Goal: Task Accomplishment & Management: Complete application form

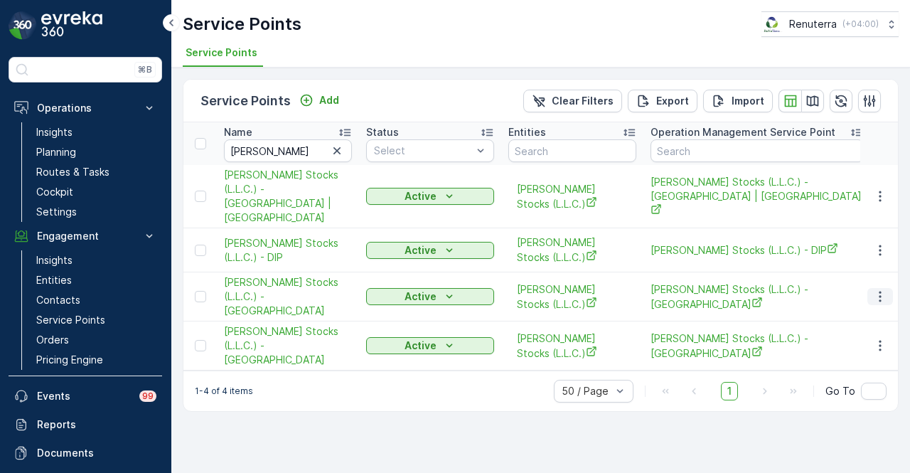
click at [883, 289] on icon "button" at bounding box center [880, 296] width 14 height 14
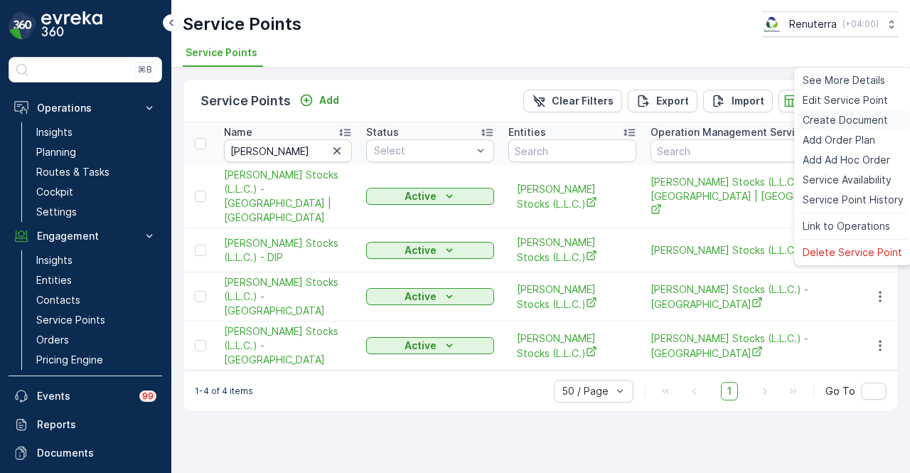
click at [858, 119] on span "Create Document" at bounding box center [844, 120] width 85 height 14
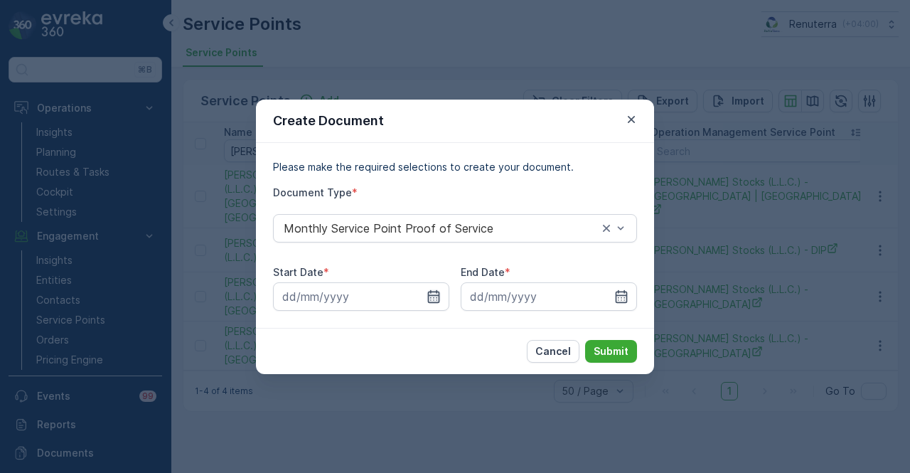
click at [439, 296] on icon "button" at bounding box center [434, 295] width 12 height 13
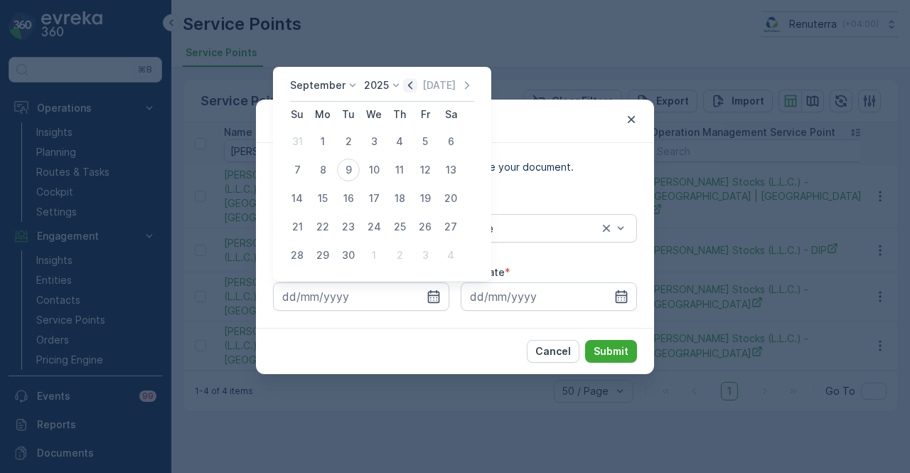
click at [409, 86] on icon "button" at bounding box center [410, 85] width 14 height 14
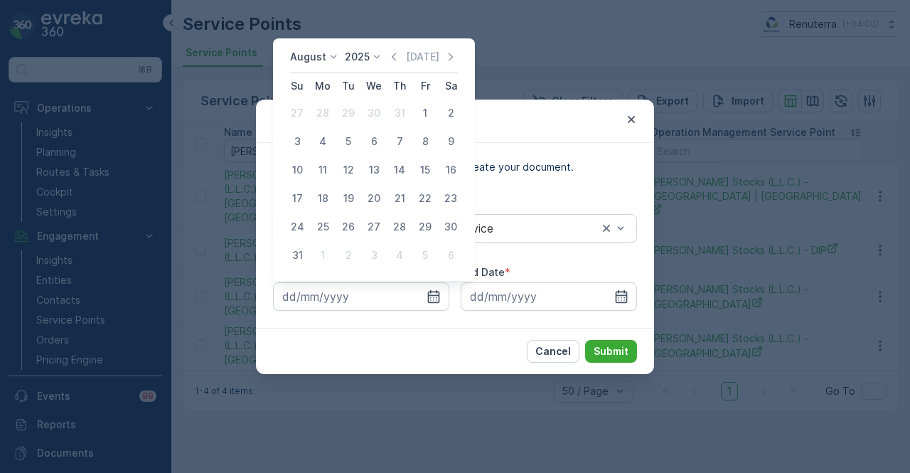
click at [424, 112] on div "1" at bounding box center [425, 113] width 23 height 23
type input "01.08.2025"
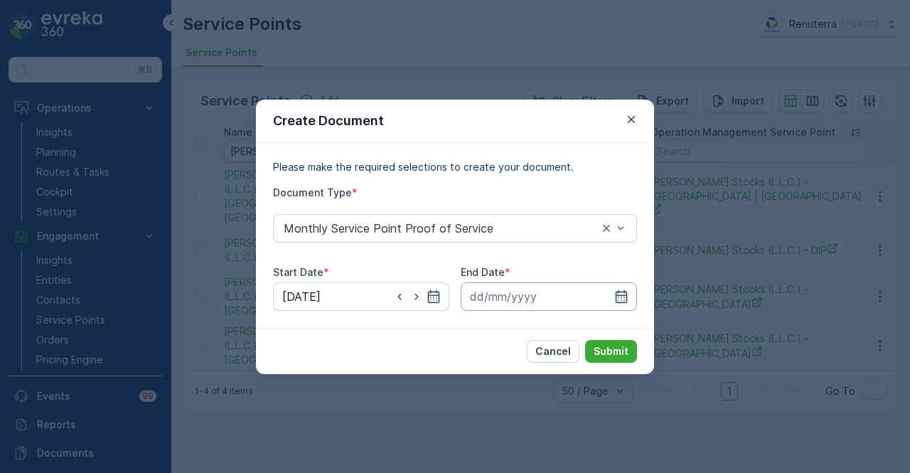
click at [605, 298] on input at bounding box center [548, 296] width 176 height 28
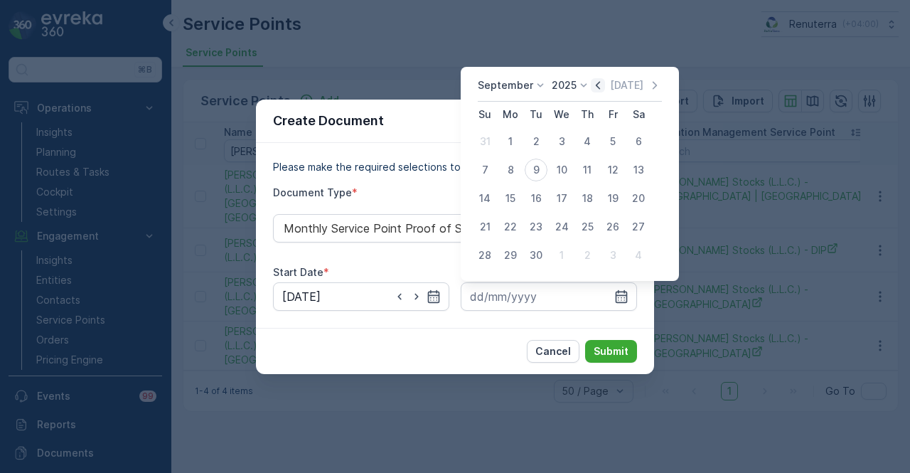
click at [595, 85] on icon "button" at bounding box center [597, 85] width 14 height 14
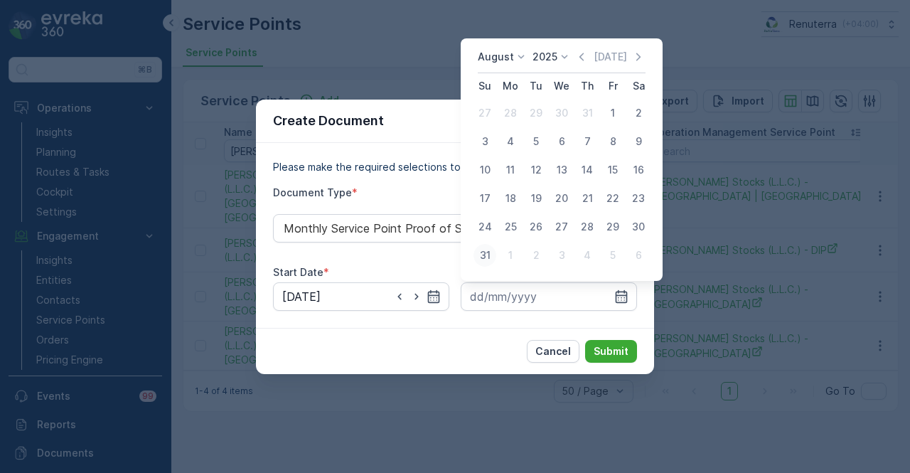
click at [472, 256] on button "31" at bounding box center [485, 255] width 26 height 26
type input "31.08.2025"
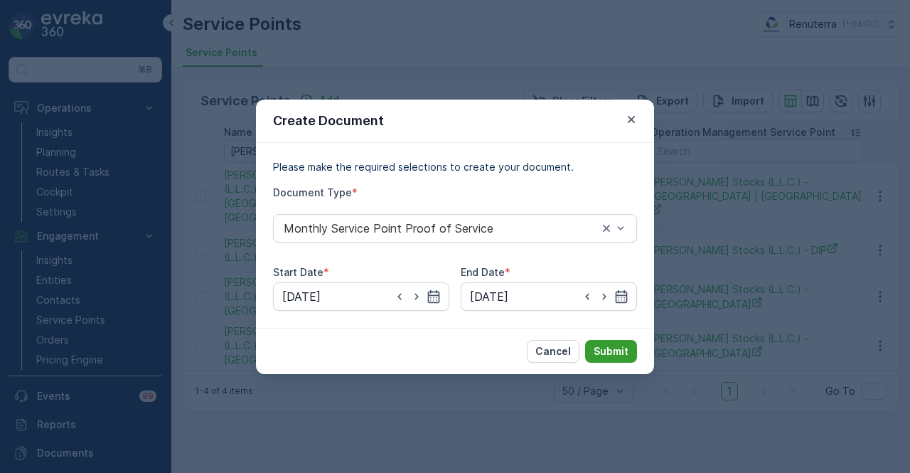
click at [603, 344] on p "Submit" at bounding box center [610, 351] width 35 height 14
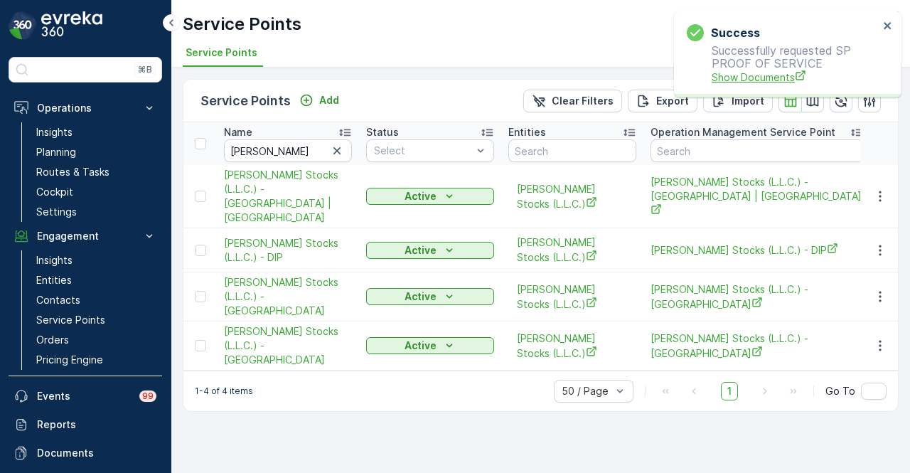
click at [738, 76] on span "Show Documents" at bounding box center [794, 77] width 167 height 15
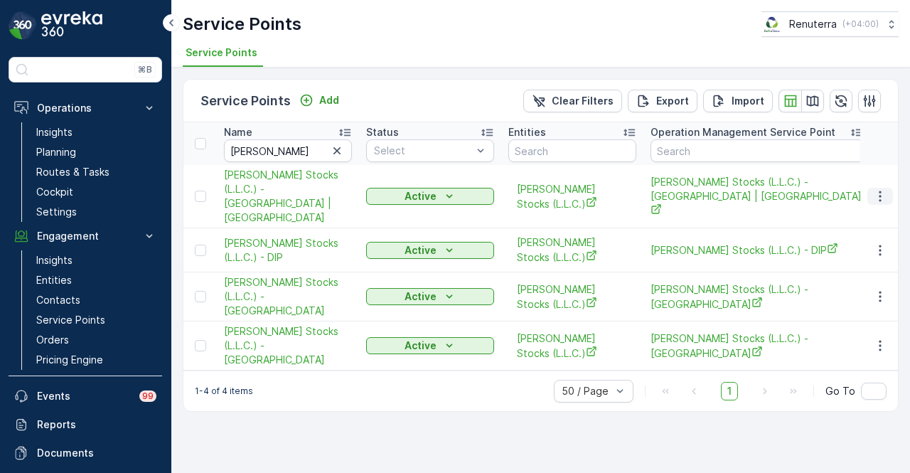
click at [883, 189] on icon "button" at bounding box center [880, 196] width 14 height 14
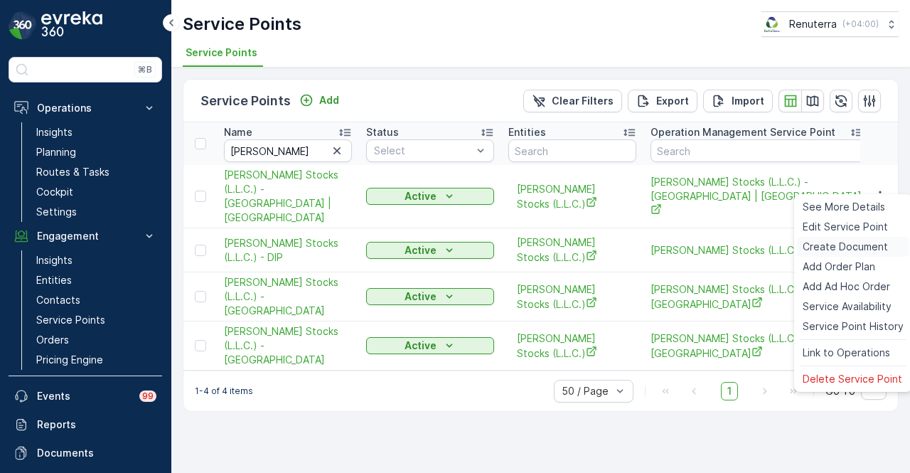
click at [874, 246] on span "Create Document" at bounding box center [844, 246] width 85 height 14
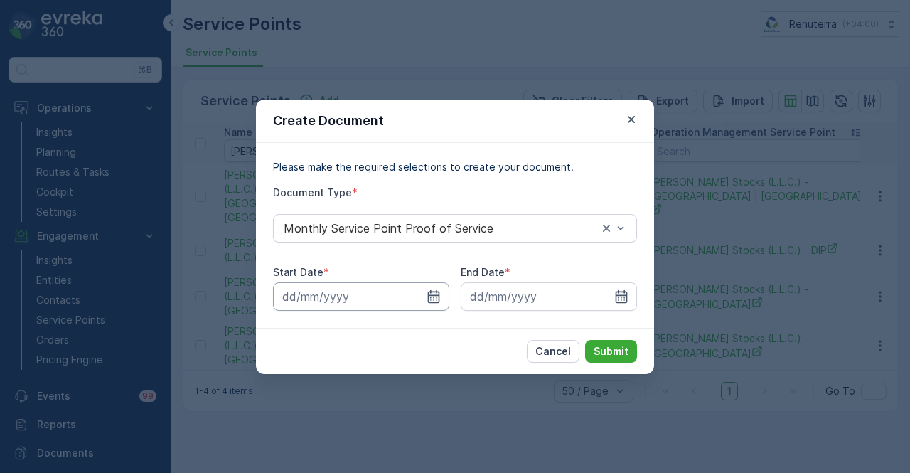
drag, startPoint x: 437, startPoint y: 297, endPoint x: 442, endPoint y: 282, distance: 15.7
click at [438, 293] on icon "button" at bounding box center [433, 296] width 14 height 14
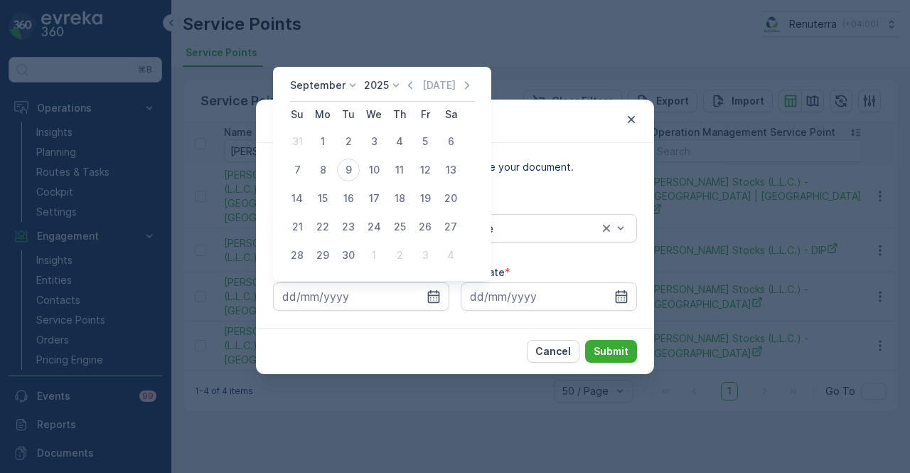
click at [399, 82] on icon at bounding box center [396, 85] width 14 height 14
click at [403, 87] on icon "button" at bounding box center [410, 85] width 14 height 14
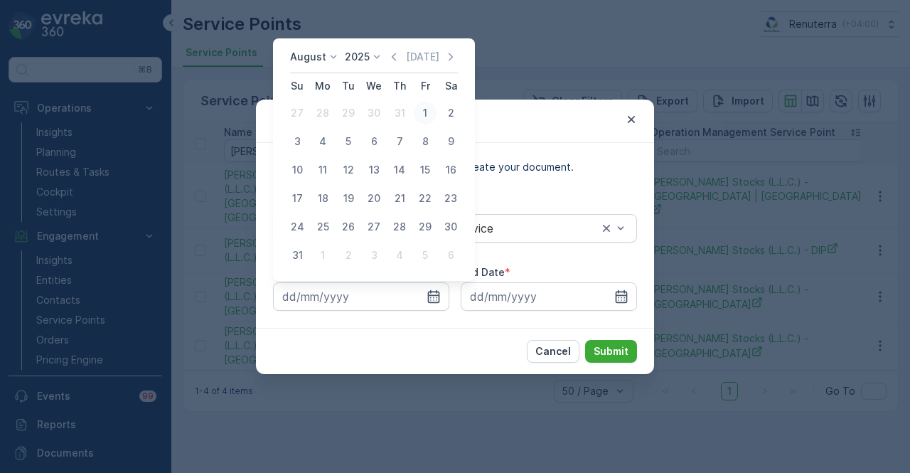
click at [421, 112] on div "1" at bounding box center [425, 113] width 23 height 23
type input "01.08.2025"
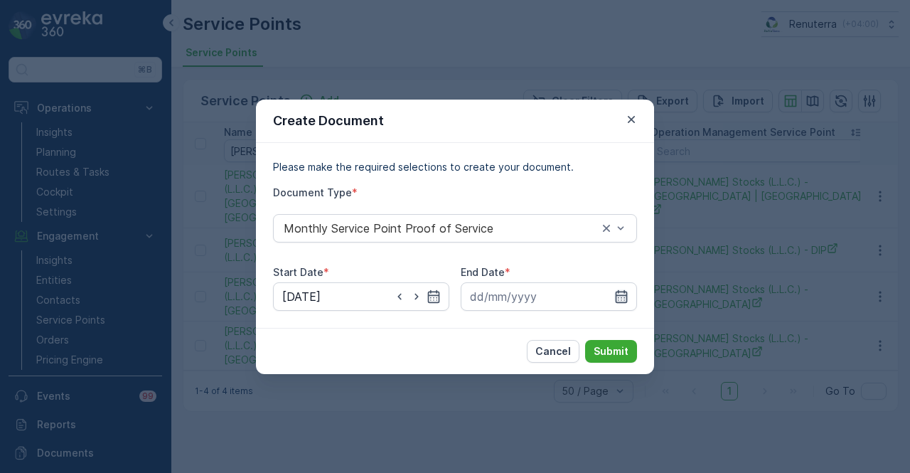
click at [615, 300] on icon "button" at bounding box center [621, 296] width 14 height 14
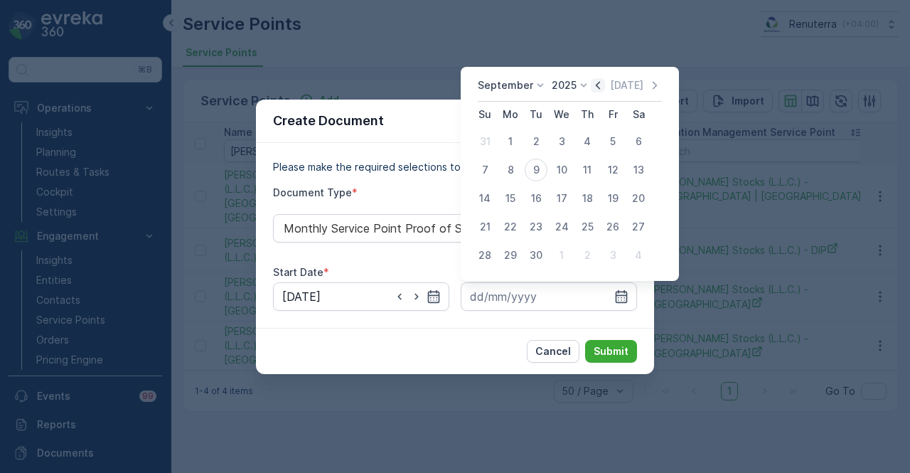
click at [598, 85] on icon "button" at bounding box center [597, 85] width 14 height 14
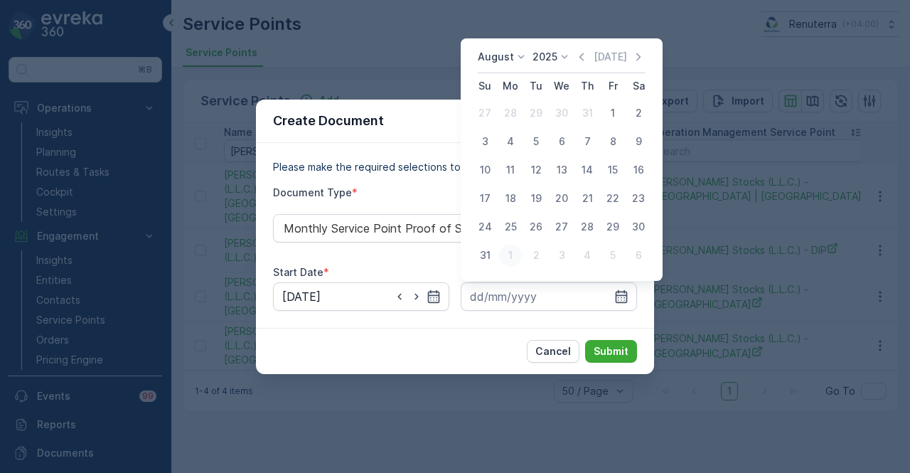
click at [500, 255] on div "1" at bounding box center [510, 255] width 23 height 23
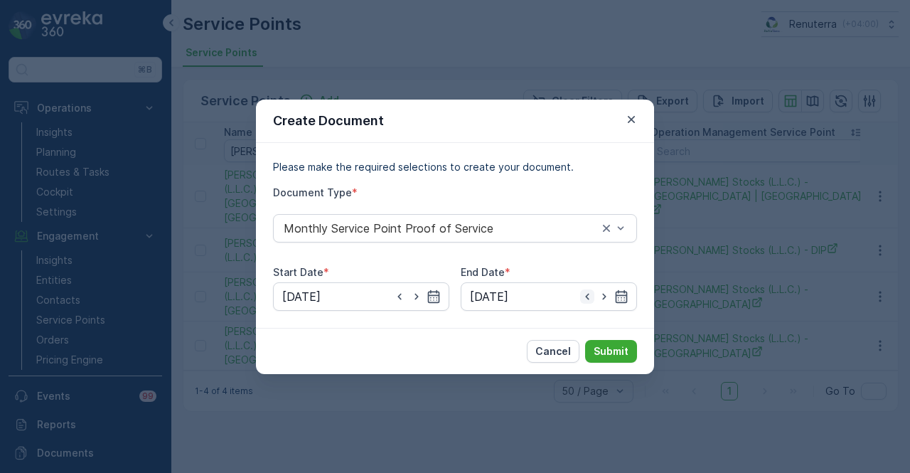
click at [591, 301] on icon "button" at bounding box center [587, 296] width 14 height 14
type input "31.08.2025"
click at [613, 333] on div "Cancel Submit" at bounding box center [455, 351] width 398 height 46
click at [613, 338] on div "Cancel Submit" at bounding box center [455, 351] width 398 height 46
click at [614, 347] on p "Submit" at bounding box center [610, 351] width 35 height 14
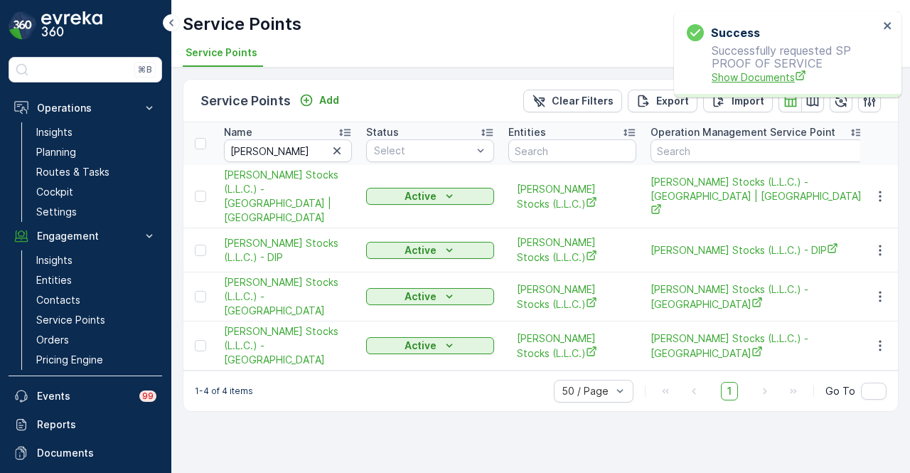
click at [766, 76] on span "Show Documents" at bounding box center [794, 77] width 167 height 15
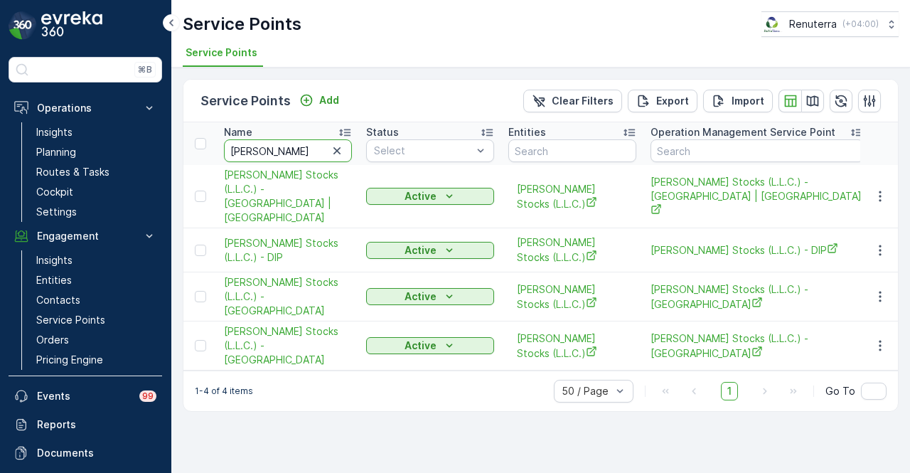
click at [288, 143] on input "al tayer" at bounding box center [288, 150] width 128 height 23
click at [272, 156] on input "al tayer" at bounding box center [288, 150] width 128 height 23
type input "a"
type input "231"
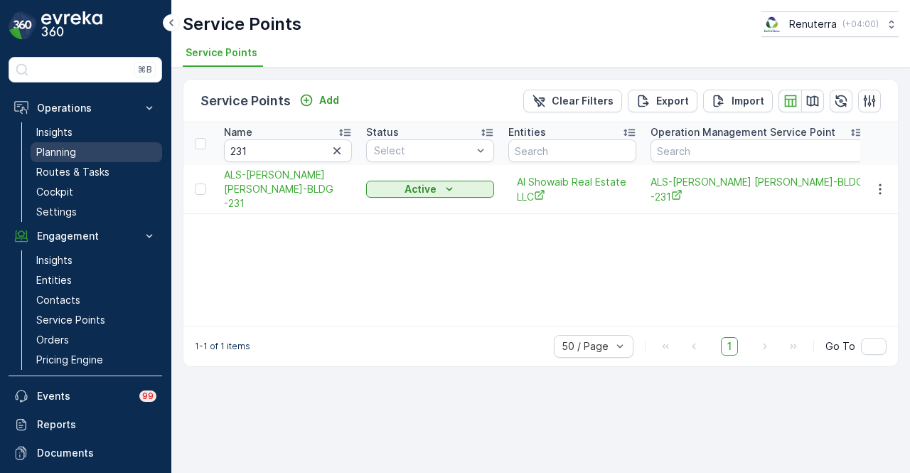
click at [47, 151] on p "Planning" at bounding box center [56, 152] width 40 height 14
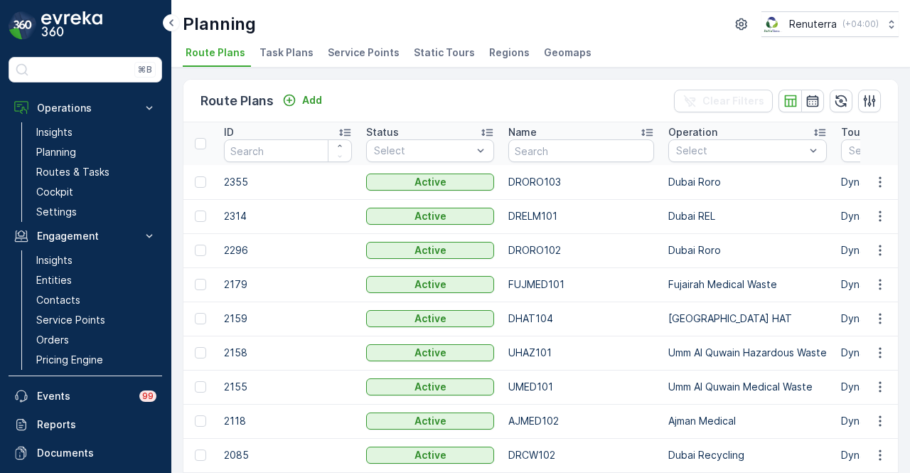
click at [366, 53] on span "Service Points" at bounding box center [364, 52] width 72 height 14
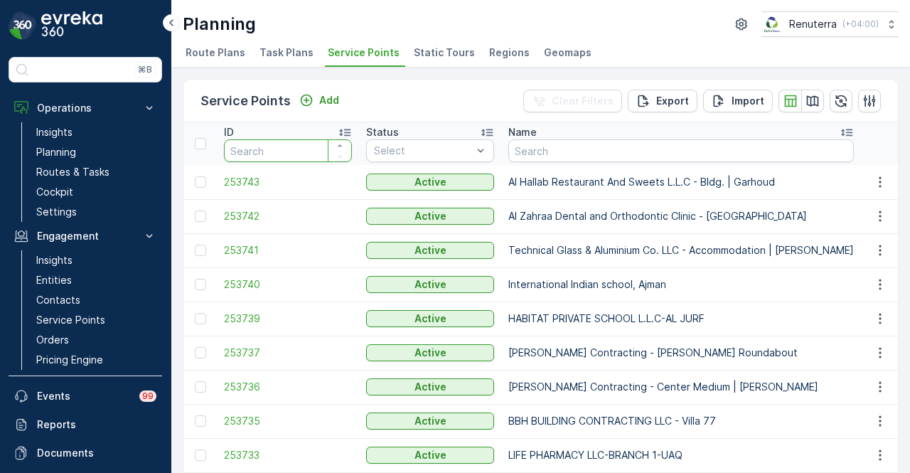
click at [272, 152] on input "number" at bounding box center [288, 150] width 128 height 23
type input "231"
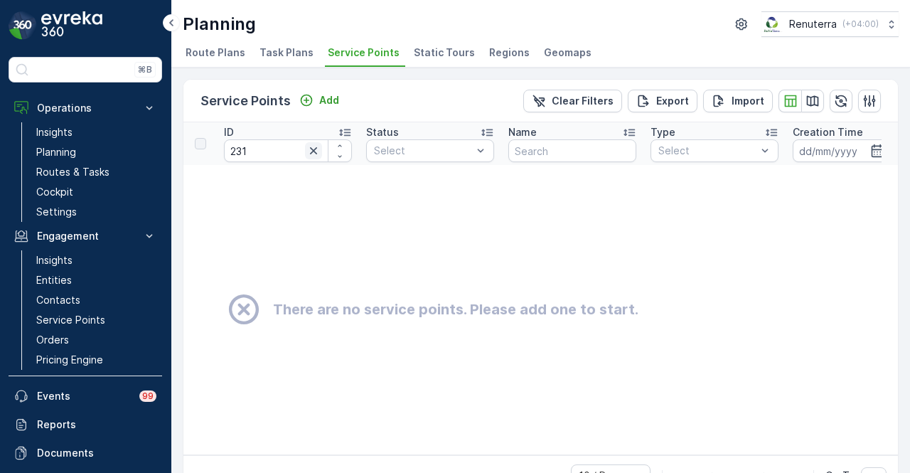
click at [309, 158] on button "button" at bounding box center [313, 150] width 17 height 17
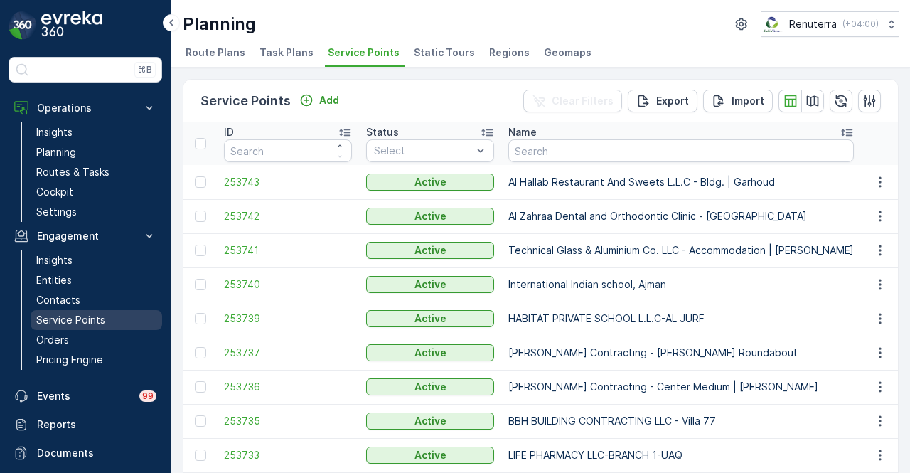
click at [108, 311] on link "Service Points" at bounding box center [96, 320] width 131 height 20
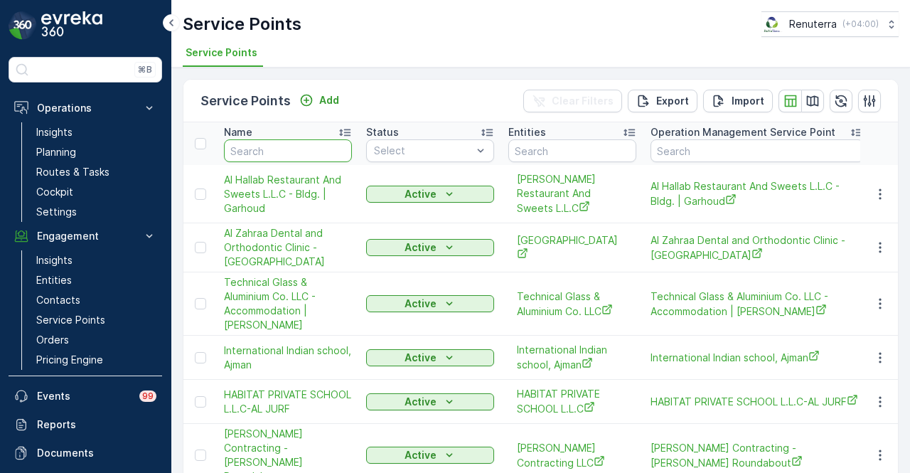
click at [260, 147] on input "text" at bounding box center [288, 150] width 128 height 23
type input "ama"
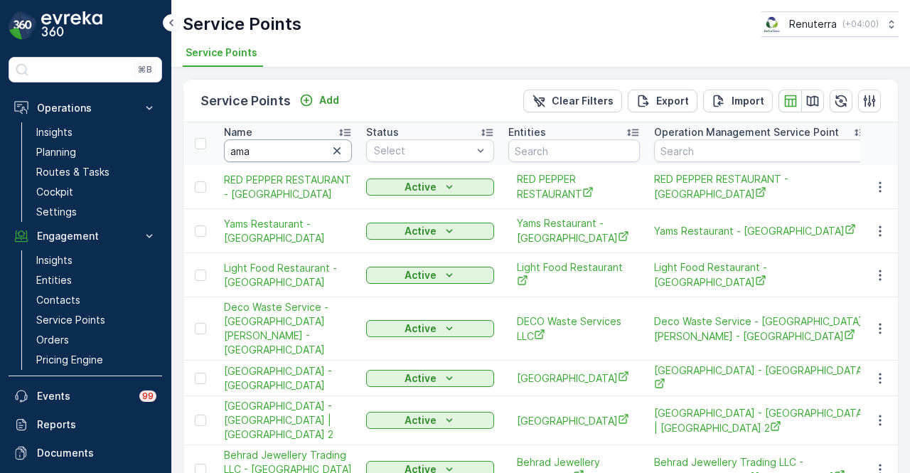
click at [260, 146] on input "ama" at bounding box center [288, 150] width 128 height 23
click at [113, 152] on link "Planning" at bounding box center [96, 152] width 131 height 20
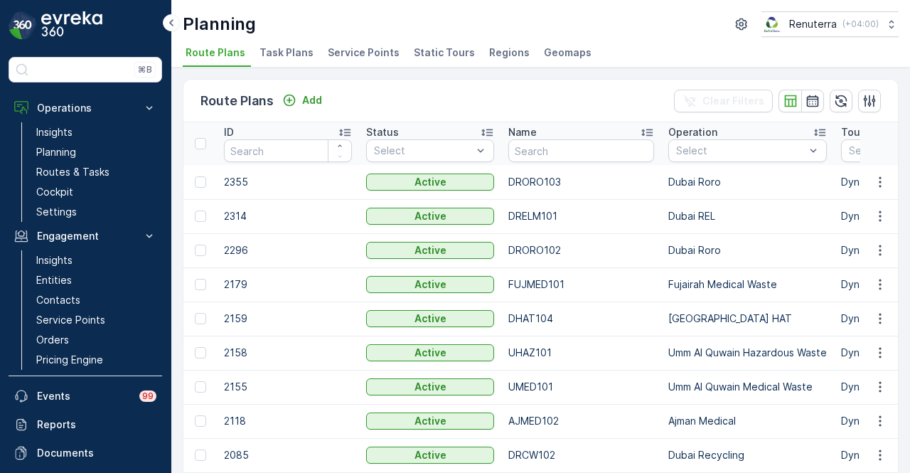
click at [351, 50] on span "Service Points" at bounding box center [364, 52] width 72 height 14
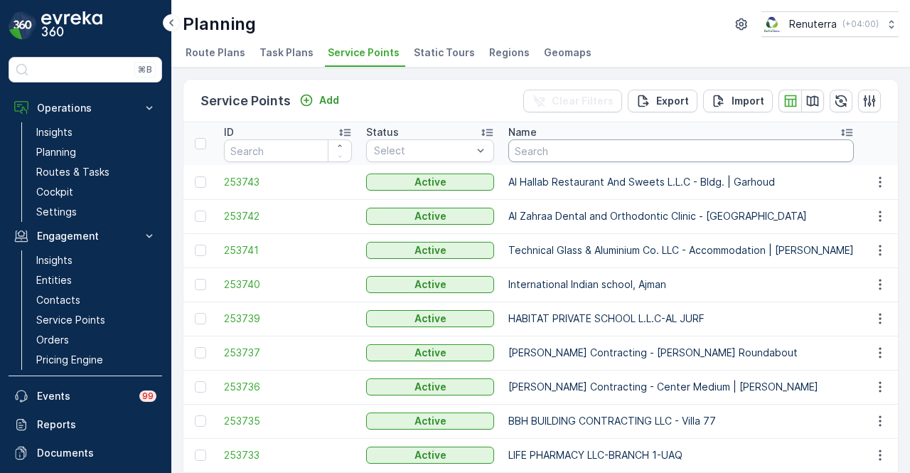
click at [624, 156] on input "text" at bounding box center [680, 150] width 345 height 23
type input "231"
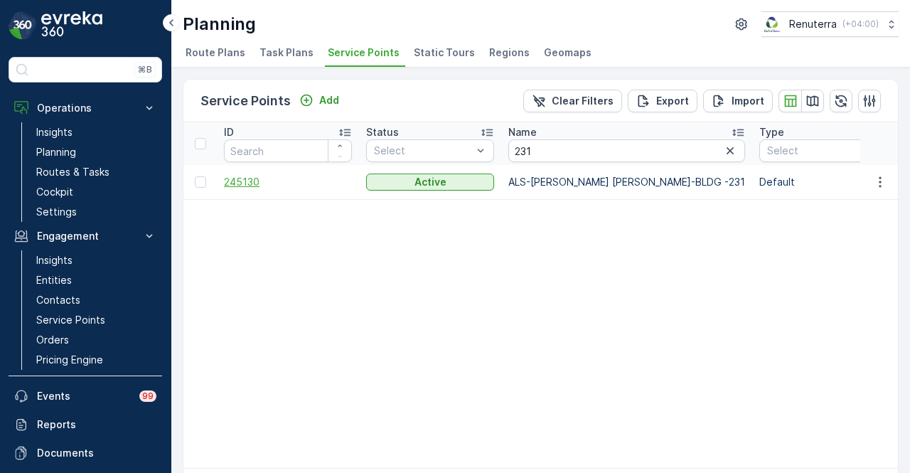
click at [224, 175] on span "245130" at bounding box center [288, 182] width 128 height 14
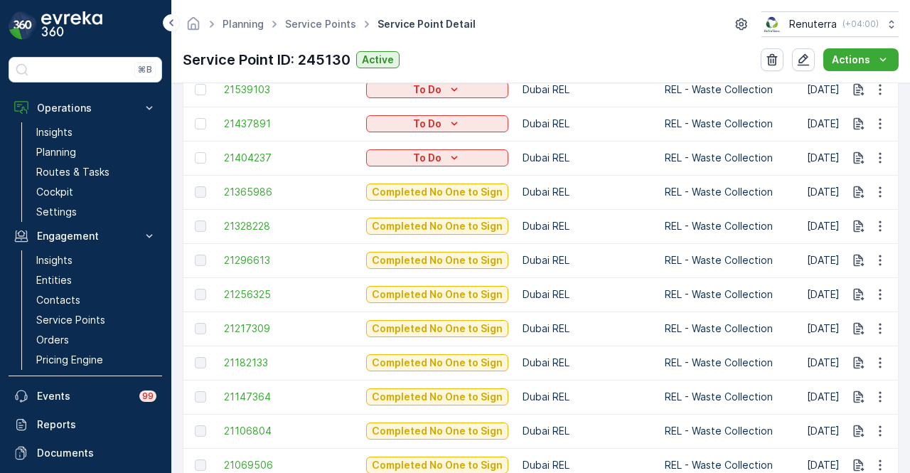
scroll to position [543, 0]
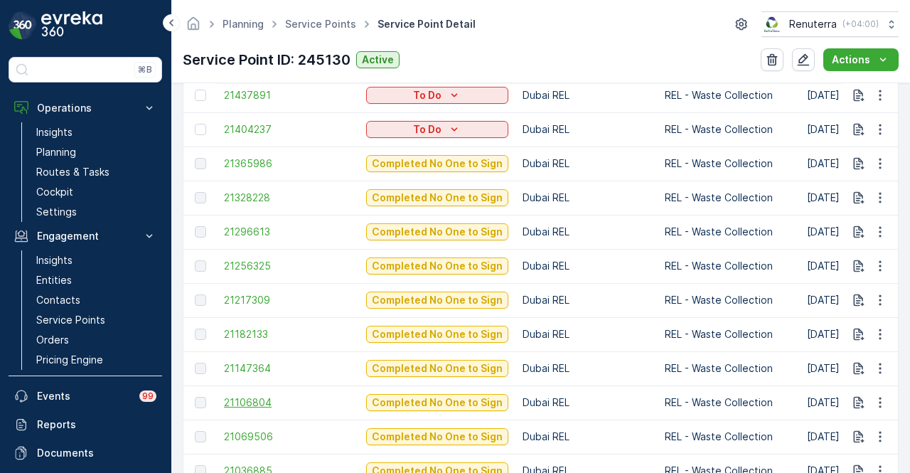
click at [266, 405] on span "21106804" at bounding box center [288, 402] width 128 height 14
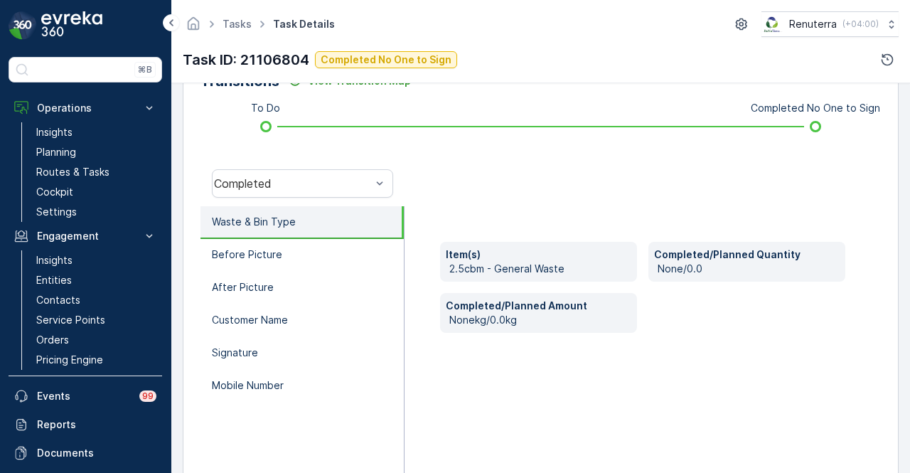
scroll to position [351, 0]
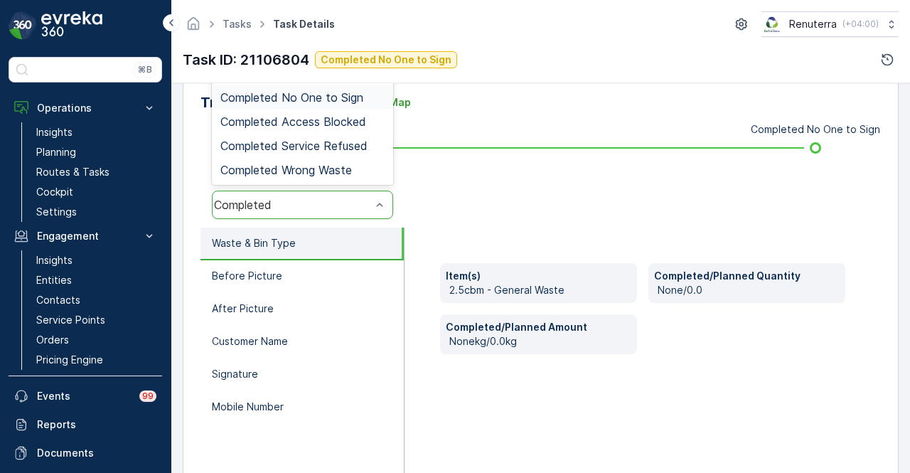
click at [360, 100] on span "Completed No One to Sign" at bounding box center [291, 97] width 143 height 13
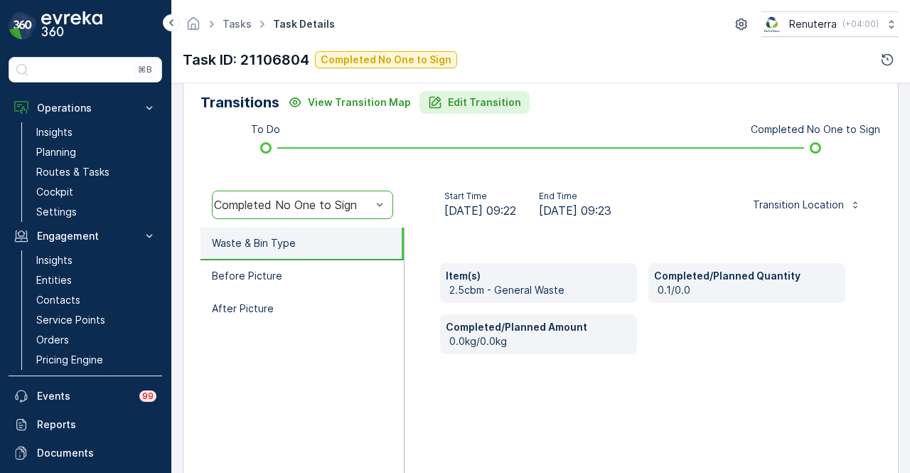
click at [472, 92] on button "Edit Transition" at bounding box center [474, 102] width 110 height 23
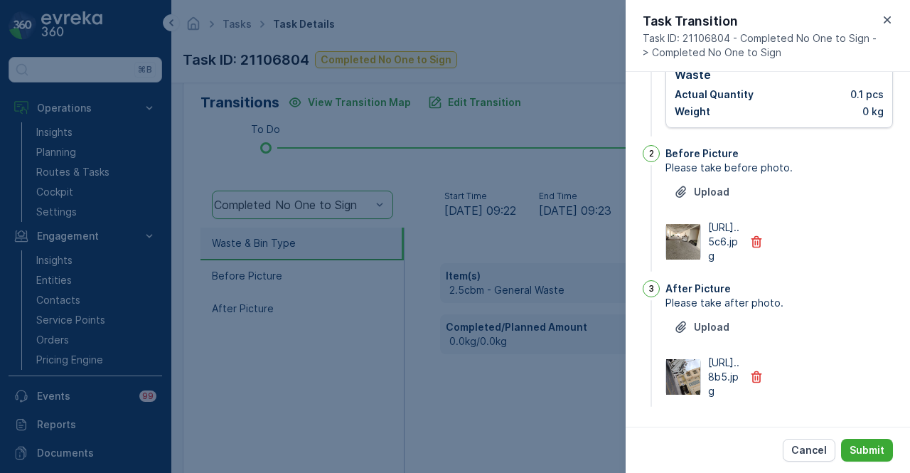
scroll to position [0, 0]
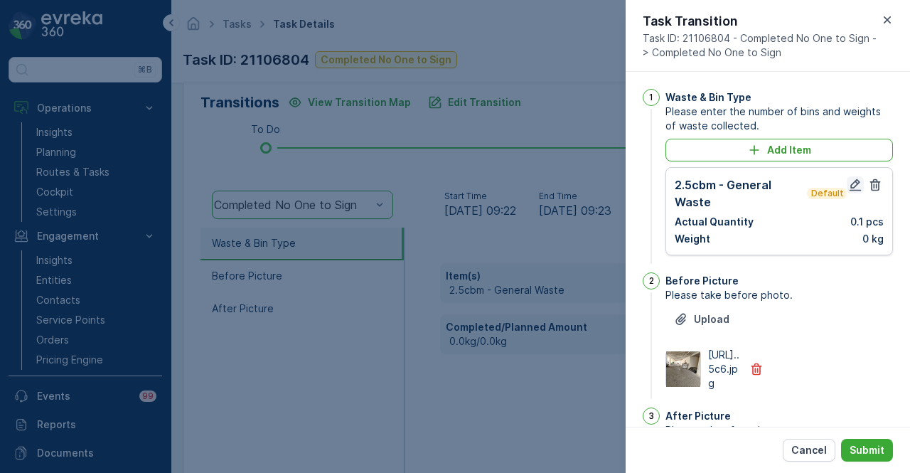
click at [849, 183] on icon "button" at bounding box center [855, 185] width 12 height 12
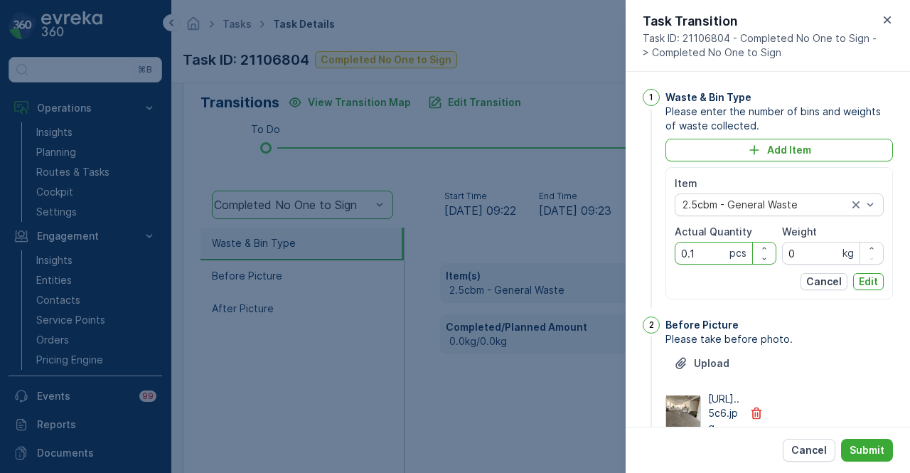
drag, startPoint x: 697, startPoint y: 249, endPoint x: 667, endPoint y: 252, distance: 30.6
click at [667, 252] on div "Item 2.5cbm - General Waste Actual Quantity 0.1 pcs Weight 0 kg Cancel Edit" at bounding box center [778, 233] width 227 height 132
type Quantity "1"
click at [873, 286] on p "Edit" at bounding box center [867, 281] width 19 height 14
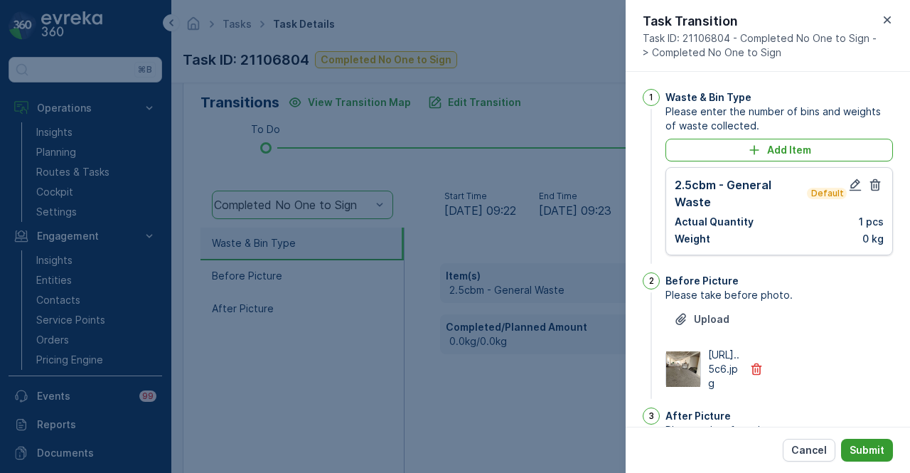
click at [870, 440] on button "Submit" at bounding box center [867, 449] width 52 height 23
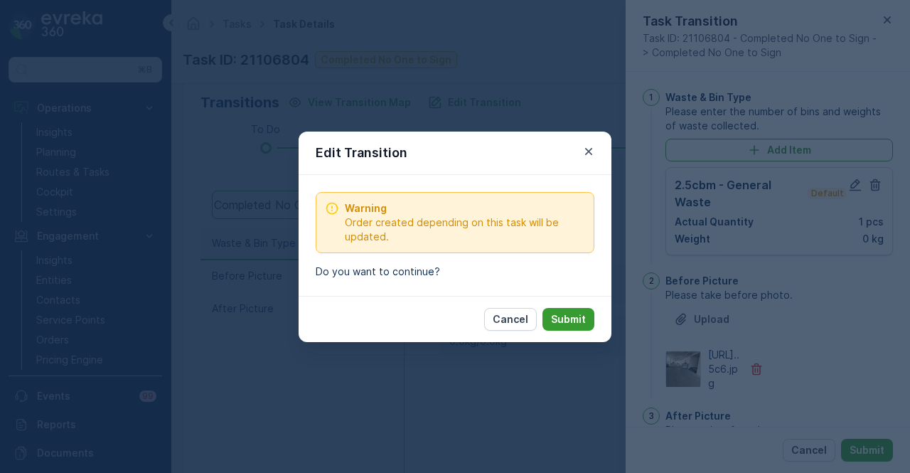
click at [574, 310] on button "Submit" at bounding box center [568, 319] width 52 height 23
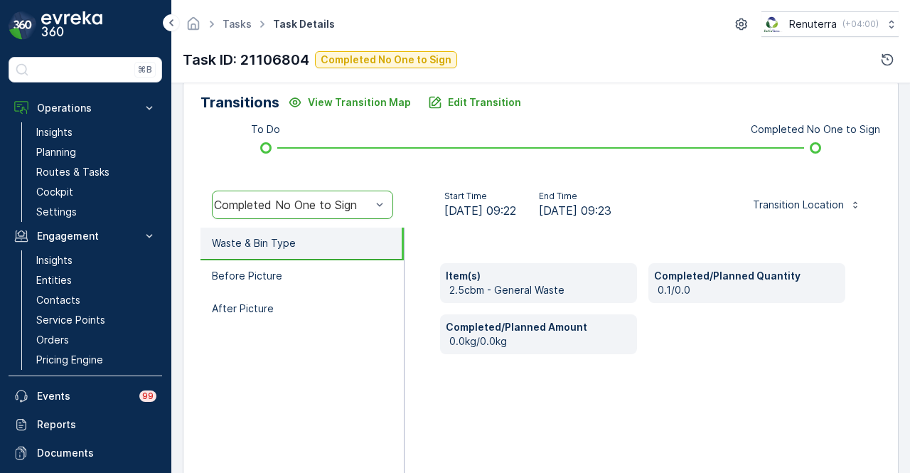
click at [543, 414] on div "Item(s) 2.5cbm - General Waste Completed/Planned Quantity 0.1/0.0 Completed/Pla…" at bounding box center [642, 369] width 476 height 284
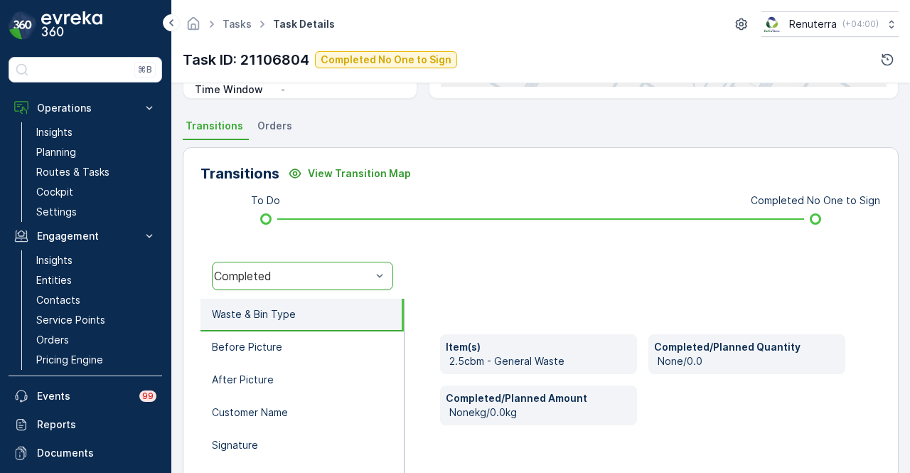
scroll to position [284, 0]
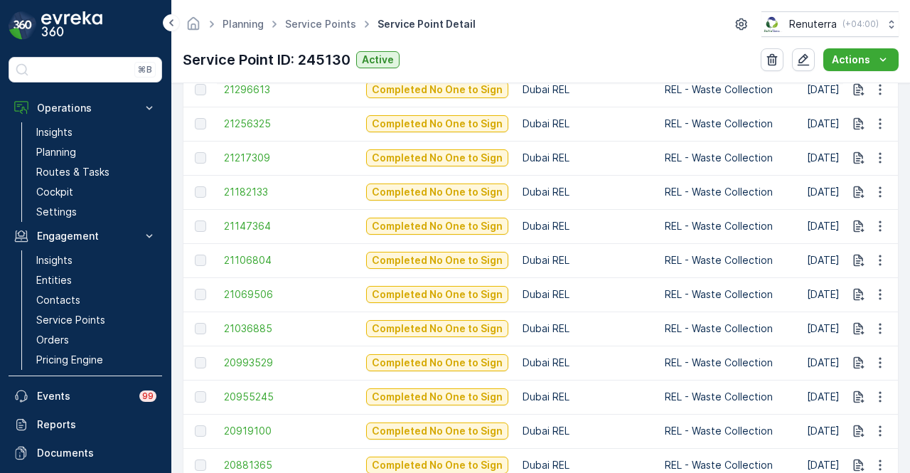
scroll to position [756, 0]
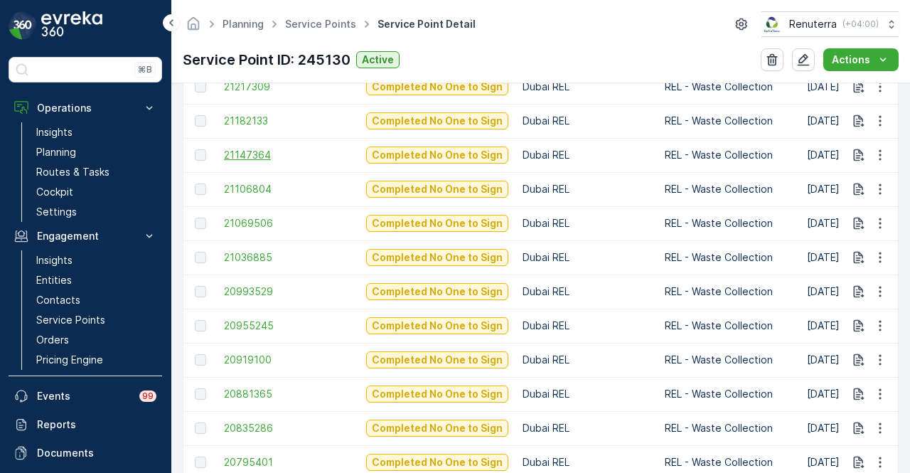
click at [230, 154] on span "21147364" at bounding box center [288, 155] width 128 height 14
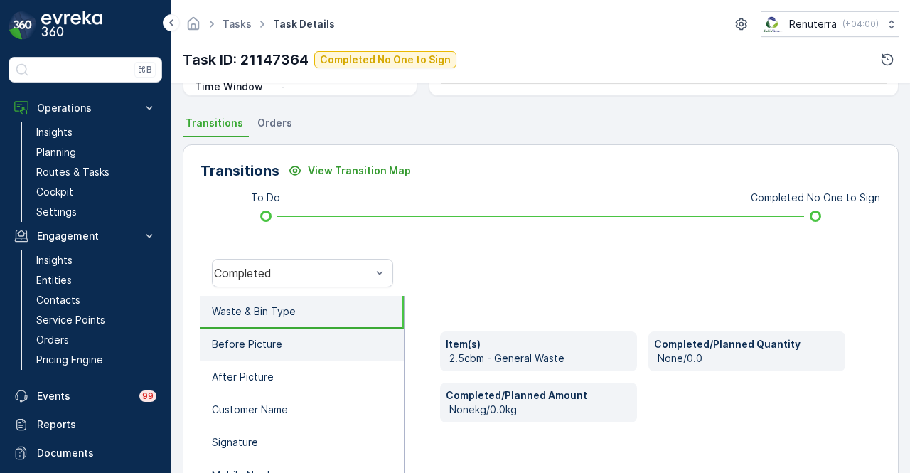
scroll to position [284, 0]
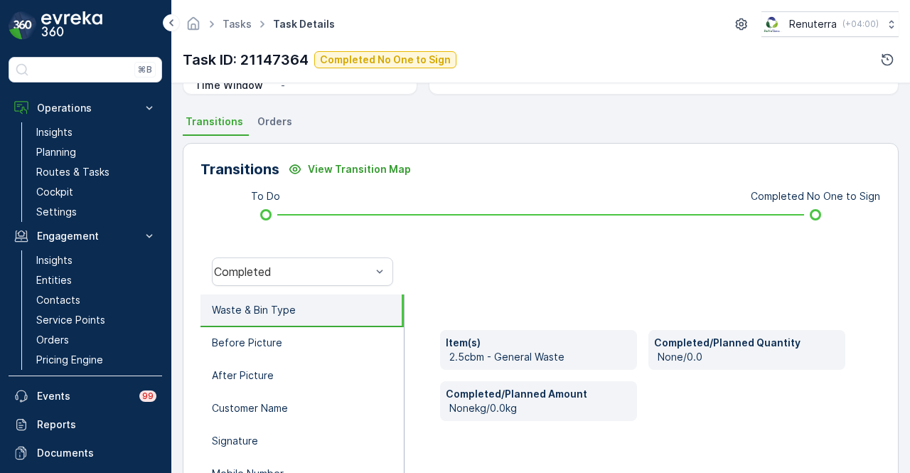
click at [365, 151] on div "Transitions View Transition Map To Do Completed No One to Sign Completed Waste …" at bounding box center [541, 368] width 716 height 451
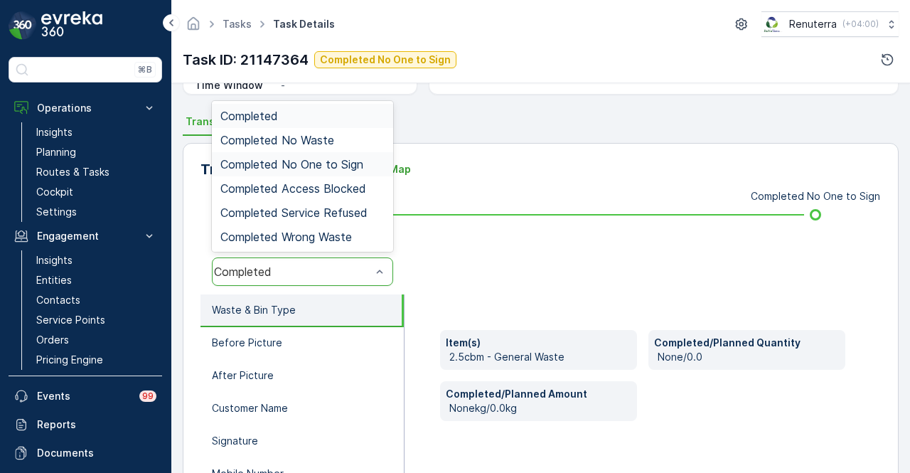
click at [357, 158] on span "Completed No One to Sign" at bounding box center [291, 164] width 143 height 13
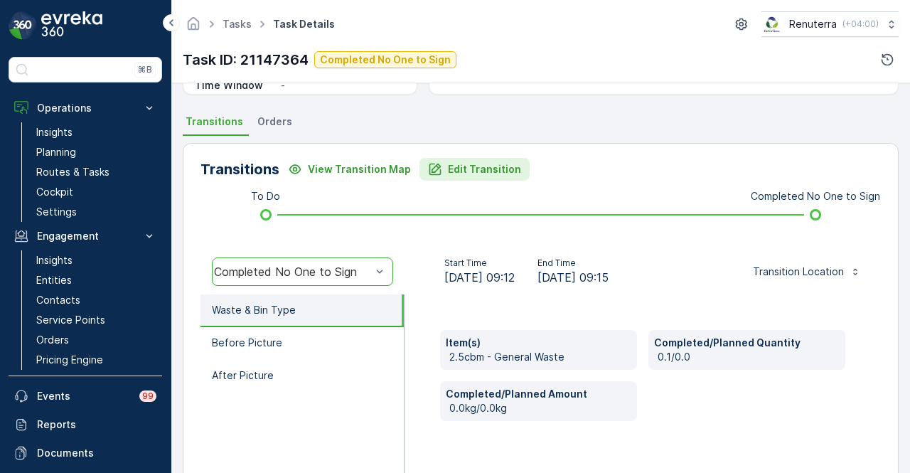
click at [507, 168] on p "Edit Transition" at bounding box center [484, 169] width 73 height 14
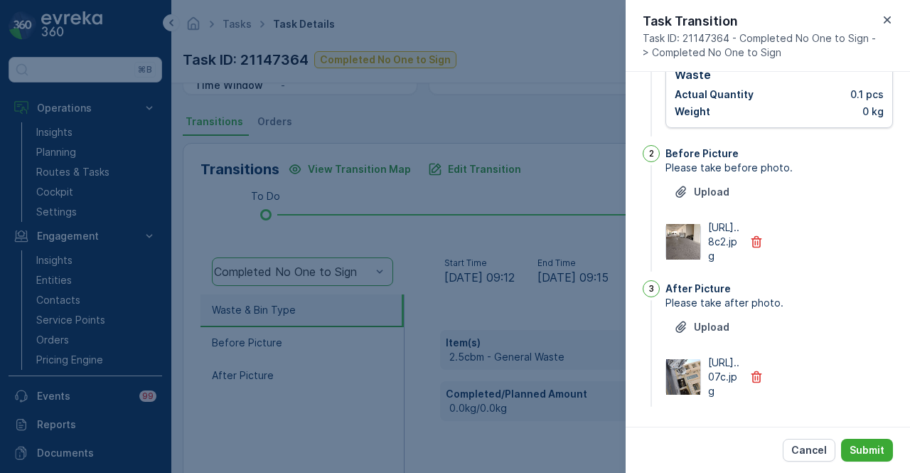
scroll to position [0, 0]
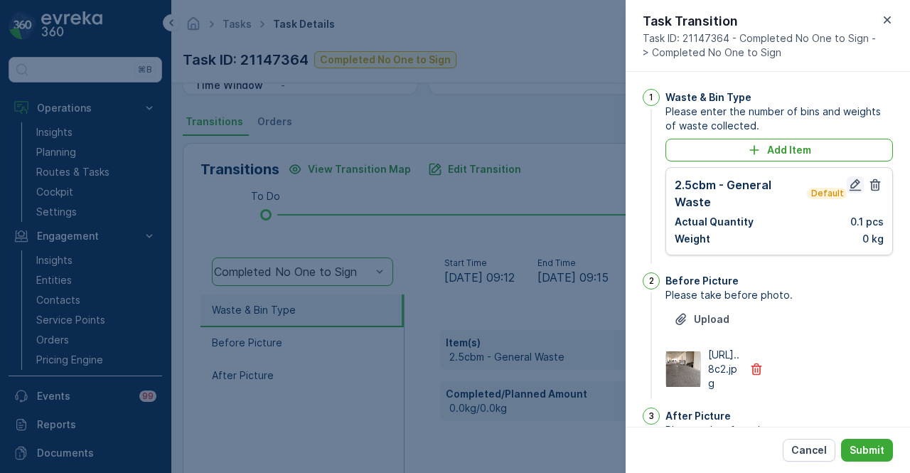
click at [848, 187] on icon "button" at bounding box center [855, 185] width 14 height 14
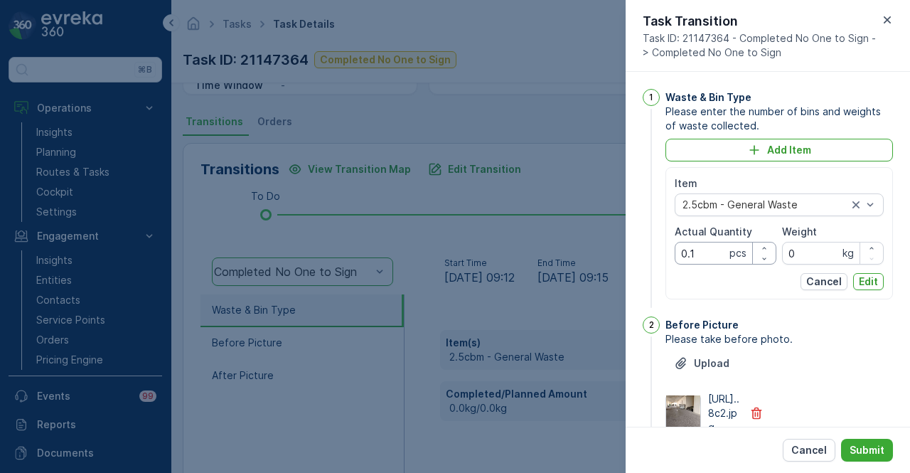
click at [701, 254] on Quantity "0.1" at bounding box center [725, 253] width 102 height 23
type Quantity "0"
type Quantity "1"
click at [861, 276] on p "Edit" at bounding box center [867, 281] width 19 height 14
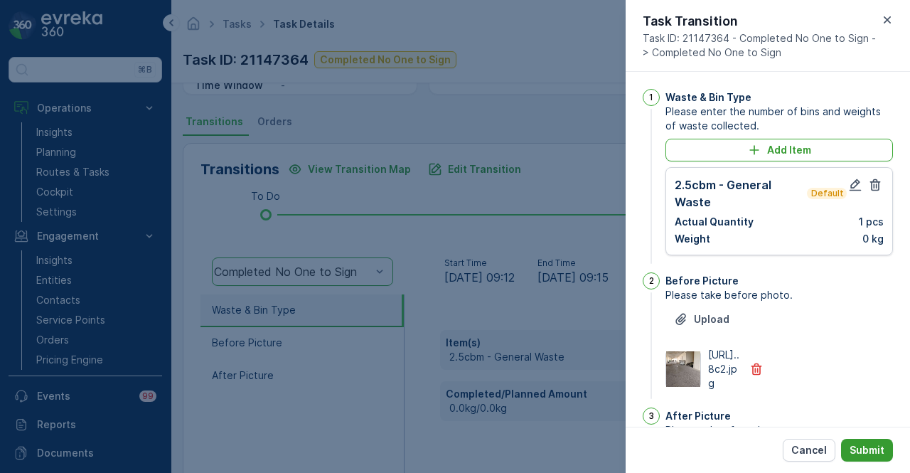
click at [877, 458] on button "Submit" at bounding box center [867, 449] width 52 height 23
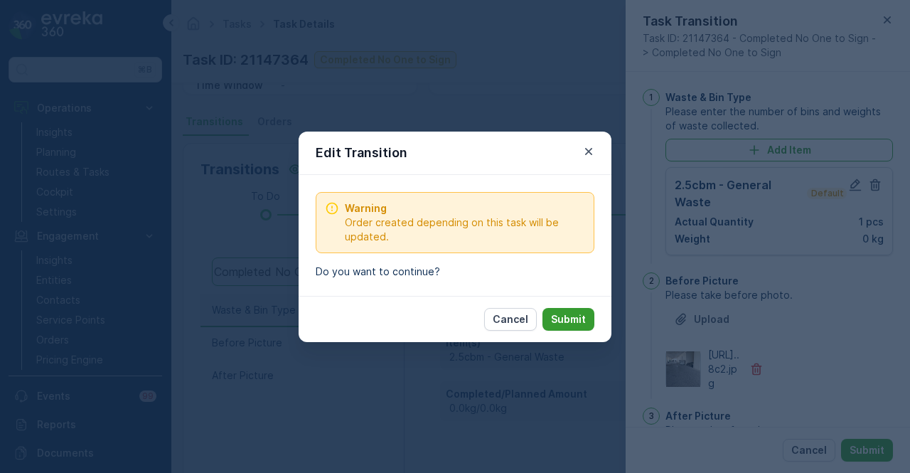
click at [576, 320] on p "Submit" at bounding box center [568, 319] width 35 height 14
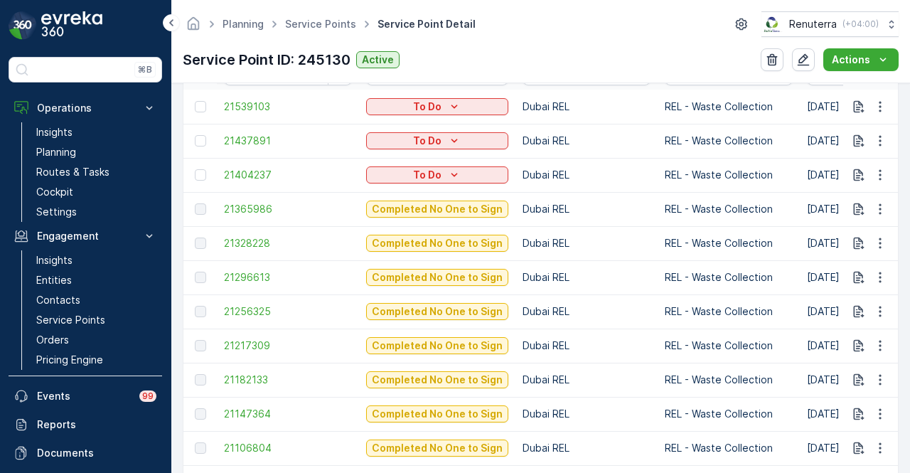
scroll to position [426, 0]
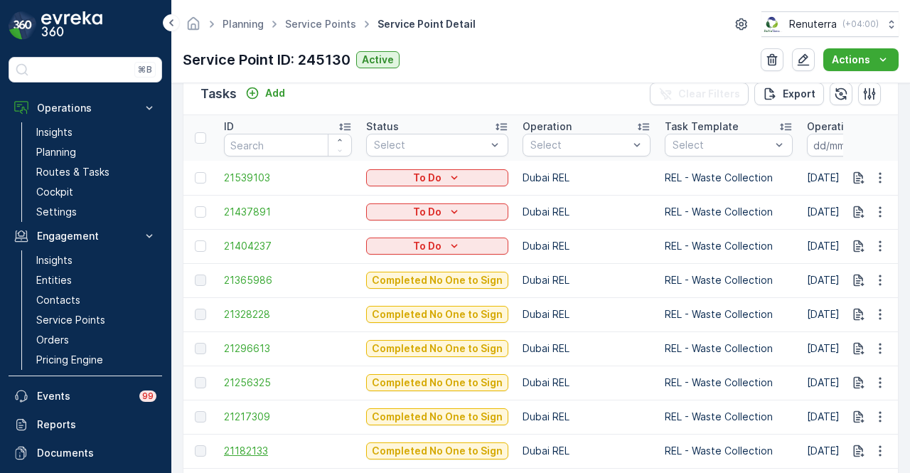
click at [237, 448] on span "21182133" at bounding box center [288, 450] width 128 height 14
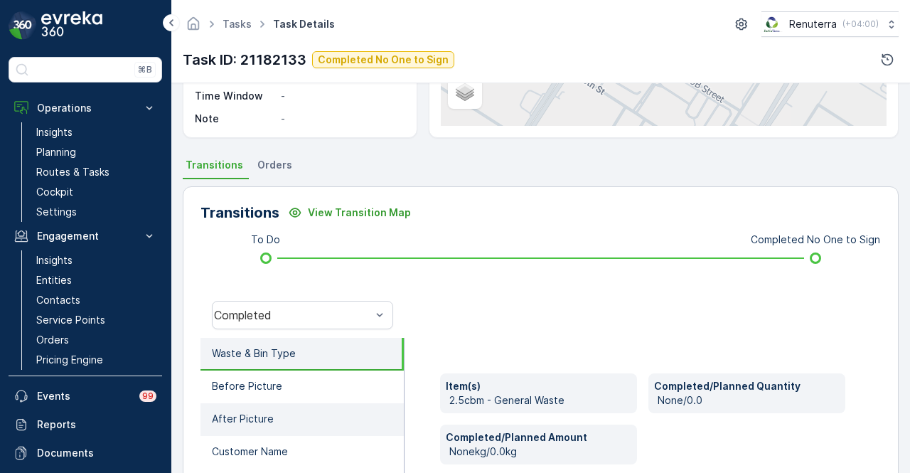
scroll to position [284, 0]
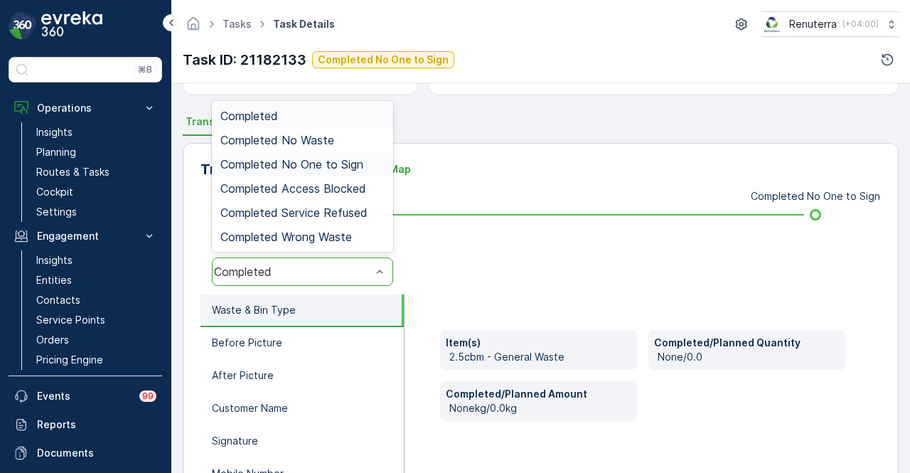
click at [348, 160] on span "Completed No One to Sign" at bounding box center [291, 164] width 143 height 13
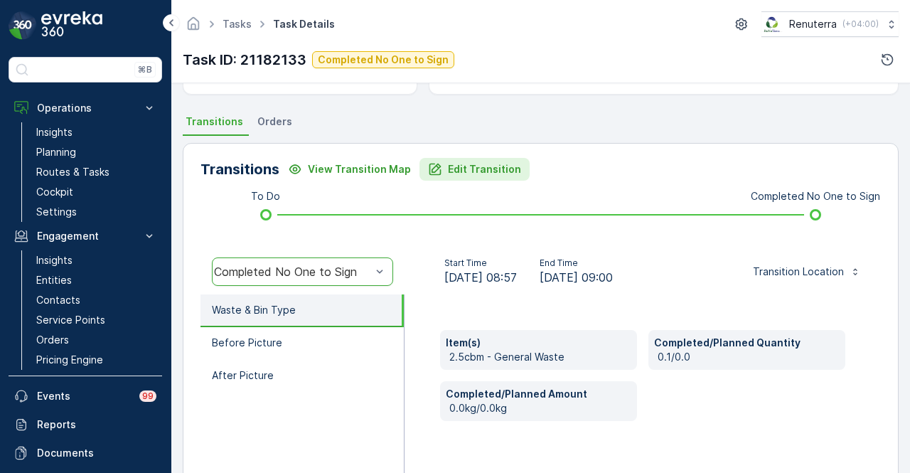
click at [466, 162] on p "Edit Transition" at bounding box center [484, 169] width 73 height 14
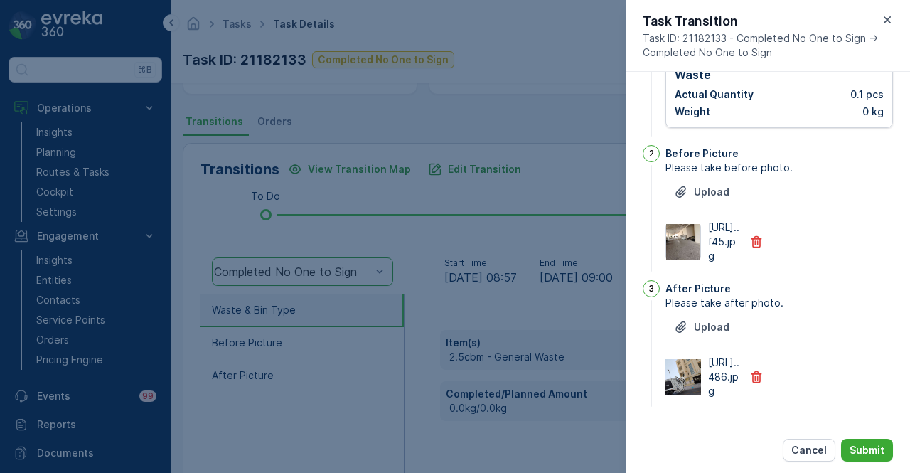
scroll to position [0, 0]
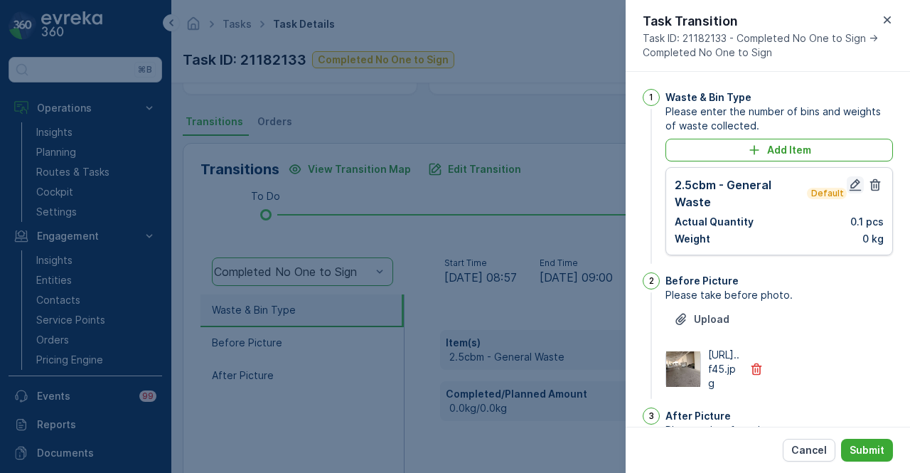
click at [853, 183] on icon "button" at bounding box center [855, 185] width 12 height 12
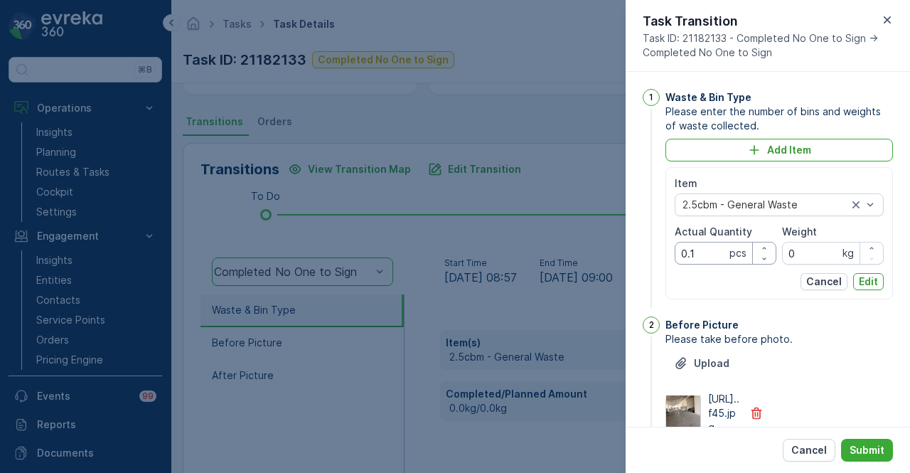
click at [701, 257] on Quantity "0.1" at bounding box center [725, 253] width 102 height 23
type Quantity "0"
type Quantity "1"
click at [860, 277] on p "Edit" at bounding box center [867, 281] width 19 height 14
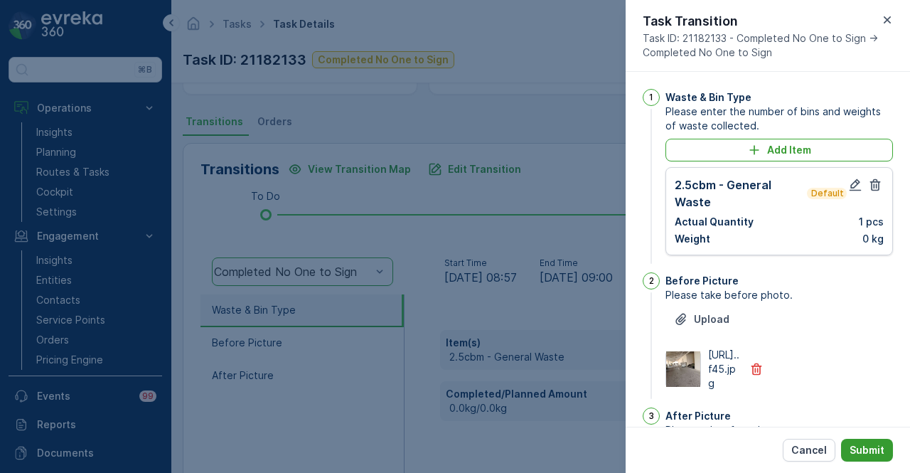
click at [890, 455] on button "Submit" at bounding box center [867, 449] width 52 height 23
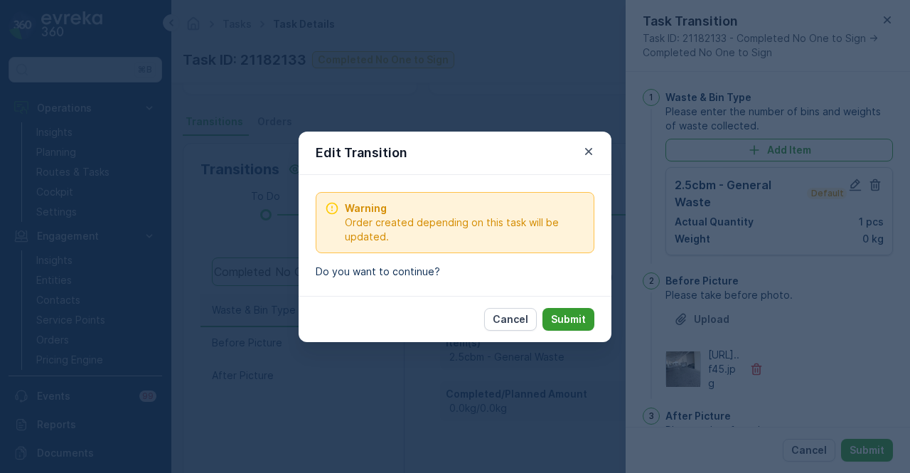
click at [581, 321] on p "Submit" at bounding box center [568, 319] width 35 height 14
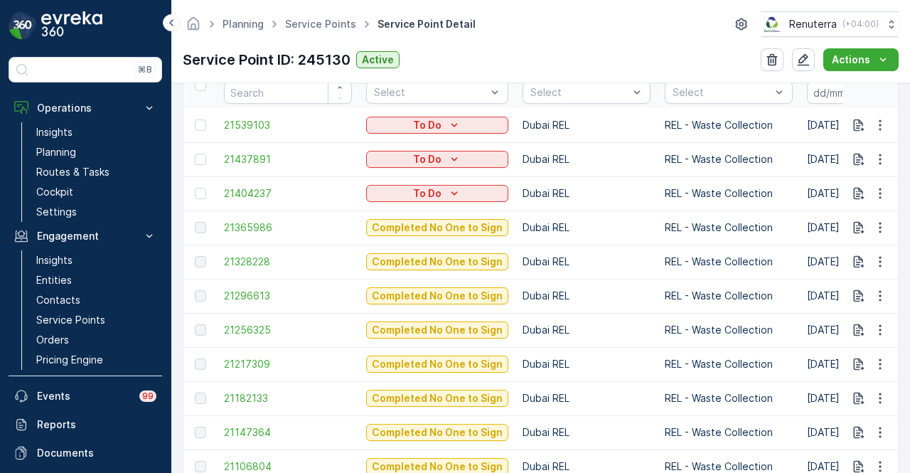
scroll to position [497, 0]
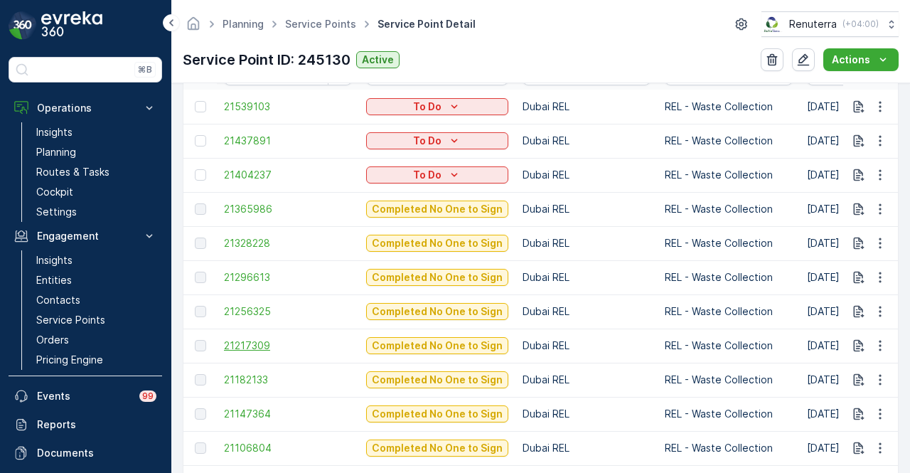
click at [250, 340] on span "21217309" at bounding box center [288, 345] width 128 height 14
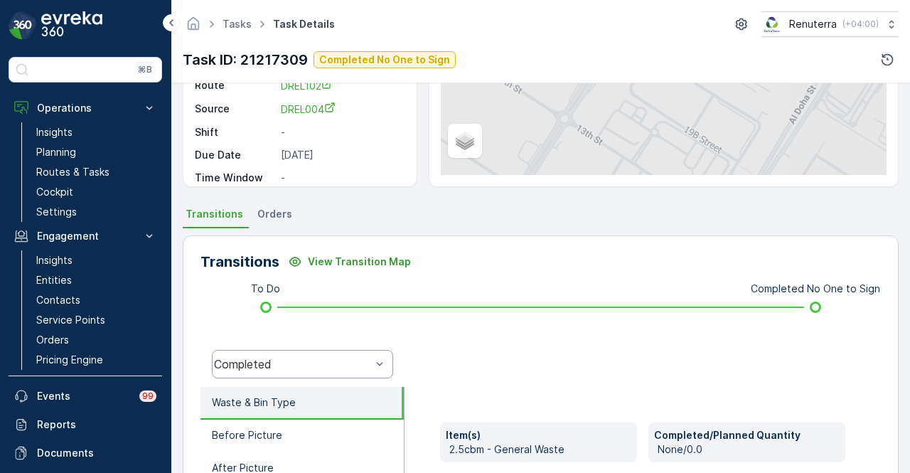
scroll to position [213, 0]
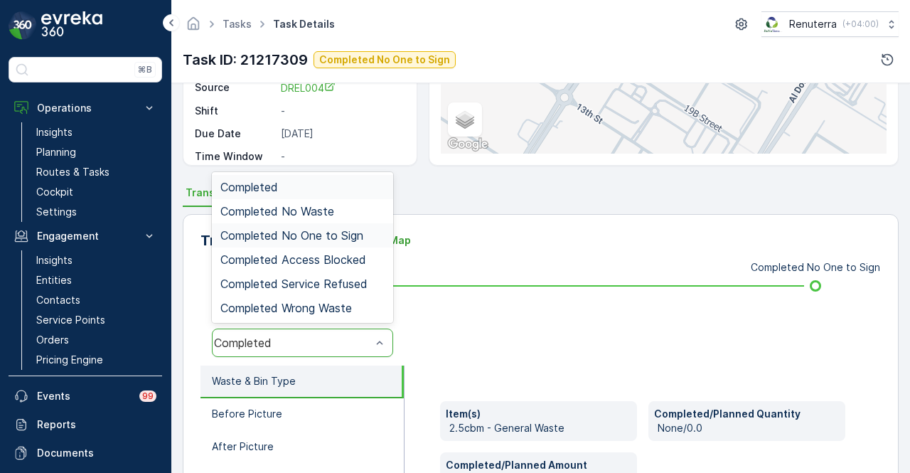
click at [348, 230] on span "Completed No One to Sign" at bounding box center [291, 235] width 143 height 13
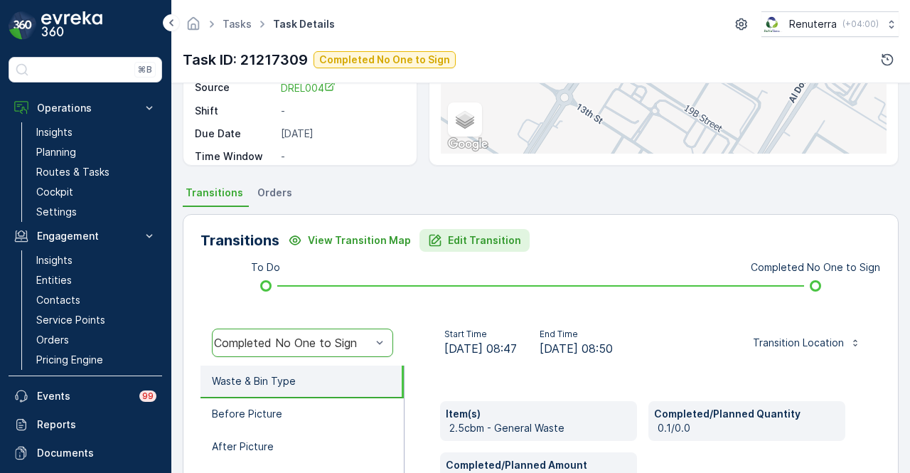
click at [468, 238] on p "Edit Transition" at bounding box center [484, 240] width 73 height 14
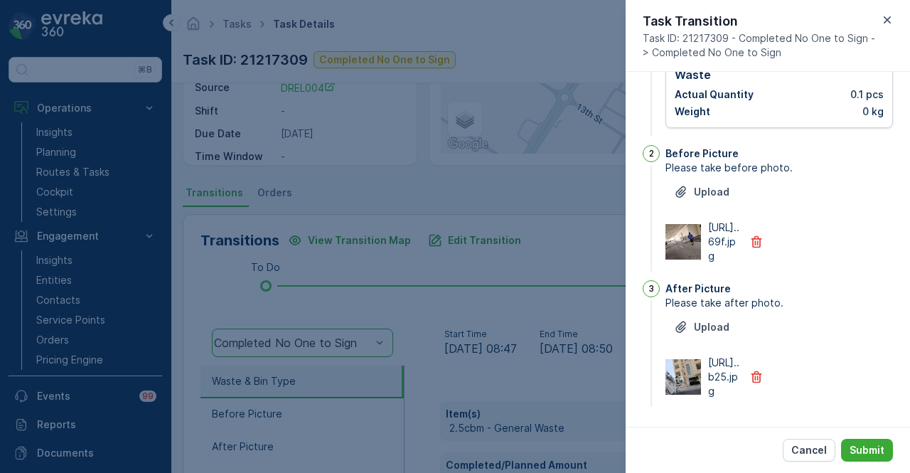
scroll to position [0, 0]
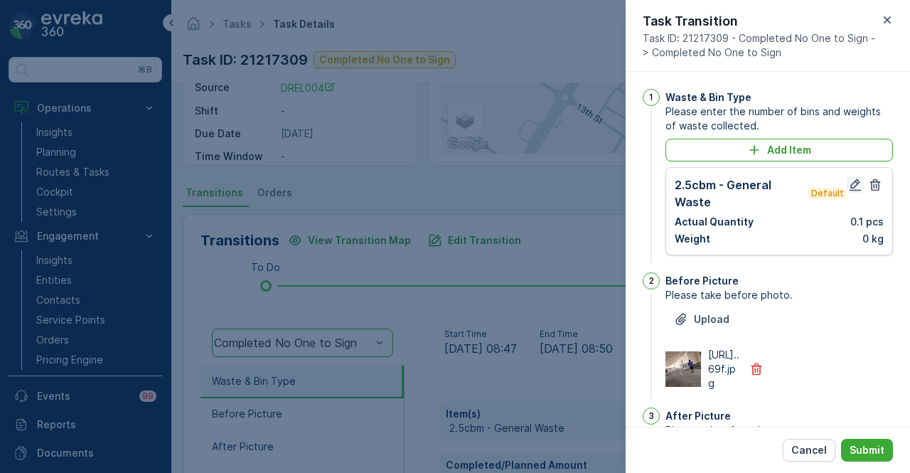
click at [848, 180] on icon "button" at bounding box center [855, 185] width 14 height 14
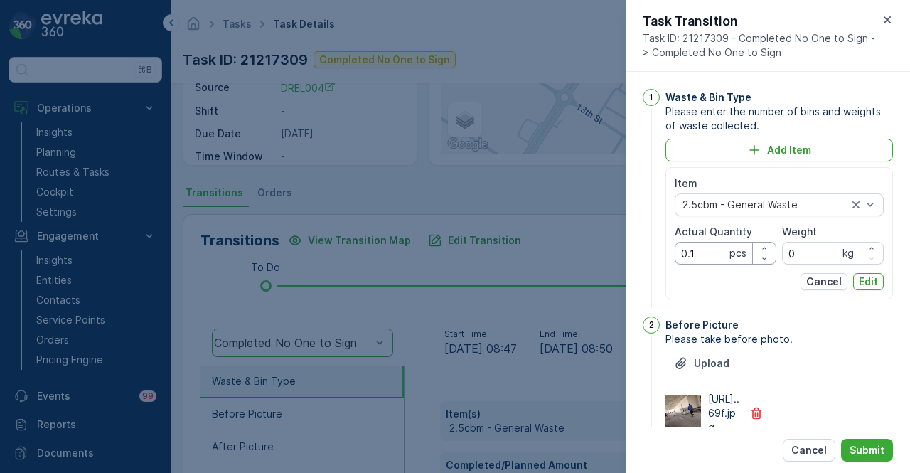
click at [707, 247] on Quantity "0.1" at bounding box center [725, 253] width 102 height 23
type Quantity "0"
type Quantity "1"
click at [853, 274] on button "Edit" at bounding box center [868, 281] width 31 height 17
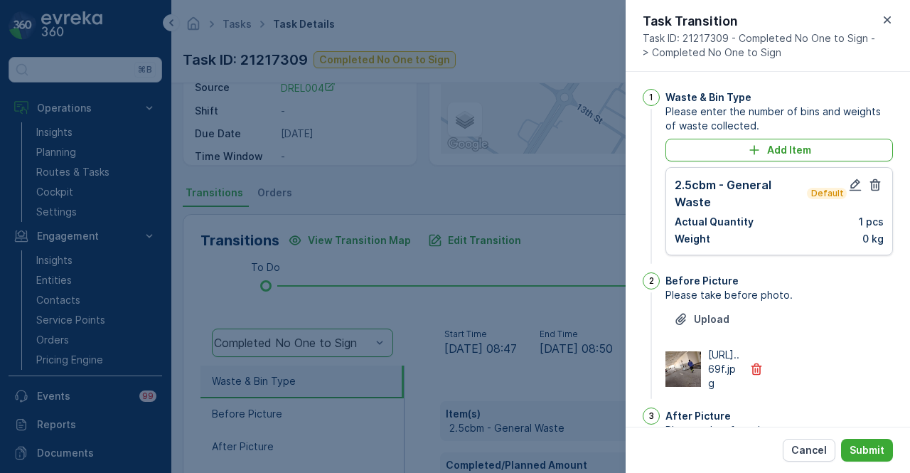
click at [868, 401] on div "Before Picture Please take before photo. Upload https://media.evre...69f.jpg" at bounding box center [778, 336] width 227 height 129
click at [863, 444] on p "Submit" at bounding box center [866, 450] width 35 height 14
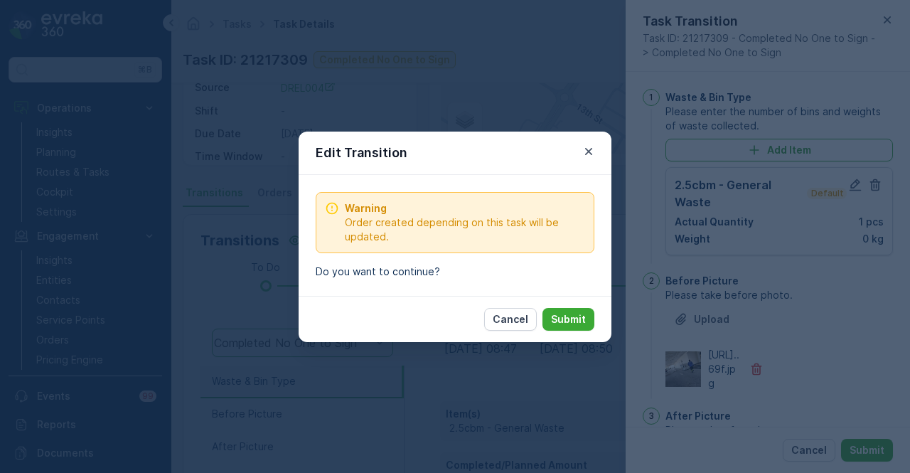
click at [595, 323] on div "Cancel Submit" at bounding box center [454, 319] width 313 height 46
click at [569, 322] on p "Submit" at bounding box center [568, 319] width 35 height 14
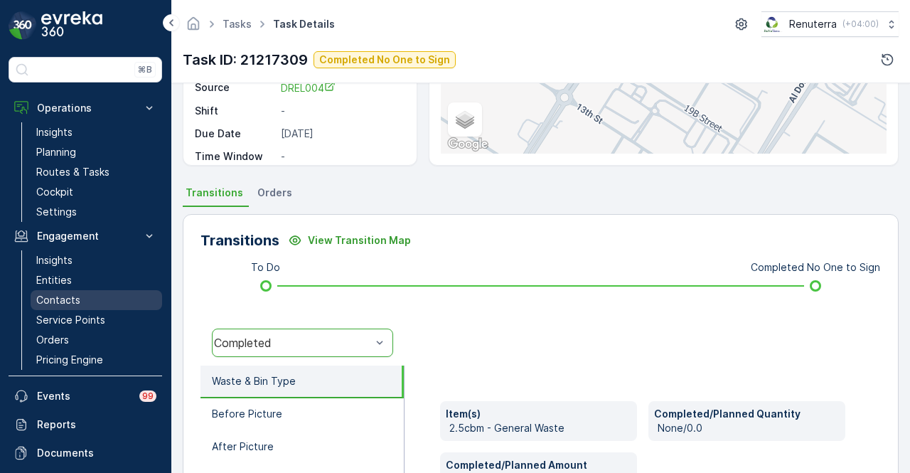
click at [95, 307] on link "Contacts" at bounding box center [96, 300] width 131 height 20
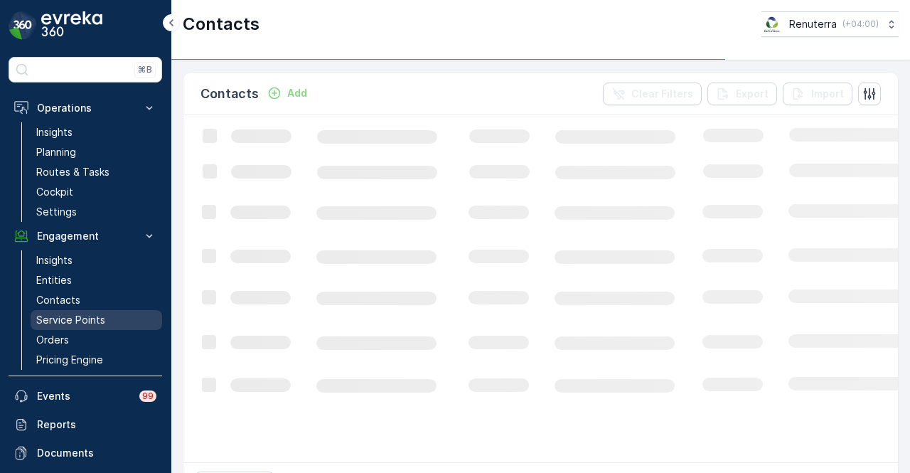
click at [92, 313] on p "Service Points" at bounding box center [70, 320] width 69 height 14
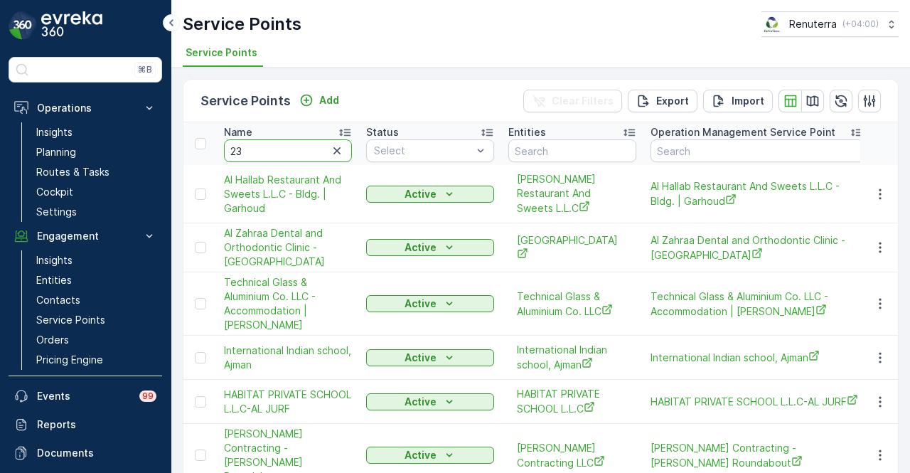
type input "231"
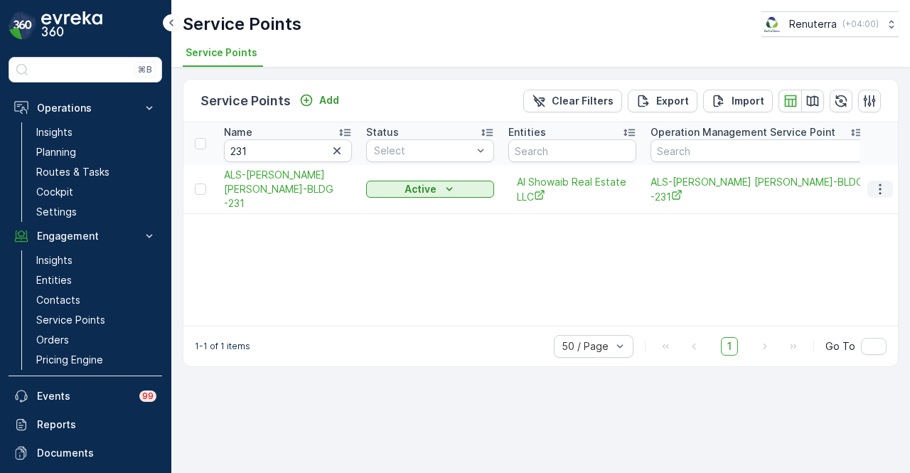
click at [882, 185] on icon "button" at bounding box center [880, 189] width 14 height 14
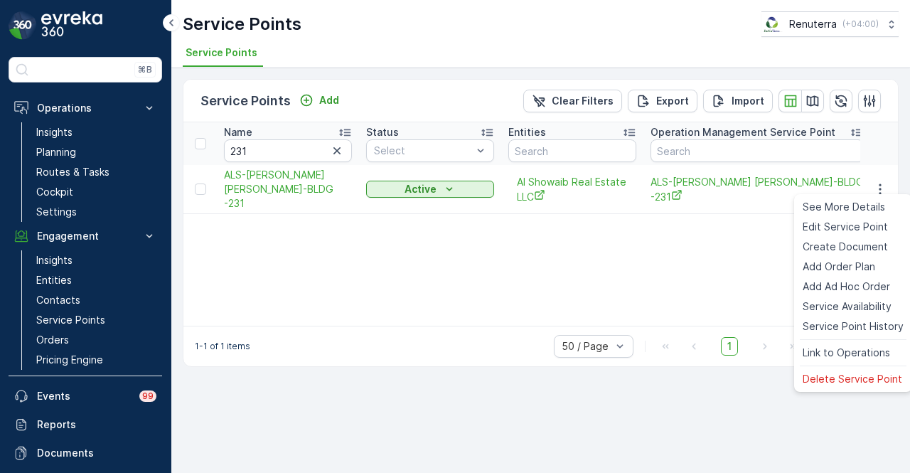
drag, startPoint x: 489, startPoint y: 288, endPoint x: 470, endPoint y: 275, distance: 22.5
click at [485, 288] on div "Name 231 Status Select Entities Operation Management Service Point Address Orde…" at bounding box center [540, 223] width 714 height 203
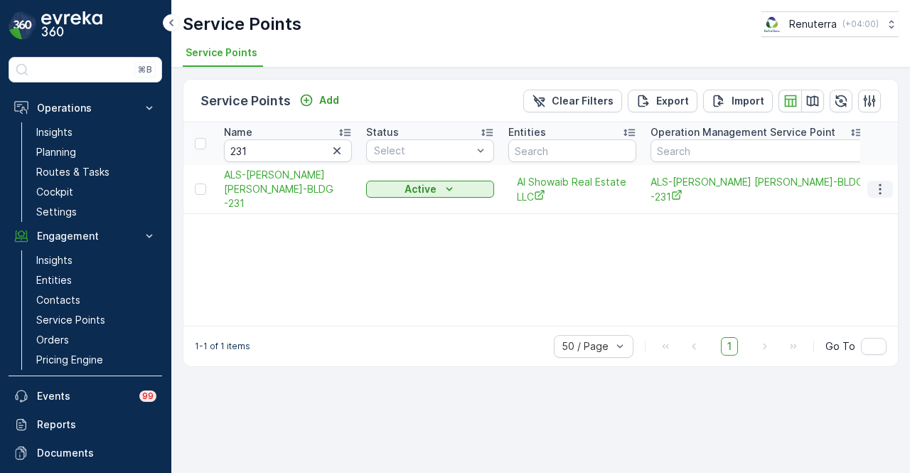
click at [877, 184] on icon "button" at bounding box center [880, 189] width 14 height 14
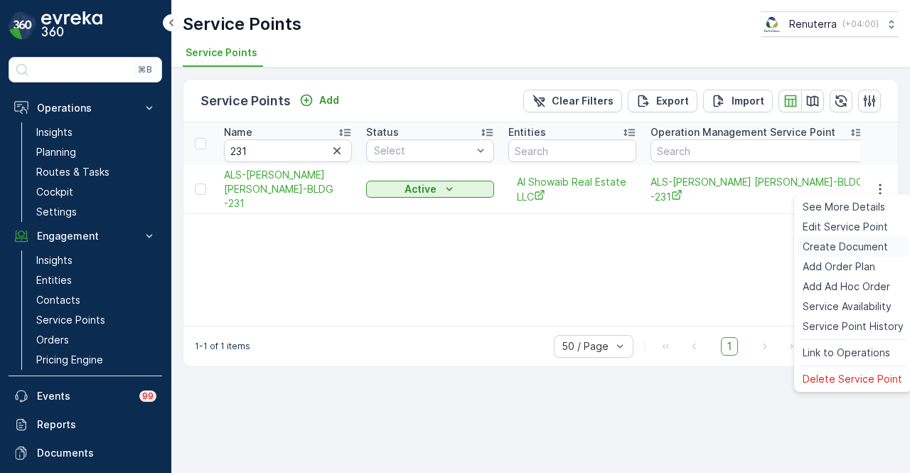
click at [878, 248] on span "Create Document" at bounding box center [844, 246] width 85 height 14
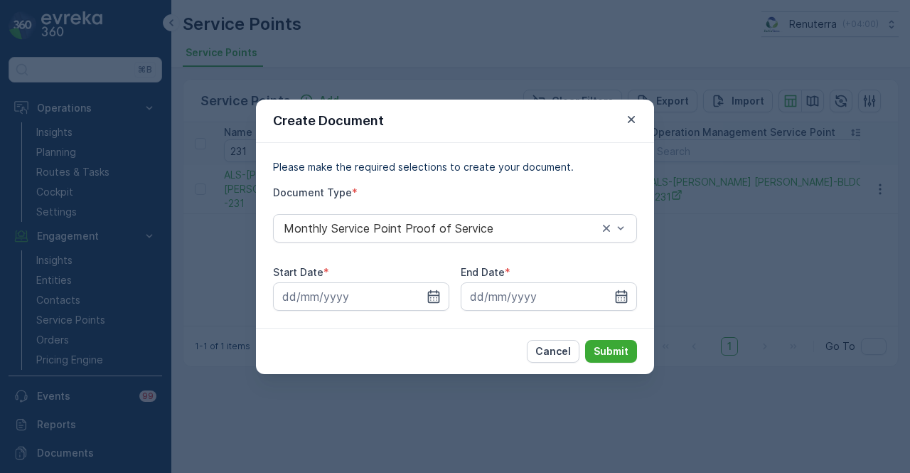
click at [449, 288] on div "Start Date * End Date *" at bounding box center [455, 287] width 364 height 45
click at [438, 285] on input at bounding box center [361, 296] width 176 height 28
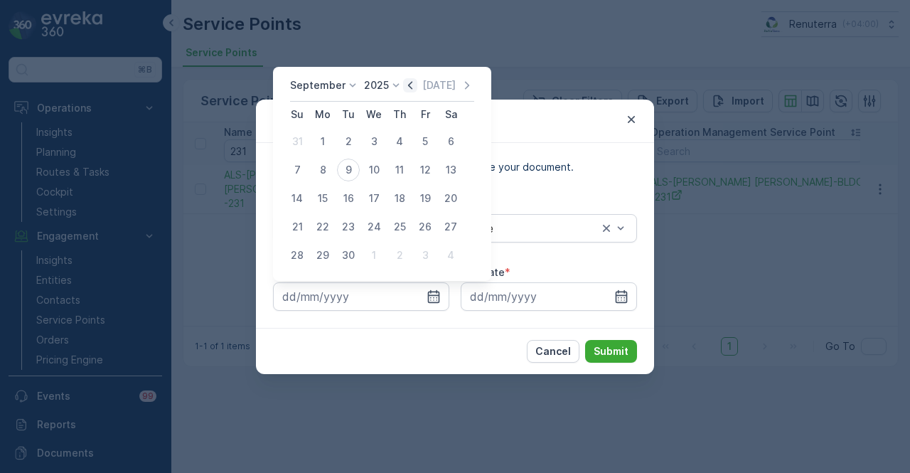
click at [413, 85] on icon "button" at bounding box center [410, 85] width 14 height 14
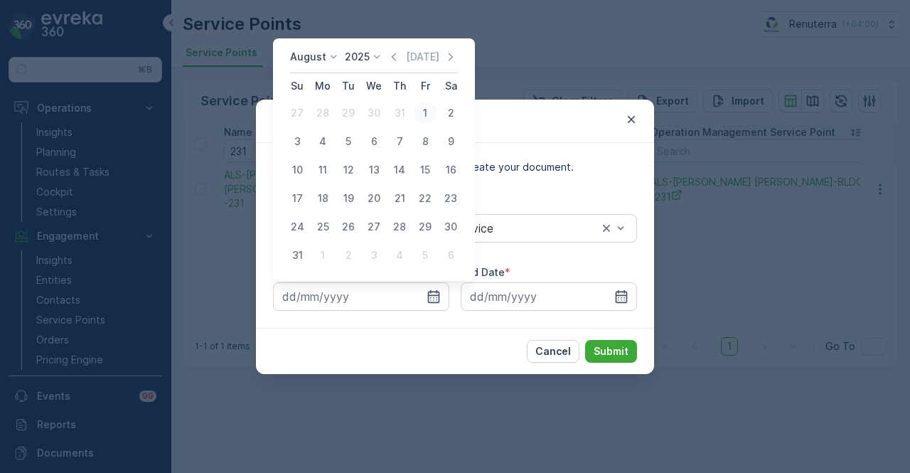
click at [430, 119] on div "1" at bounding box center [425, 113] width 23 height 23
type input "01.08.2025"
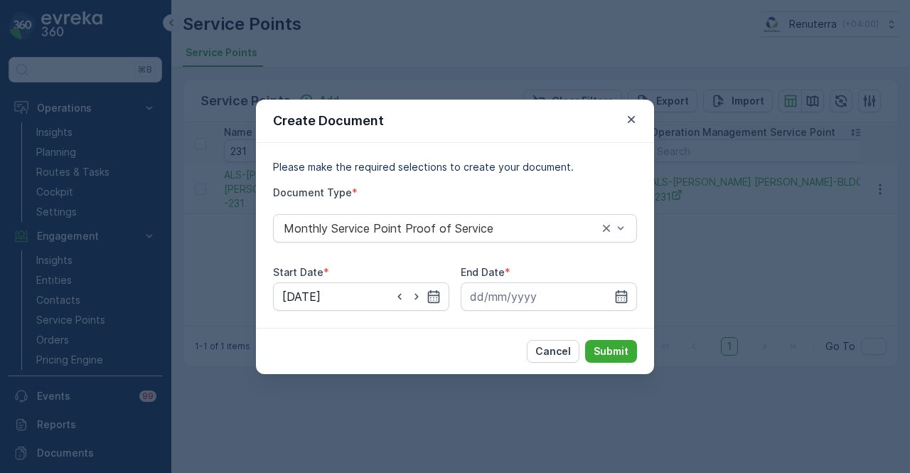
click at [640, 302] on div "Please make the required selections to create your document. Document Type * Mo…" at bounding box center [455, 235] width 398 height 185
click at [621, 302] on icon "button" at bounding box center [621, 295] width 12 height 13
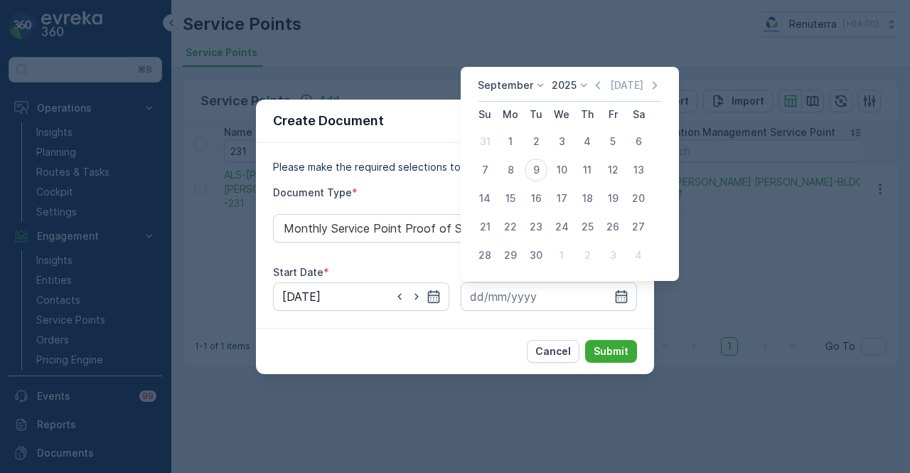
click at [593, 88] on icon "button" at bounding box center [597, 85] width 14 height 14
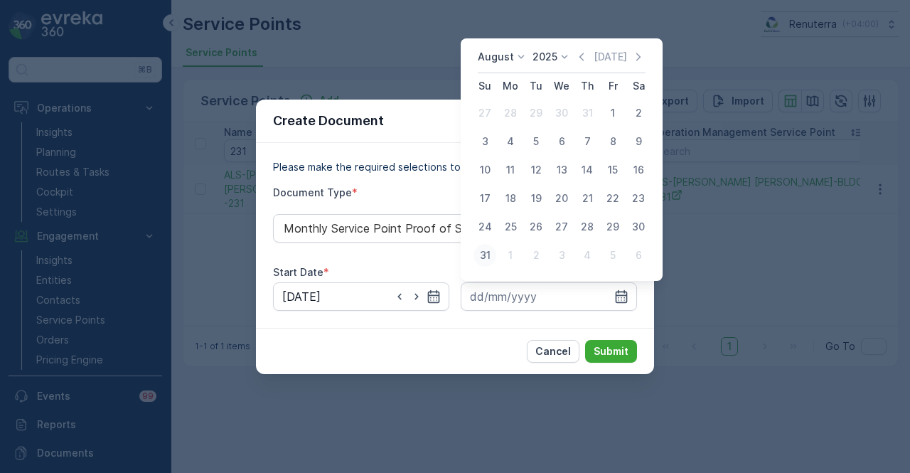
click at [482, 263] on div "31" at bounding box center [484, 255] width 23 height 23
type input "31.08.2025"
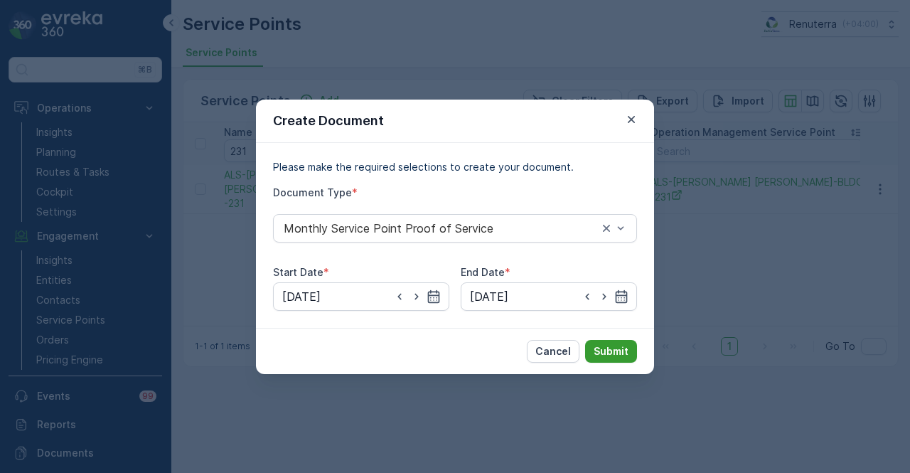
click at [589, 355] on button "Submit" at bounding box center [611, 351] width 52 height 23
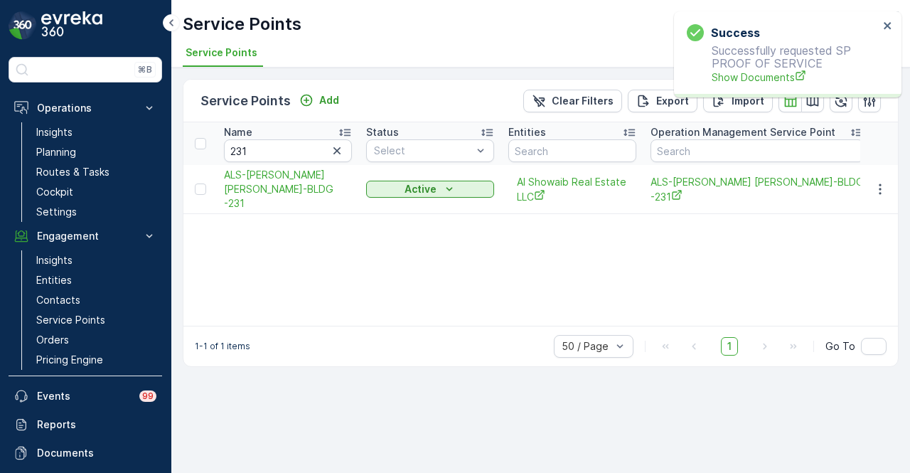
click at [770, 69] on p "Successfully requested SP PROOF OF SERVICE Show Documents" at bounding box center [782, 64] width 192 height 41
click at [766, 72] on span "Show Documents" at bounding box center [794, 77] width 167 height 15
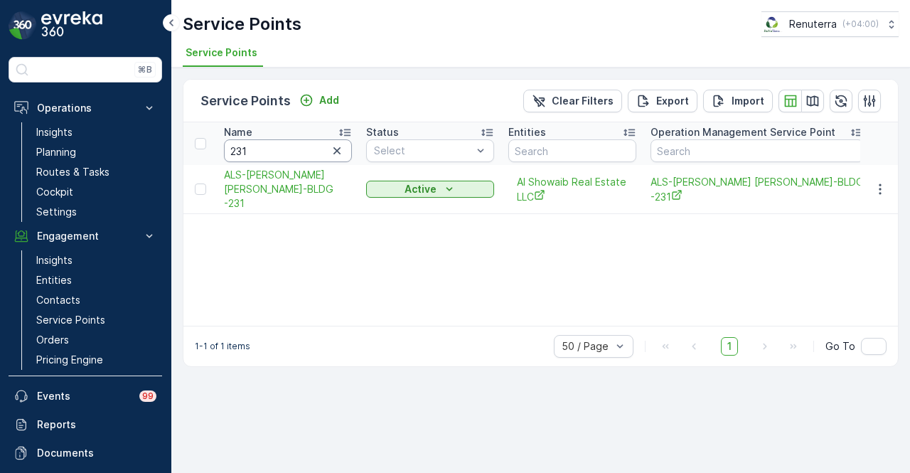
click at [256, 144] on input "231" at bounding box center [288, 150] width 128 height 23
click at [108, 158] on link "Planning" at bounding box center [96, 152] width 131 height 20
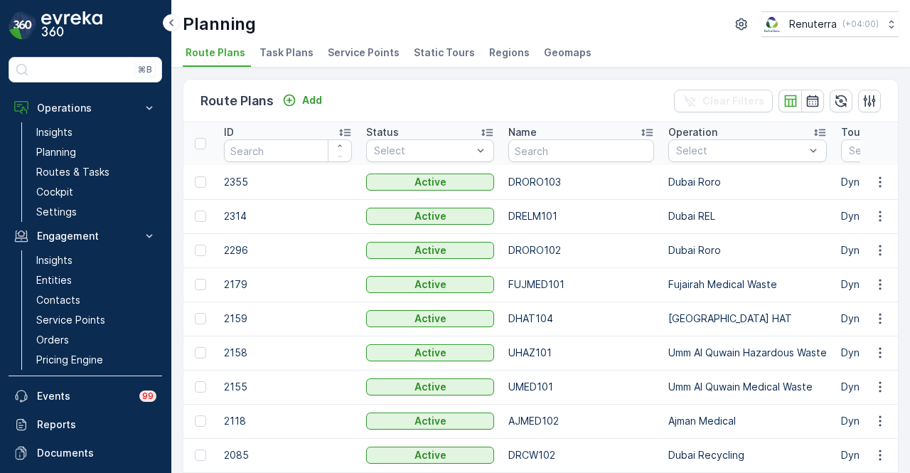
click at [358, 52] on span "Service Points" at bounding box center [364, 52] width 72 height 14
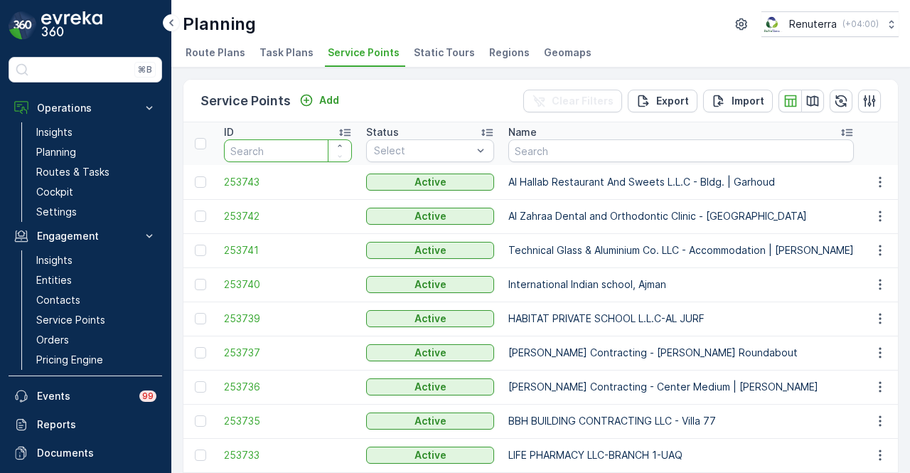
click at [279, 148] on input "number" at bounding box center [288, 150] width 128 height 23
type input "237"
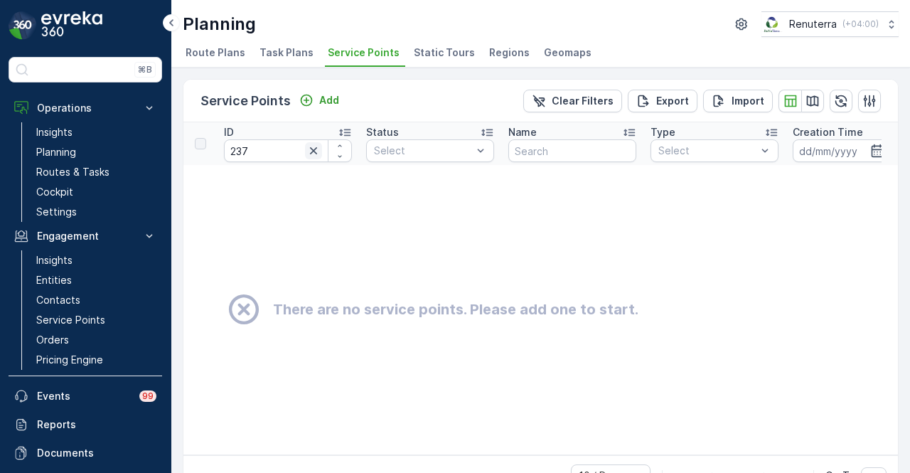
click at [311, 149] on icon "button" at bounding box center [313, 151] width 14 height 14
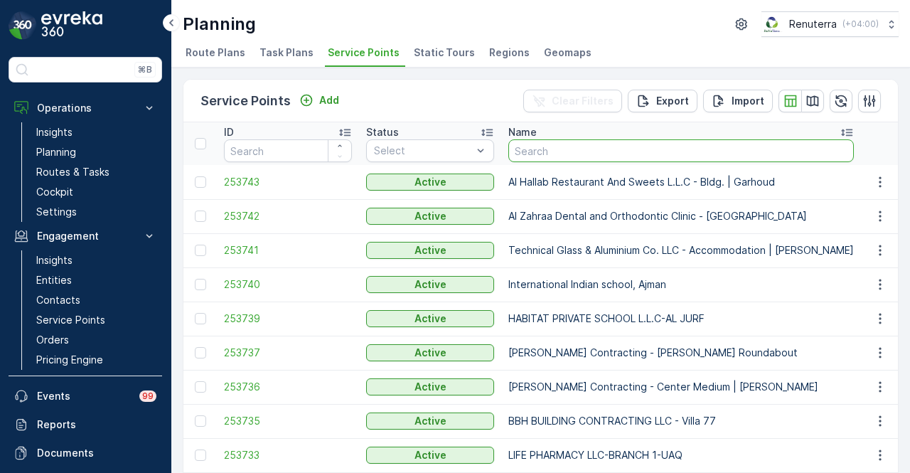
click at [570, 143] on input "text" at bounding box center [680, 150] width 345 height 23
type input "237"
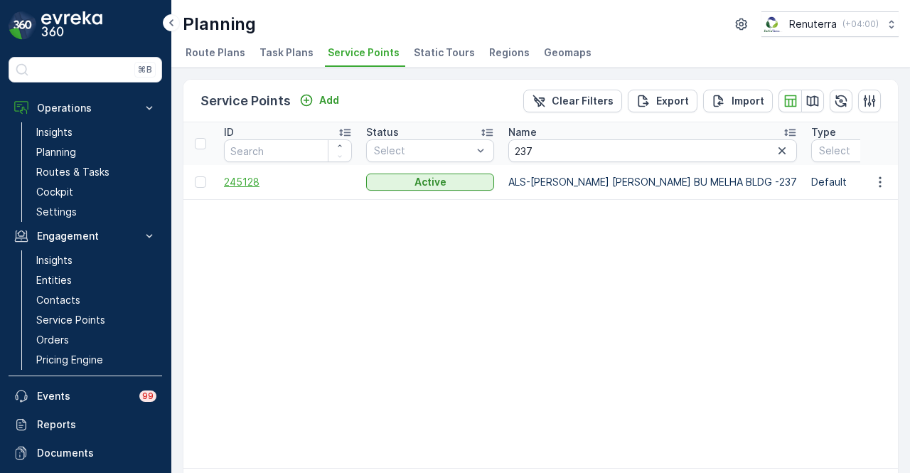
click at [235, 180] on span "245128" at bounding box center [288, 182] width 128 height 14
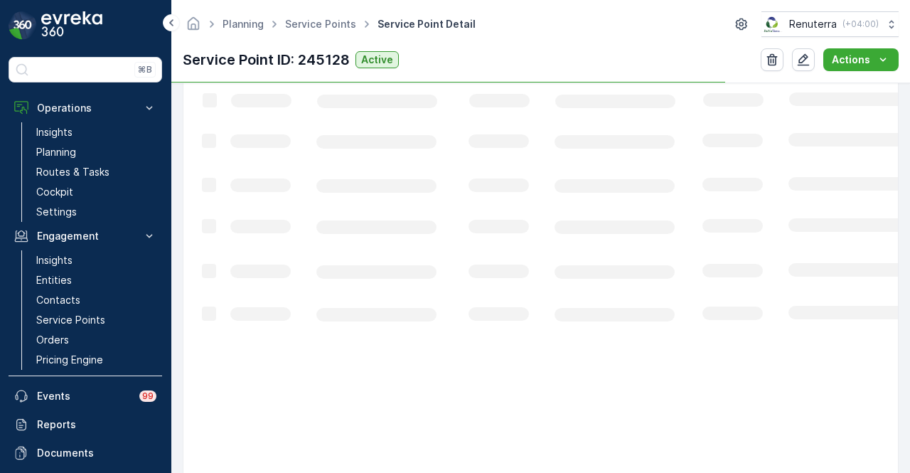
scroll to position [330, 0]
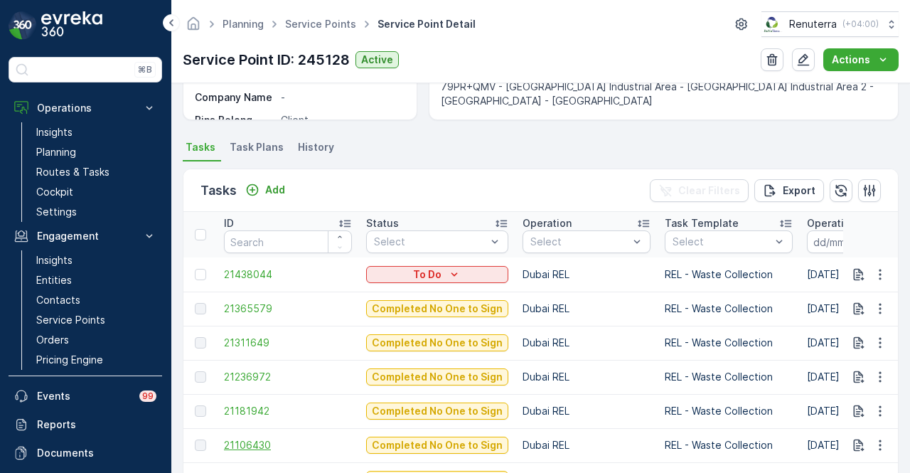
click at [249, 447] on span "21106430" at bounding box center [288, 445] width 128 height 14
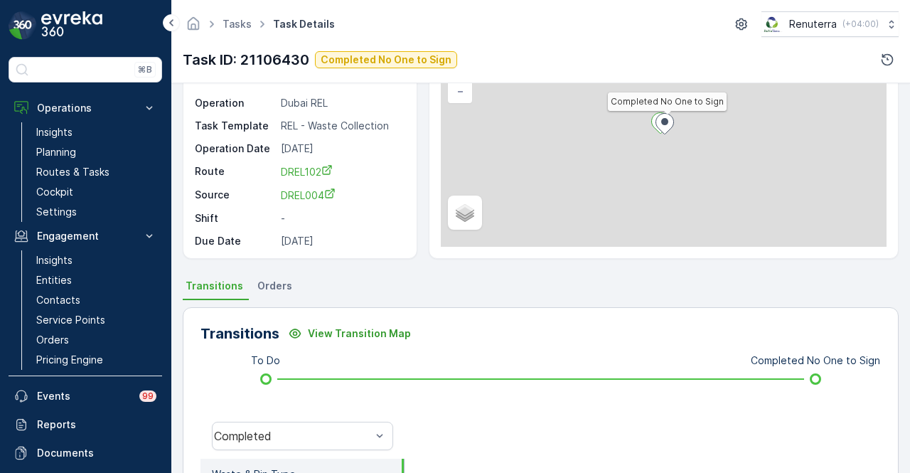
scroll to position [284, 0]
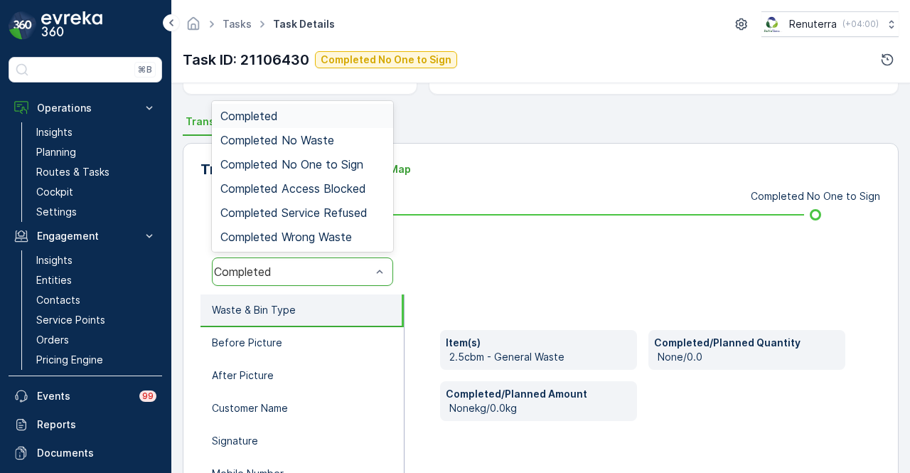
click at [323, 282] on div "Completed" at bounding box center [302, 271] width 181 height 28
click at [344, 156] on div "Completed No One to Sign" at bounding box center [302, 164] width 181 height 24
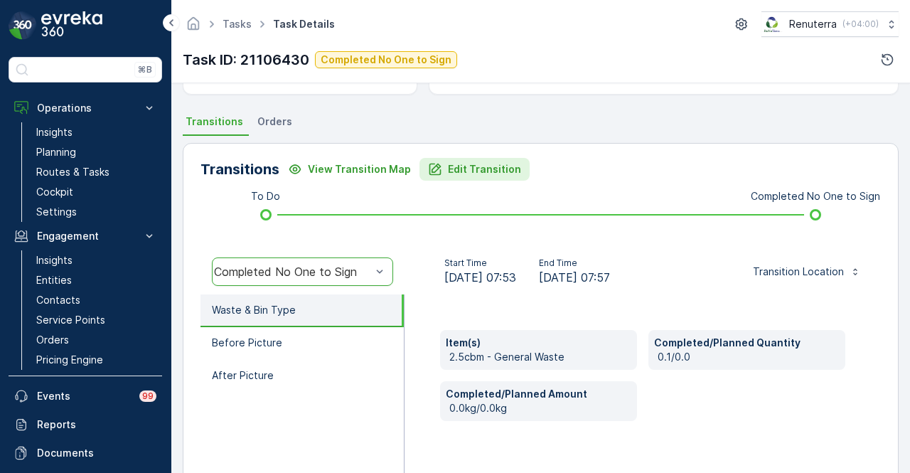
click at [482, 159] on button "Edit Transition" at bounding box center [474, 169] width 110 height 23
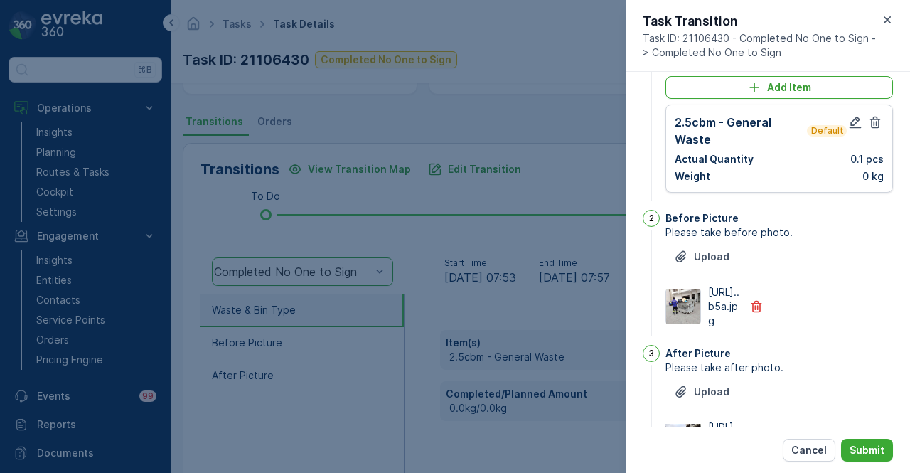
scroll to position [0, 0]
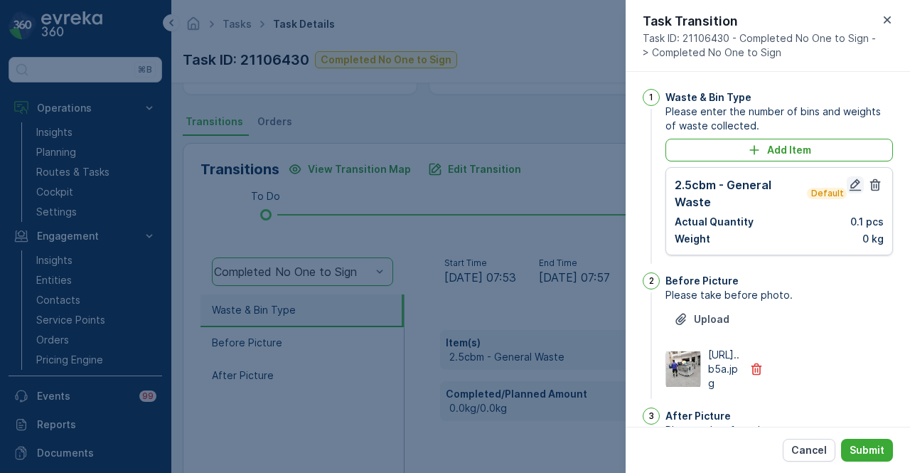
click at [849, 184] on icon "button" at bounding box center [855, 185] width 14 height 14
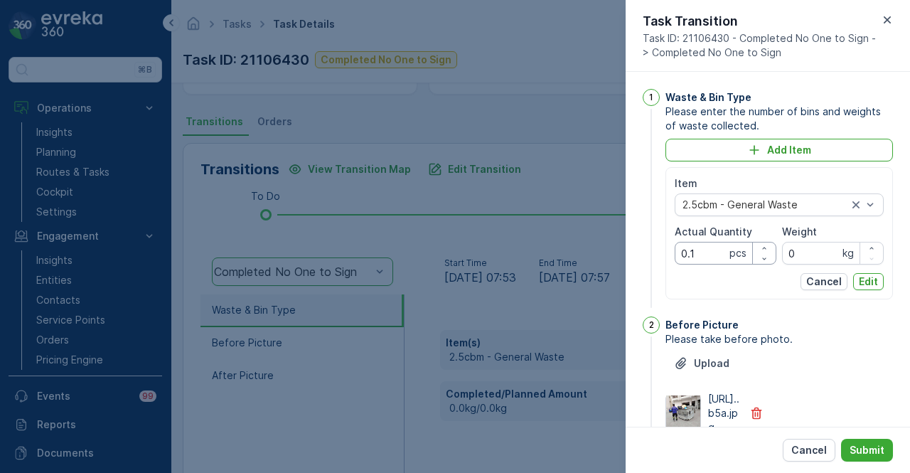
click at [716, 252] on Quantity "0.1" at bounding box center [725, 253] width 102 height 23
type Quantity "0"
type Quantity "1"
click at [864, 282] on p "Edit" at bounding box center [867, 281] width 19 height 14
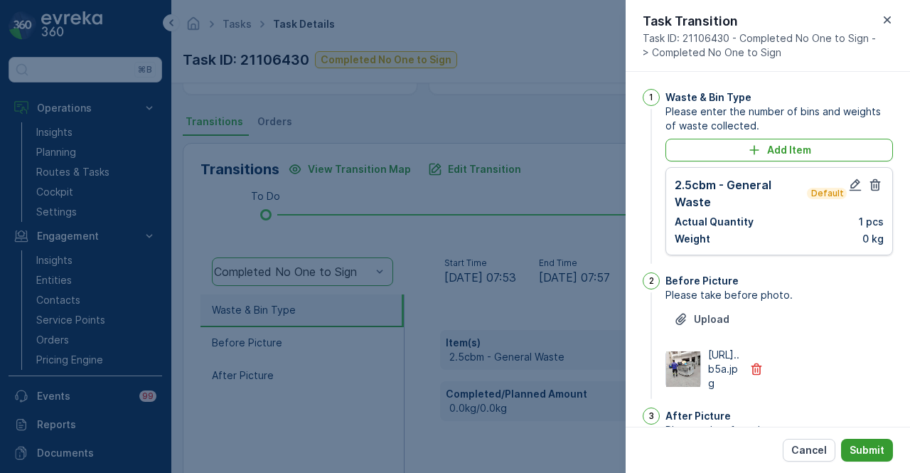
click at [878, 451] on p "Submit" at bounding box center [866, 450] width 35 height 14
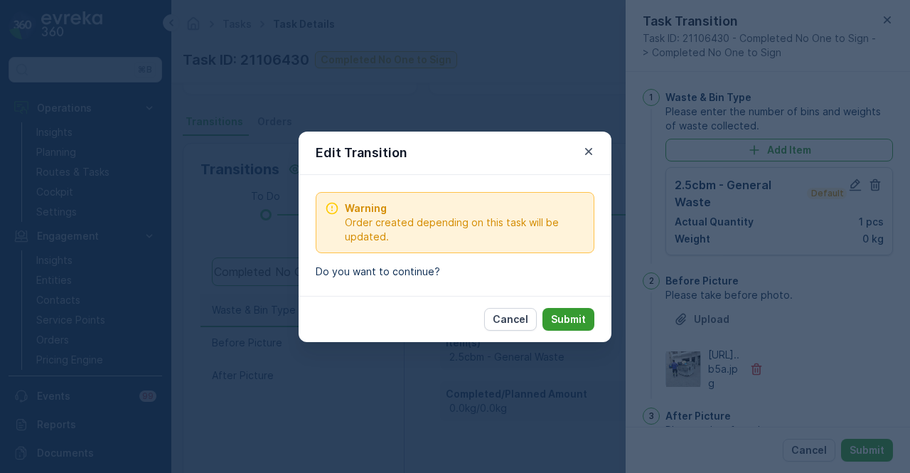
click at [571, 325] on button "Submit" at bounding box center [568, 319] width 52 height 23
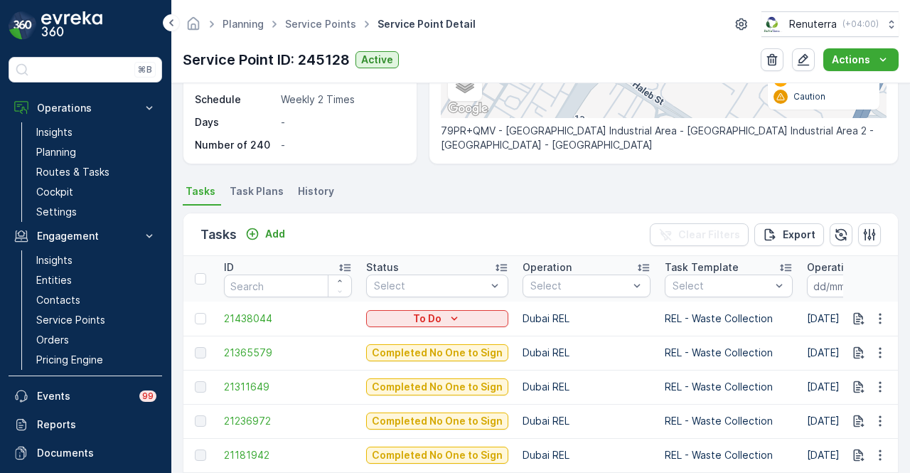
scroll to position [355, 0]
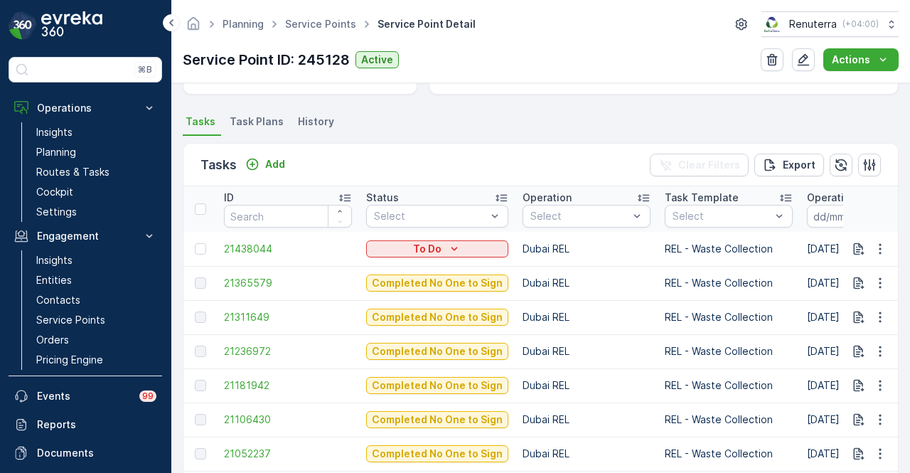
click at [261, 393] on td "21181942" at bounding box center [288, 385] width 142 height 34
click at [257, 383] on span "21181942" at bounding box center [288, 385] width 128 height 14
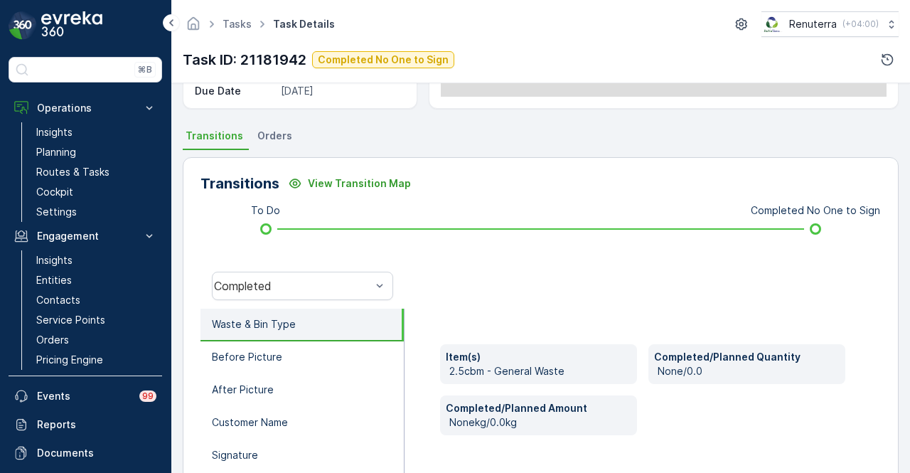
scroll to position [284, 0]
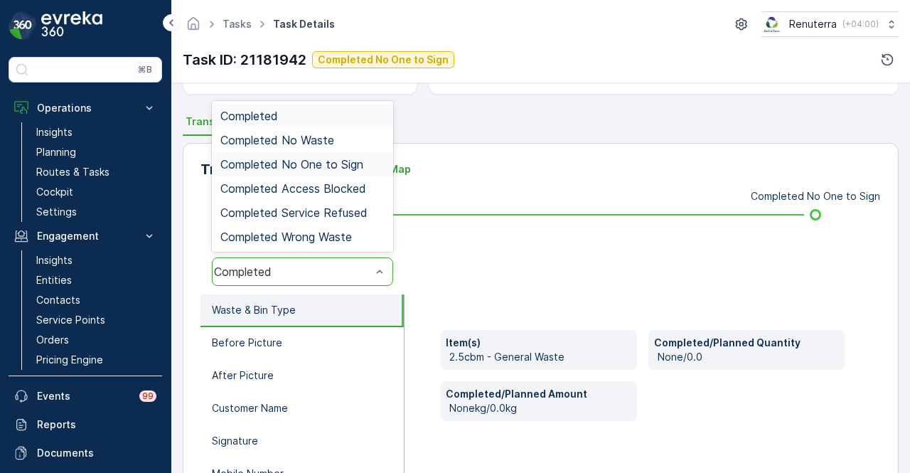
click at [330, 156] on div "Completed No One to Sign" at bounding box center [302, 164] width 181 height 24
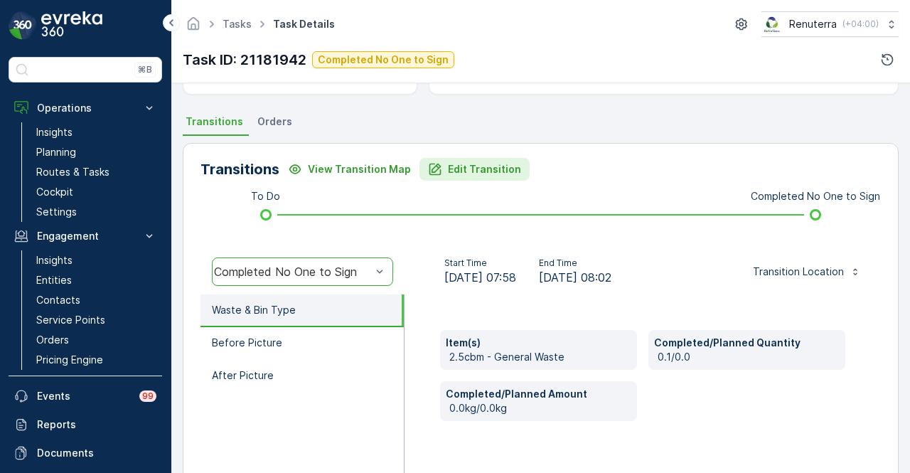
click at [476, 171] on p "Edit Transition" at bounding box center [484, 169] width 73 height 14
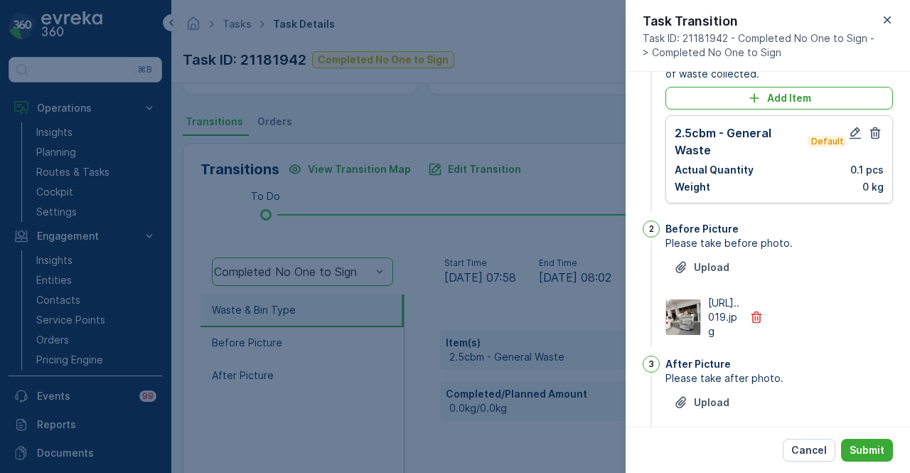
scroll to position [0, 0]
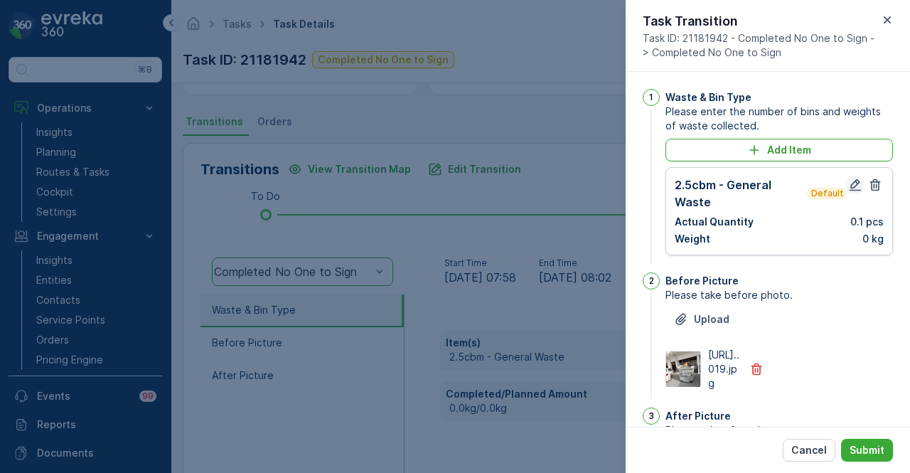
click at [853, 184] on icon "button" at bounding box center [855, 185] width 12 height 12
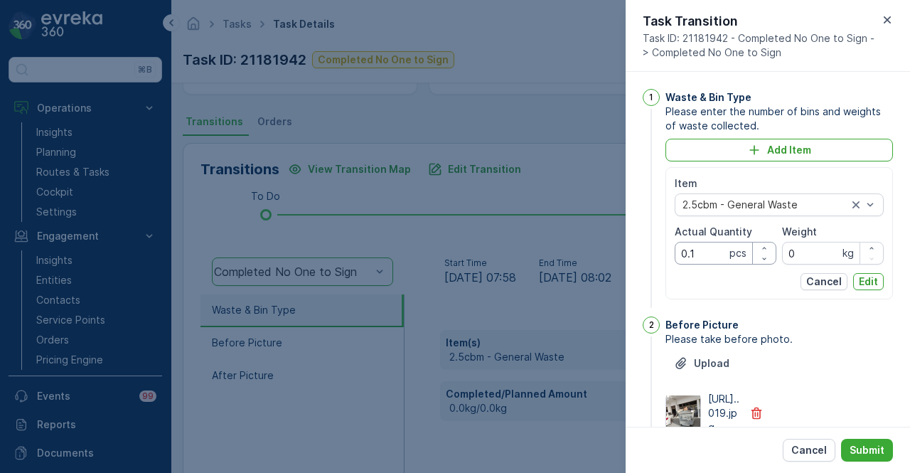
click at [703, 248] on Quantity "0.1" at bounding box center [725, 253] width 102 height 23
type Quantity "0"
type Quantity "1"
click at [874, 282] on p "Edit" at bounding box center [867, 281] width 19 height 14
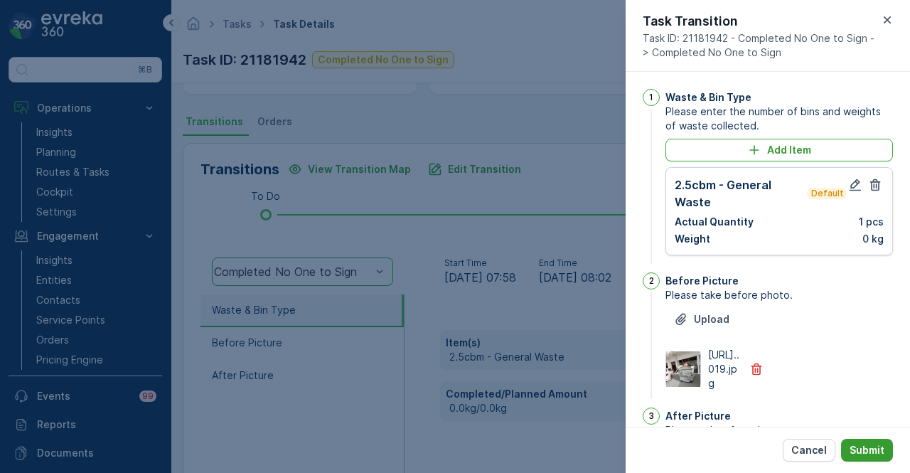
click at [867, 453] on p "Submit" at bounding box center [866, 450] width 35 height 14
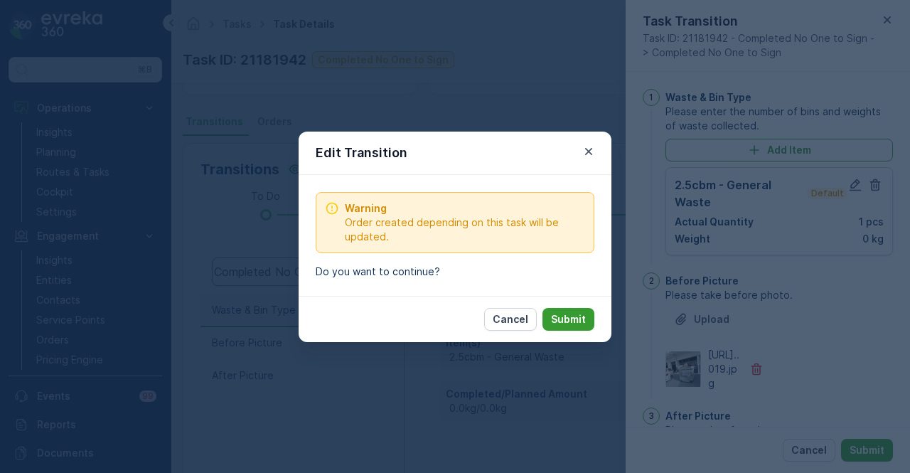
click at [571, 326] on button "Submit" at bounding box center [568, 319] width 52 height 23
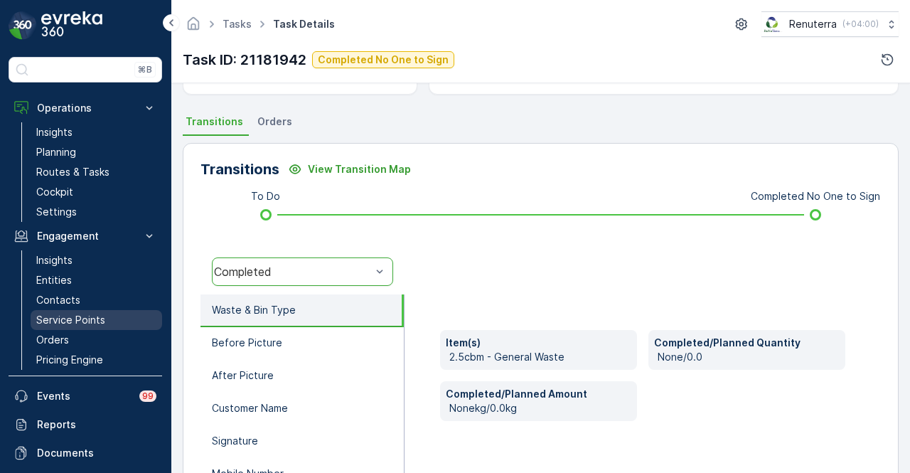
click at [84, 310] on link "Service Points" at bounding box center [96, 320] width 131 height 20
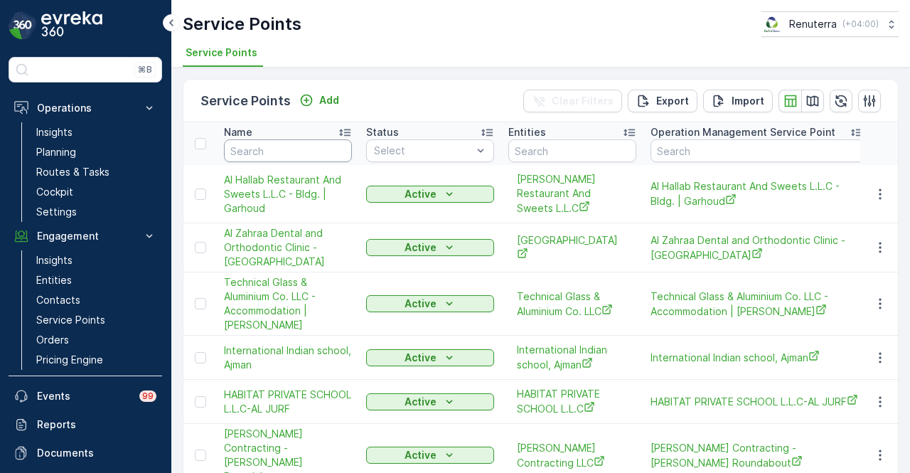
click at [270, 148] on input "text" at bounding box center [288, 150] width 128 height 23
type input "237"
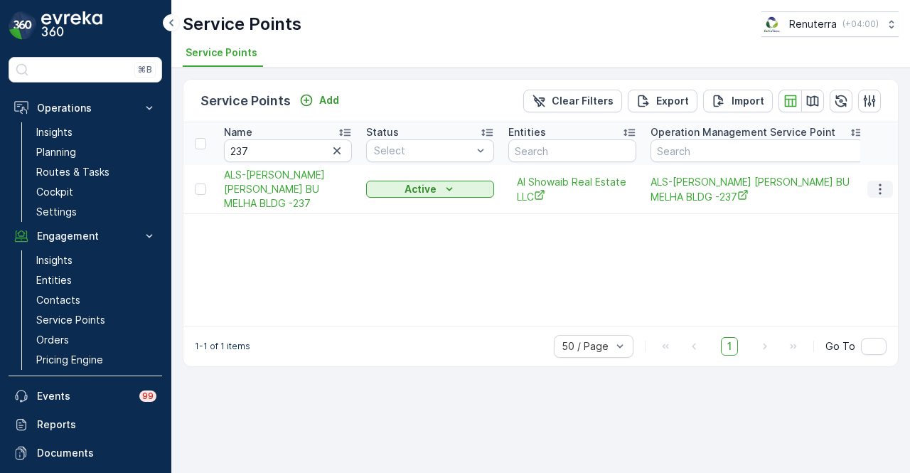
click at [881, 193] on icon "button" at bounding box center [880, 189] width 14 height 14
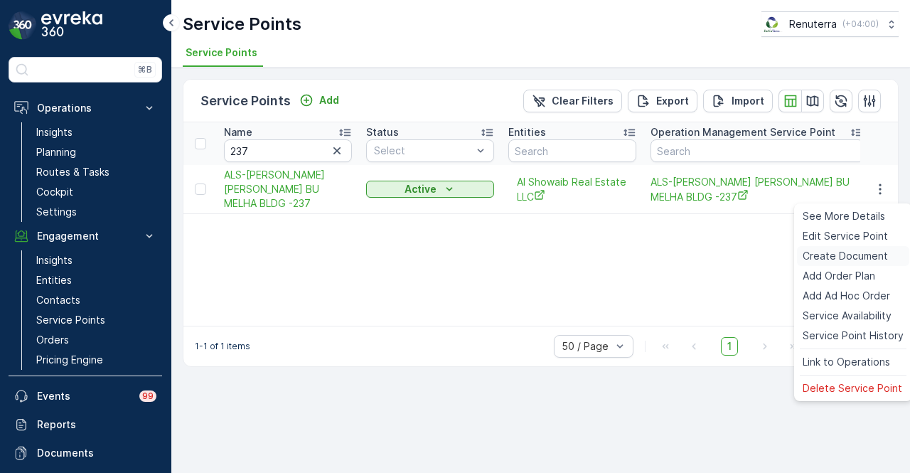
click at [878, 264] on div "Create Document" at bounding box center [853, 256] width 112 height 20
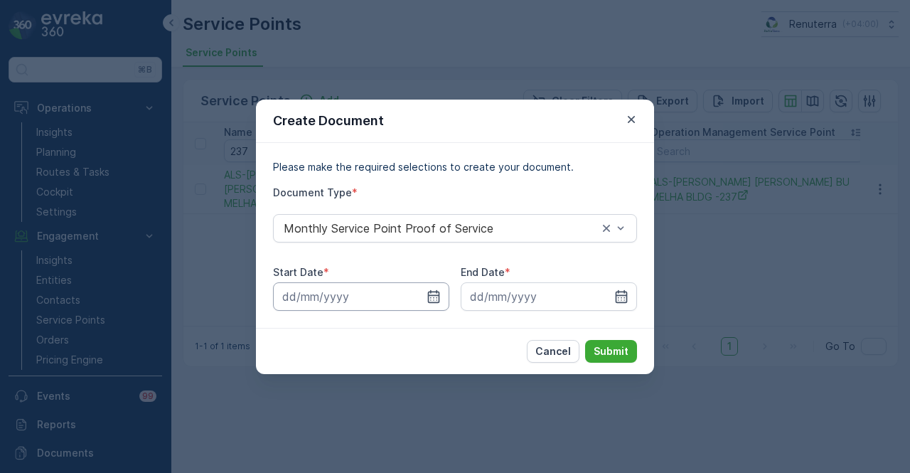
click at [436, 284] on input at bounding box center [361, 296] width 176 height 28
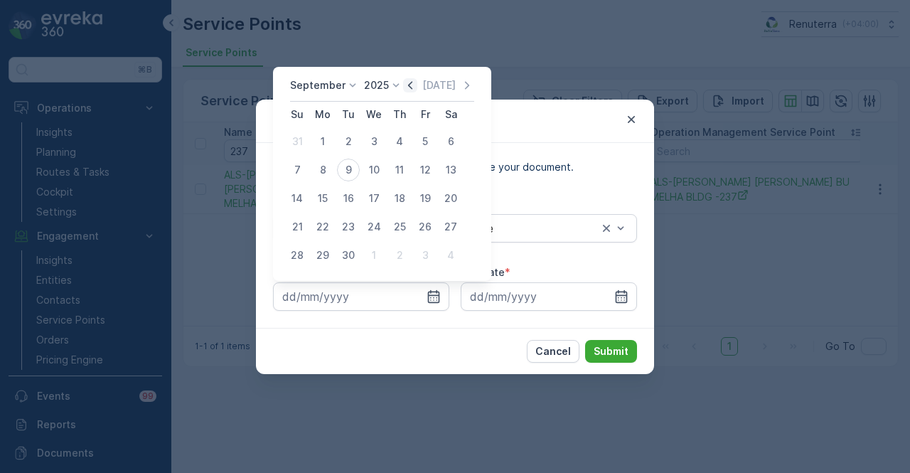
click at [411, 91] on icon "button" at bounding box center [410, 85] width 14 height 14
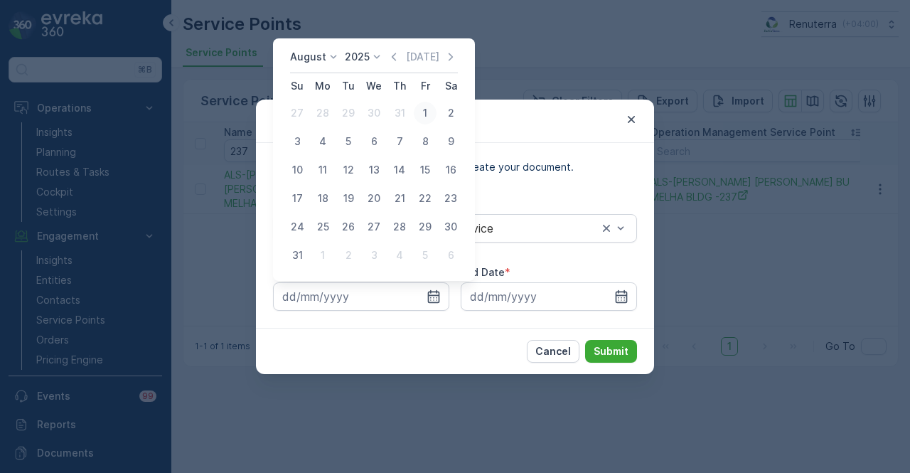
click at [424, 117] on div "1" at bounding box center [425, 113] width 23 height 23
type input "01.08.2025"
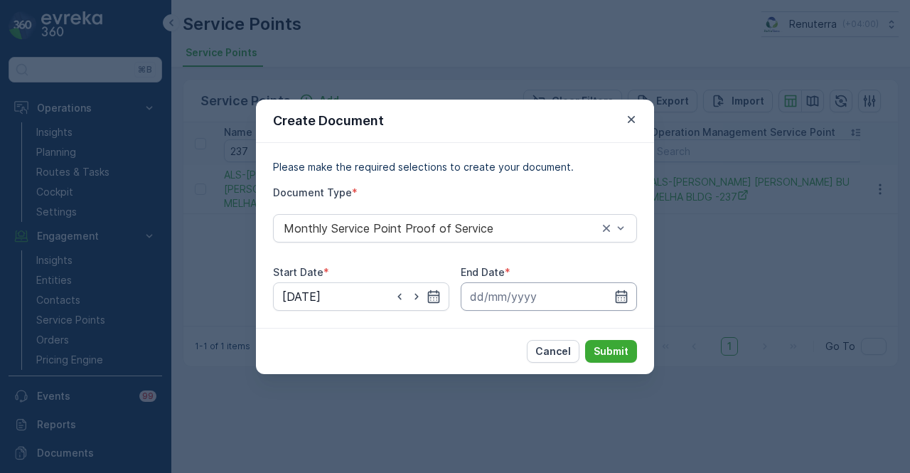
click at [625, 284] on input at bounding box center [548, 296] width 176 height 28
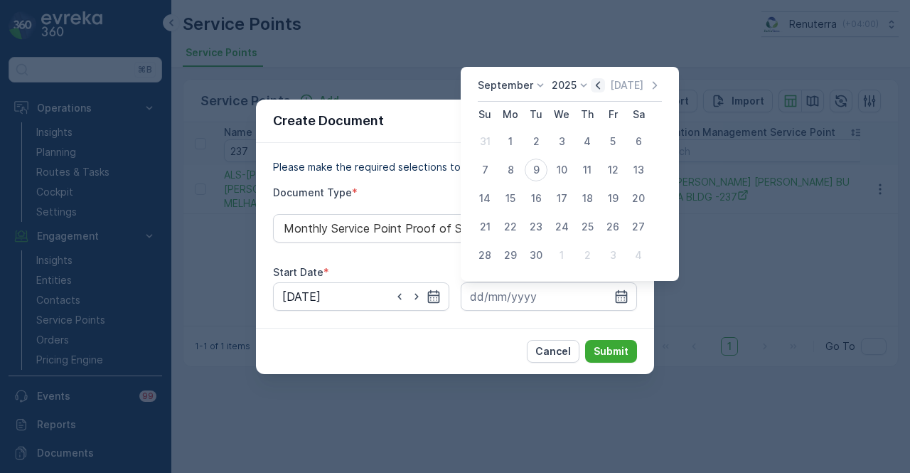
click at [594, 84] on icon "button" at bounding box center [597, 85] width 14 height 14
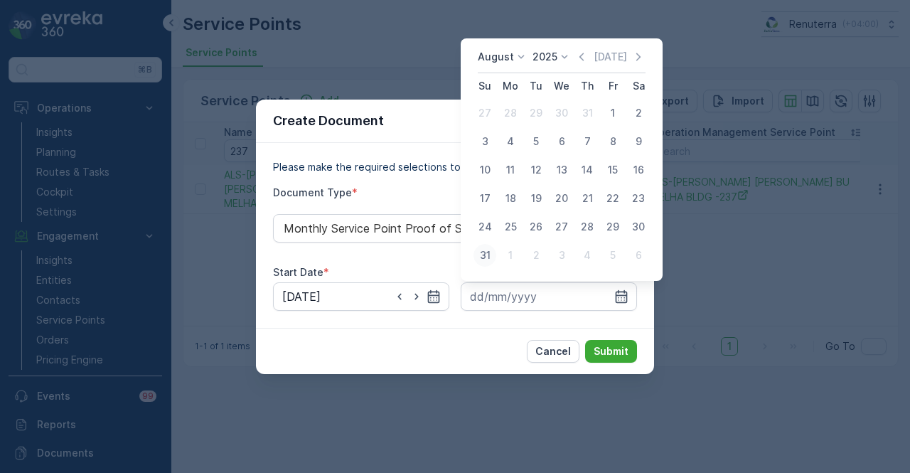
click at [474, 259] on div "31" at bounding box center [484, 255] width 23 height 23
type input "31.08.2025"
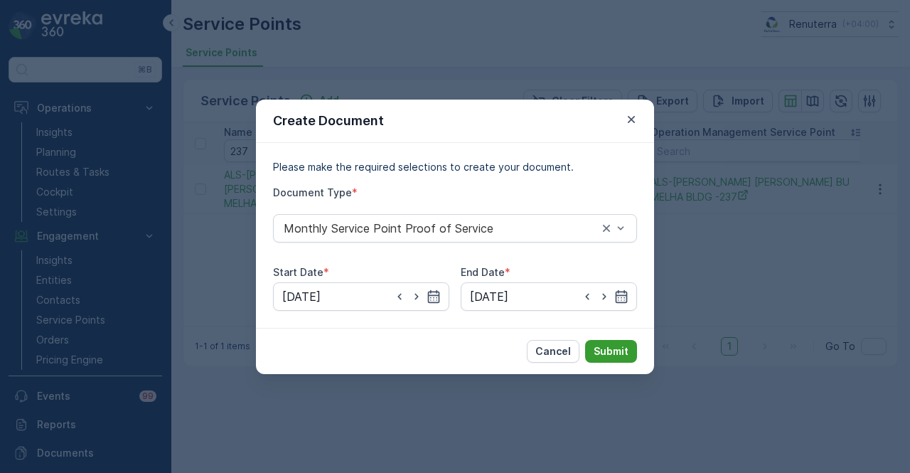
click at [627, 344] on p "Submit" at bounding box center [610, 351] width 35 height 14
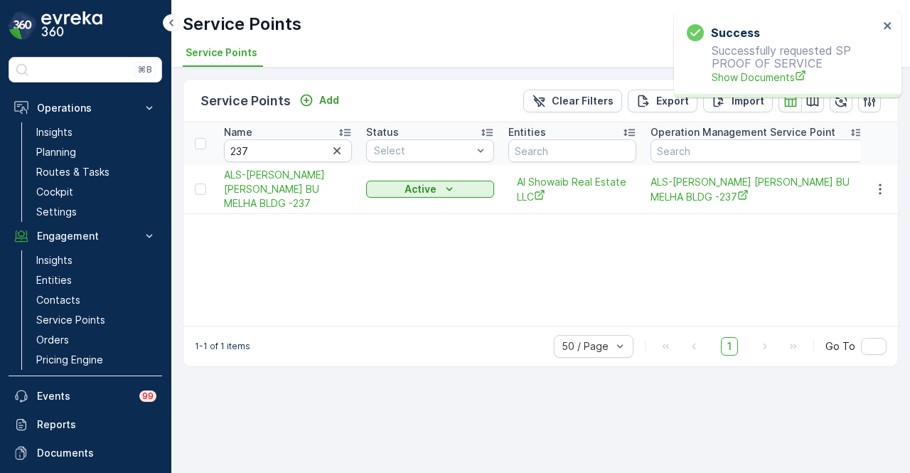
click at [746, 86] on div "Success Successfully requested SP PROOF OF SERVICE Show Documents" at bounding box center [782, 54] width 200 height 69
click at [748, 82] on span "Show Documents" at bounding box center [794, 77] width 167 height 15
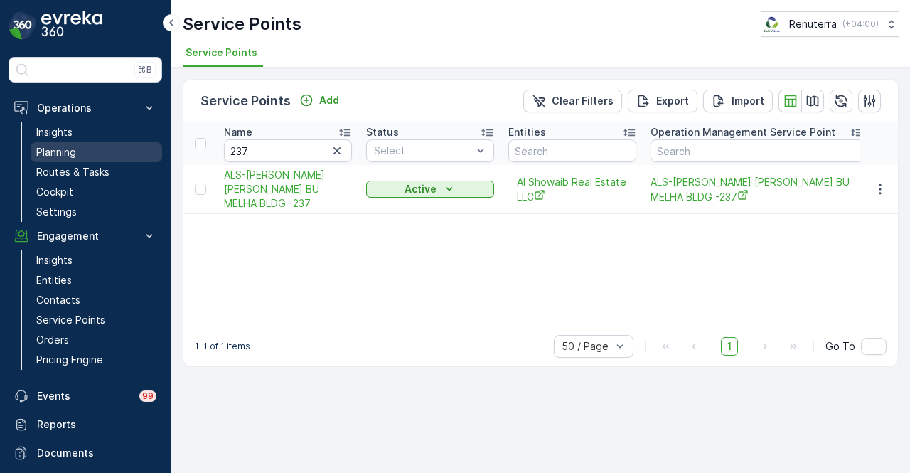
click at [91, 152] on link "Planning" at bounding box center [96, 152] width 131 height 20
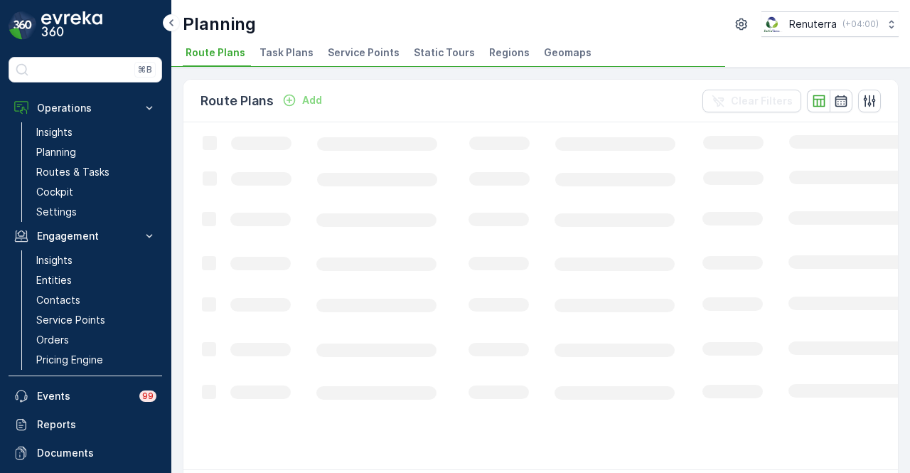
click at [365, 56] on span "Service Points" at bounding box center [364, 52] width 72 height 14
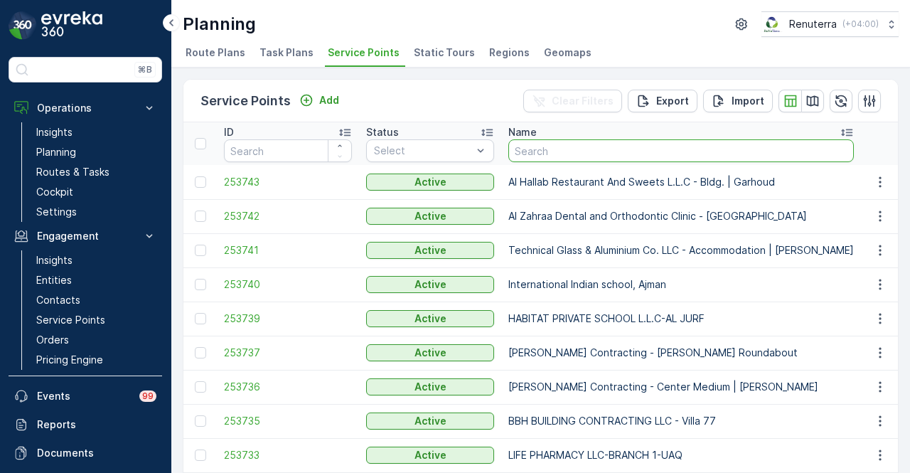
click at [641, 149] on input "text" at bounding box center [680, 150] width 345 height 23
type input "206"
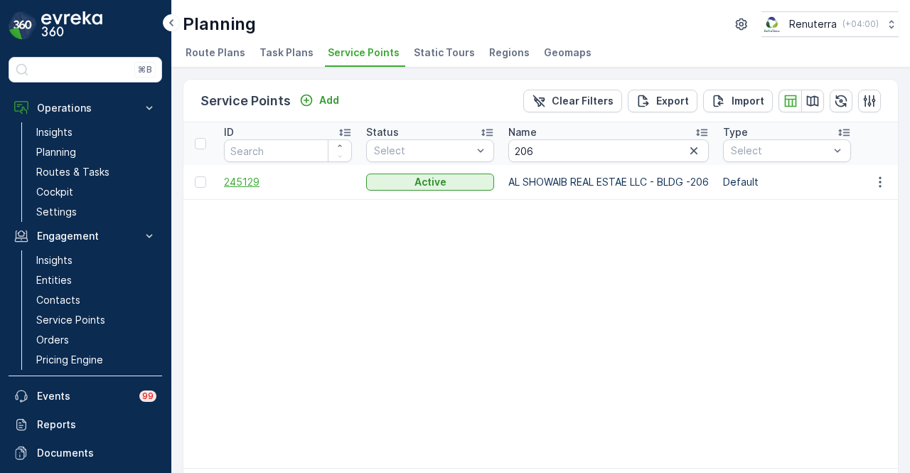
click at [245, 177] on span "245129" at bounding box center [288, 182] width 128 height 14
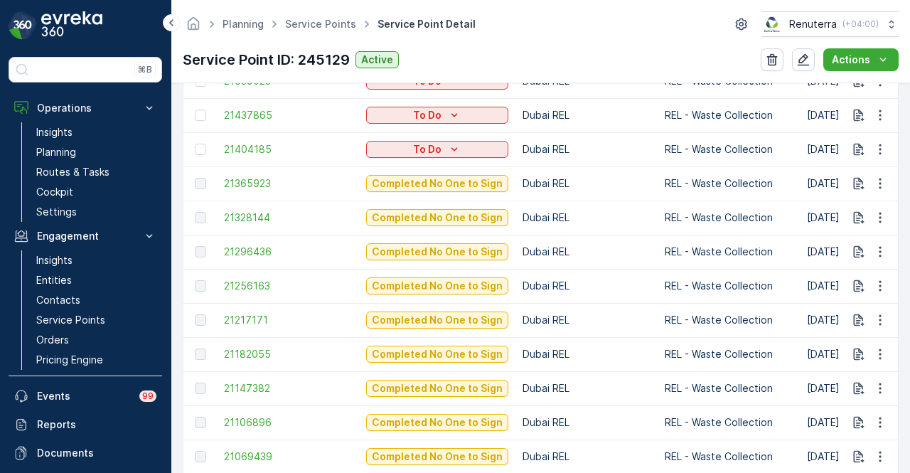
scroll to position [543, 0]
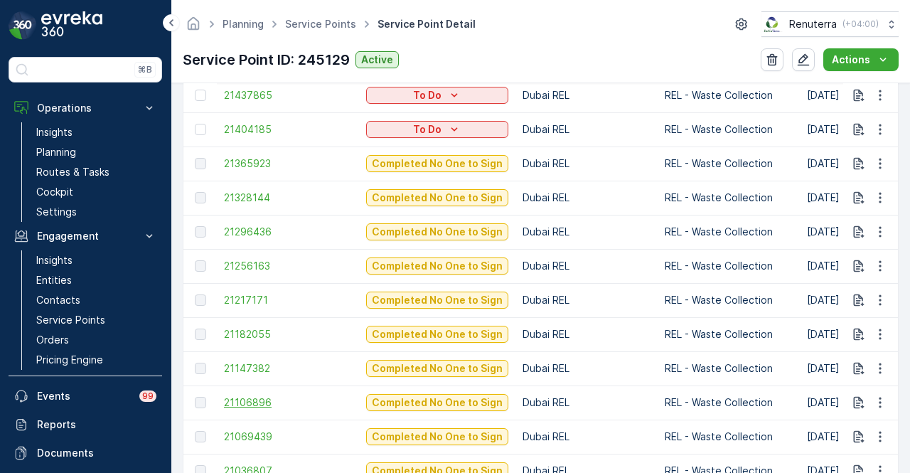
click at [261, 405] on span "21106896" at bounding box center [288, 402] width 128 height 14
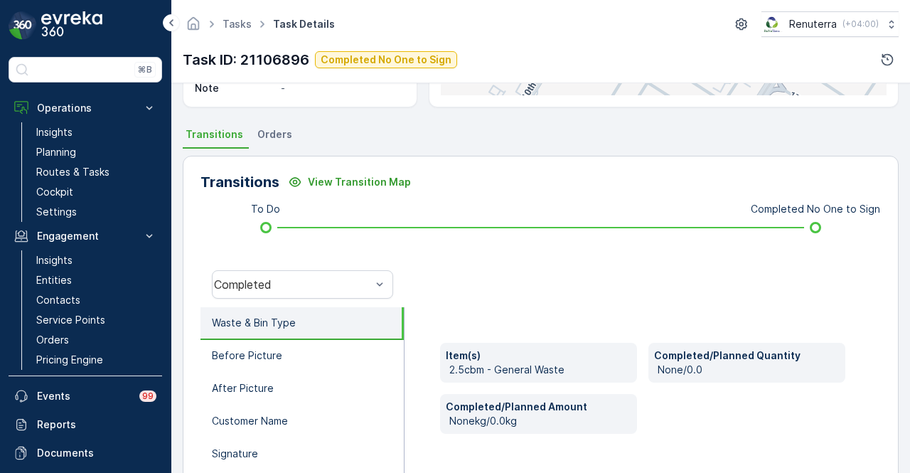
scroll to position [284, 0]
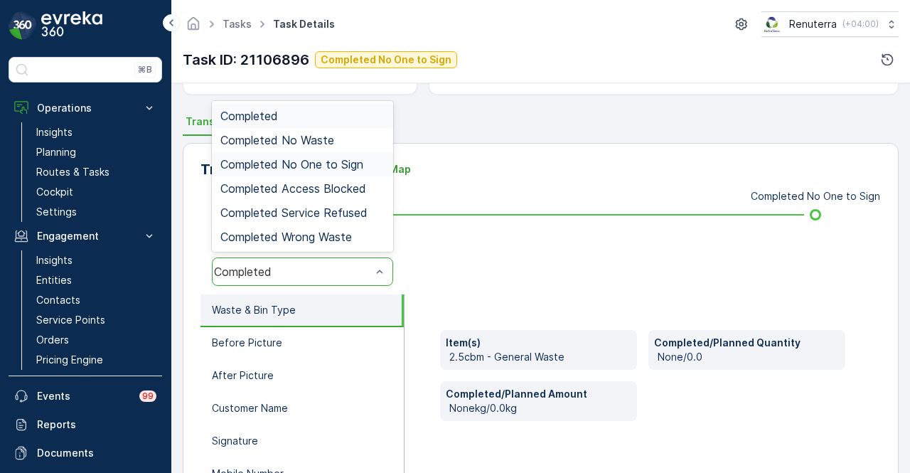
drag, startPoint x: 341, startPoint y: 171, endPoint x: 406, endPoint y: 286, distance: 132.4
click at [342, 180] on div "Completed Completed No Waste Completed No One to Sign Completed Access Blocked …" at bounding box center [302, 176] width 181 height 151
drag, startPoint x: 353, startPoint y: 164, endPoint x: 384, endPoint y: 251, distance: 91.9
click at [354, 164] on span "Completed No One to Sign" at bounding box center [291, 164] width 143 height 13
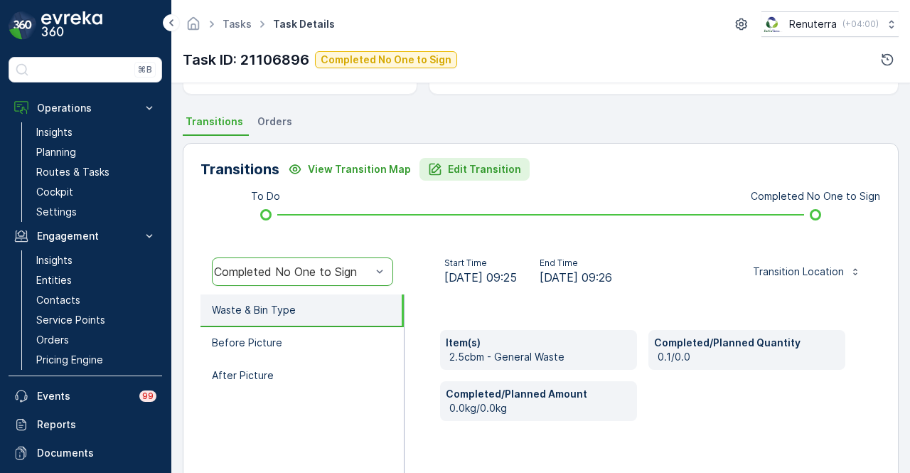
click at [470, 173] on p "Edit Transition" at bounding box center [484, 169] width 73 height 14
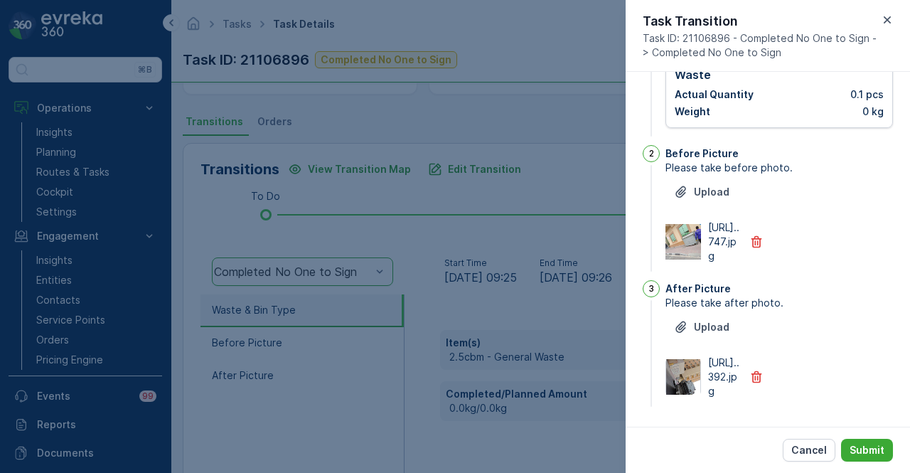
scroll to position [0, 0]
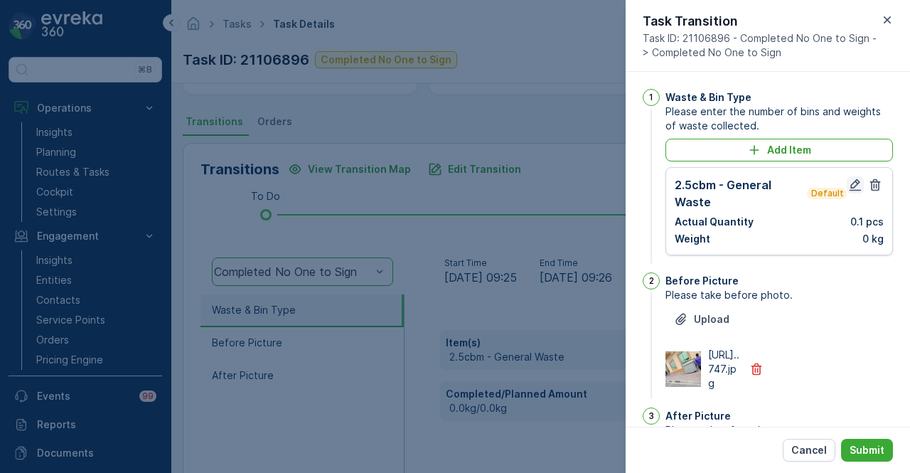
click at [848, 180] on icon "button" at bounding box center [855, 185] width 14 height 14
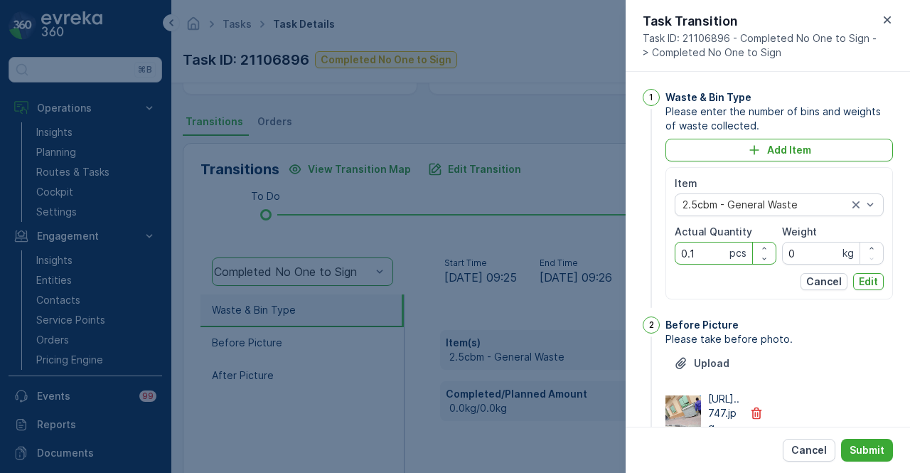
click at [722, 244] on Quantity "0.1" at bounding box center [725, 253] width 102 height 23
type Quantity "0"
type Quantity "1"
click at [861, 280] on p "Edit" at bounding box center [867, 281] width 19 height 14
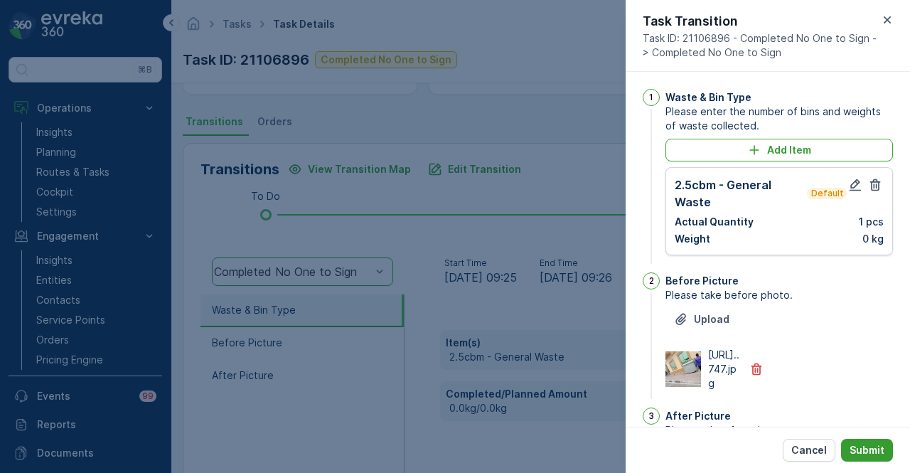
click at [857, 443] on p "Submit" at bounding box center [866, 450] width 35 height 14
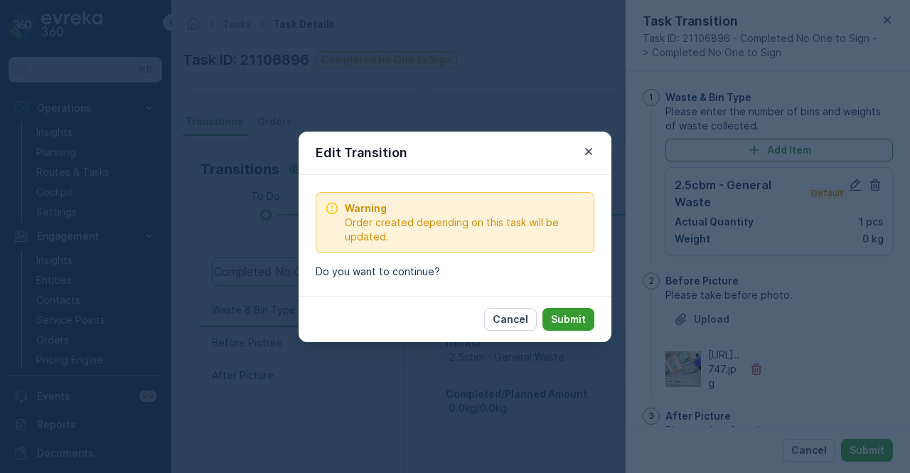
click at [563, 315] on p "Submit" at bounding box center [568, 319] width 35 height 14
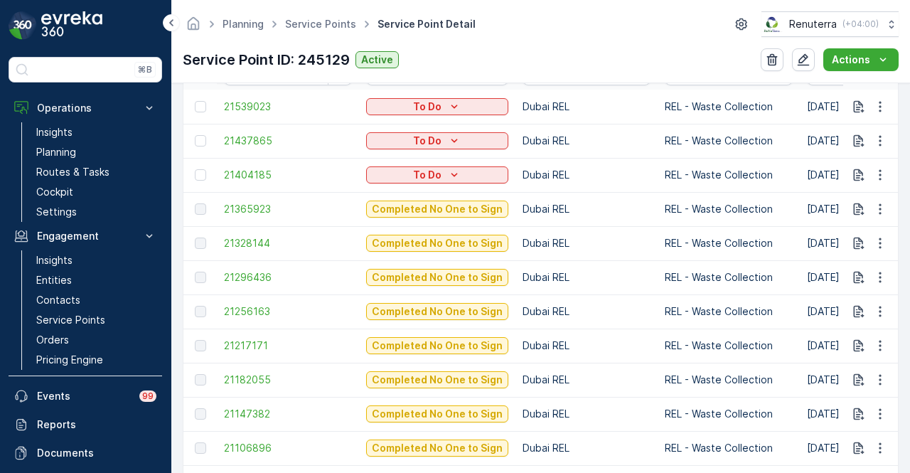
scroll to position [568, 0]
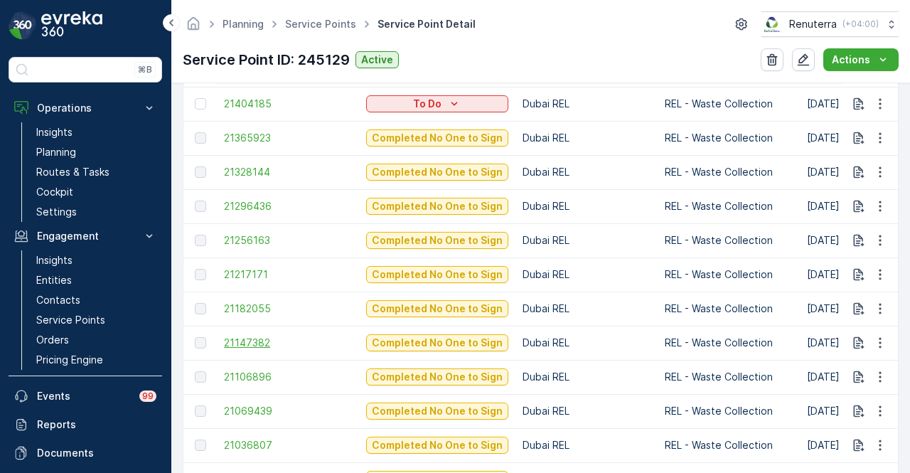
click at [270, 346] on span "21147382" at bounding box center [288, 342] width 128 height 14
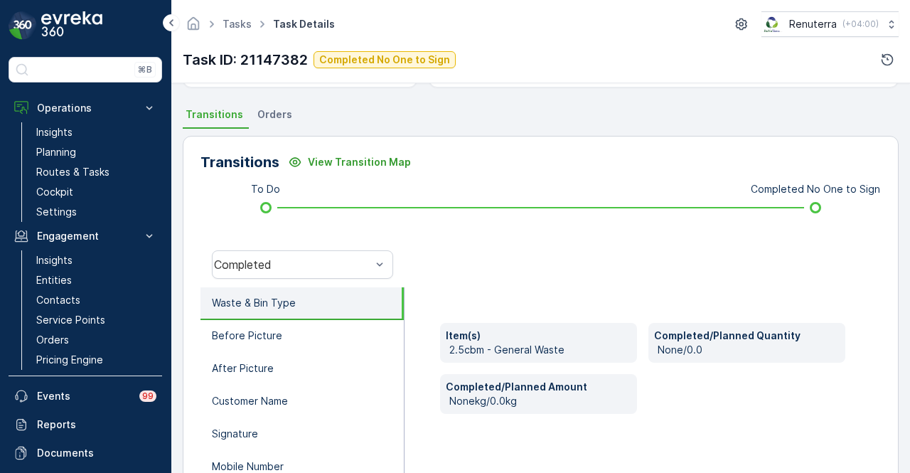
scroll to position [355, 0]
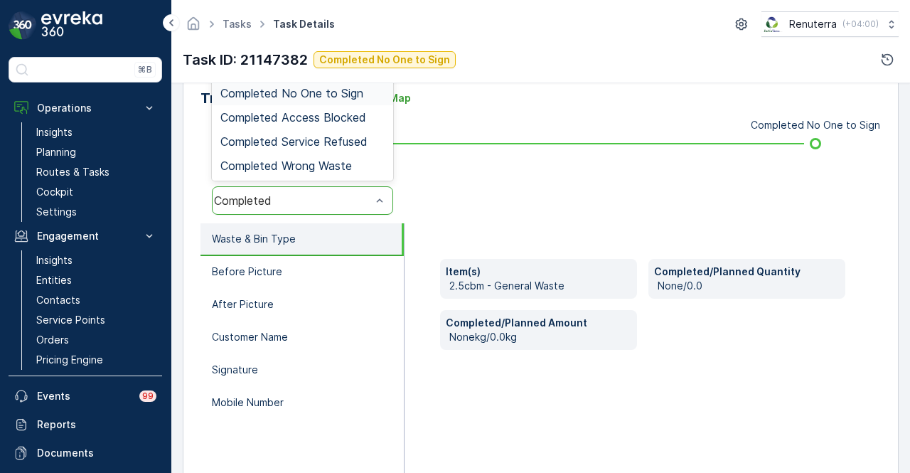
click at [357, 93] on span "Completed No One to Sign" at bounding box center [291, 93] width 143 height 13
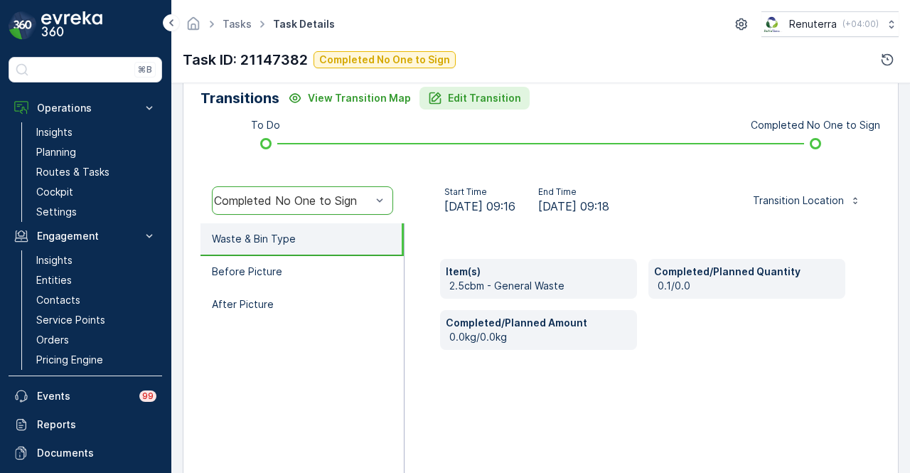
click at [481, 99] on p "Edit Transition" at bounding box center [484, 98] width 73 height 14
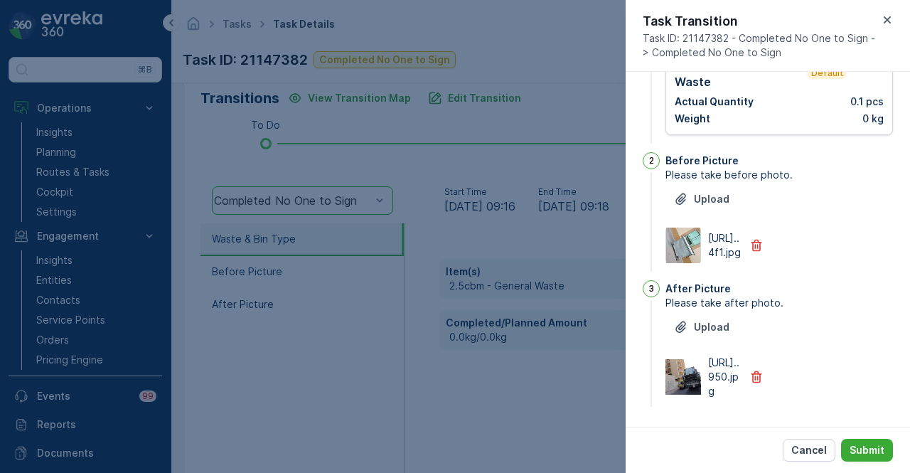
scroll to position [0, 0]
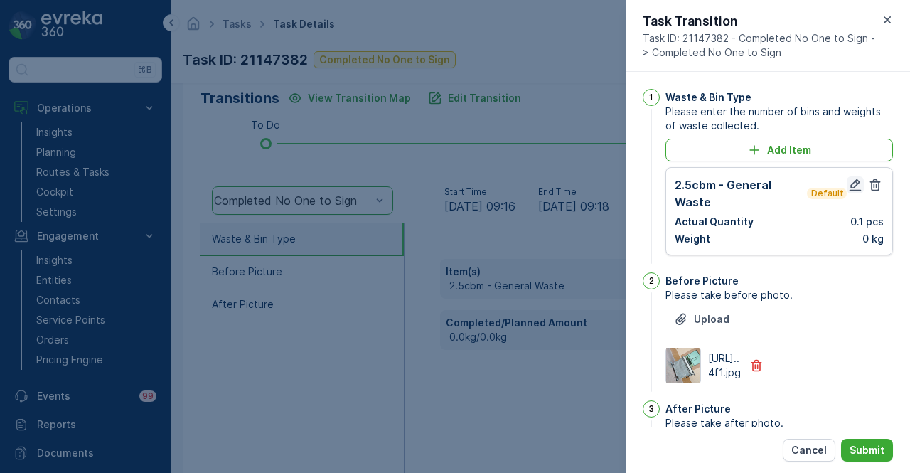
click at [854, 184] on icon "button" at bounding box center [855, 185] width 14 height 14
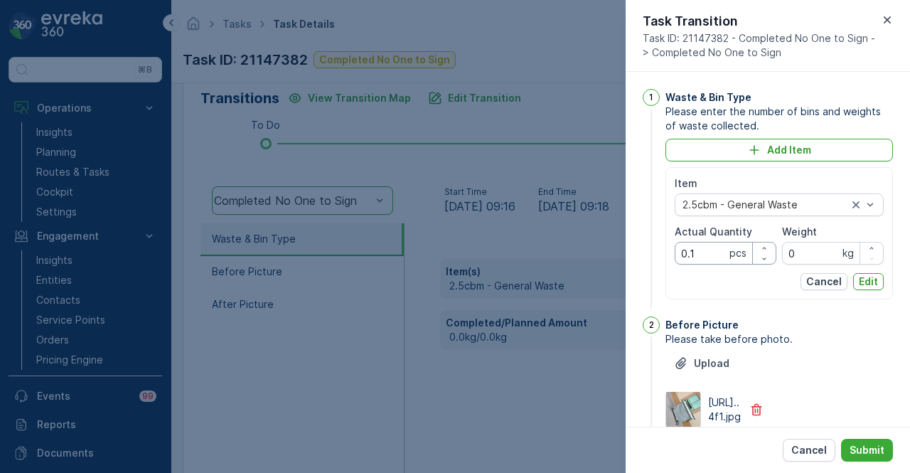
click at [701, 254] on Quantity "0.1" at bounding box center [725, 253] width 102 height 23
type Quantity "0"
type Quantity "1"
click at [881, 280] on div "Item 2.5cbm - General Waste Actual Quantity 1 pcs Weight 0 kg Cancel Edit" at bounding box center [778, 233] width 227 height 132
click at [874, 282] on p "Edit" at bounding box center [867, 281] width 19 height 14
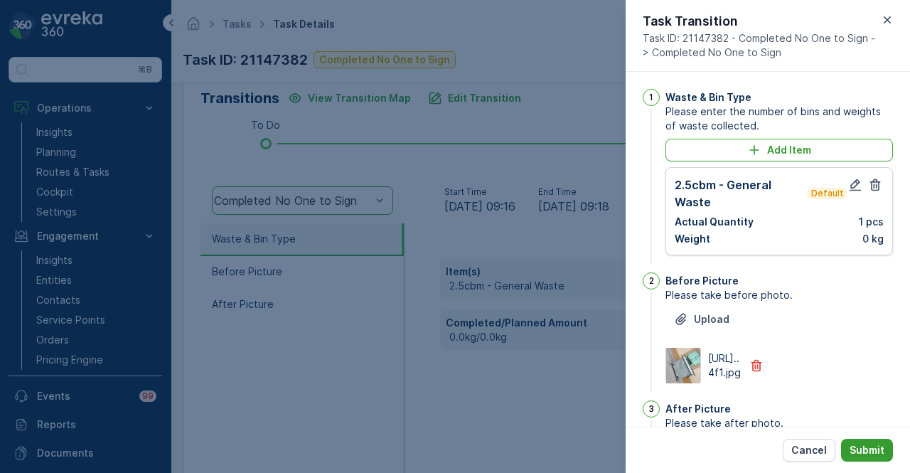
click at [843, 448] on button "Submit" at bounding box center [867, 449] width 52 height 23
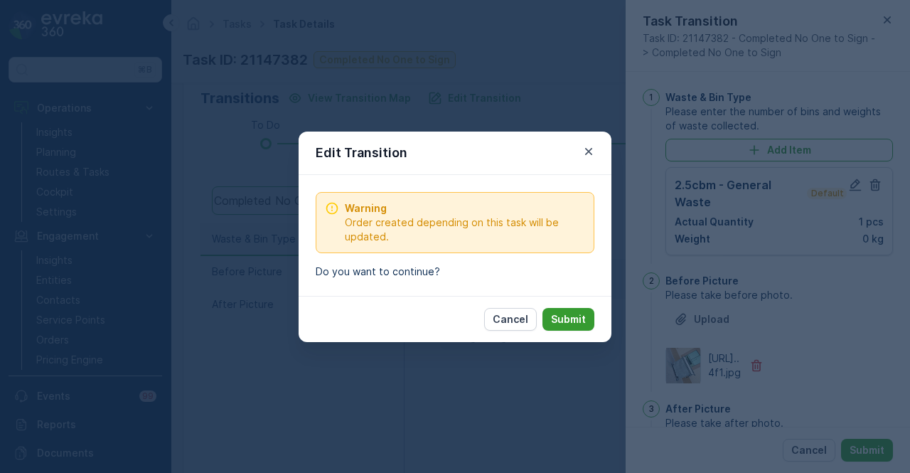
click at [575, 308] on button "Submit" at bounding box center [568, 319] width 52 height 23
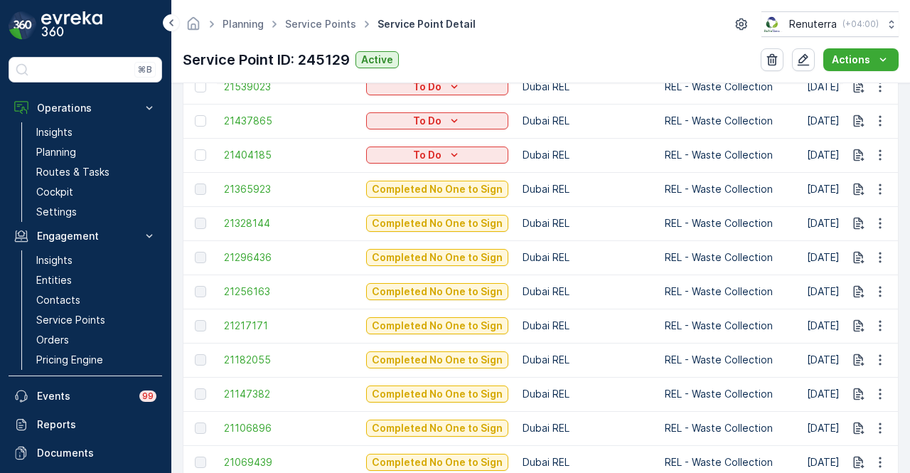
scroll to position [543, 0]
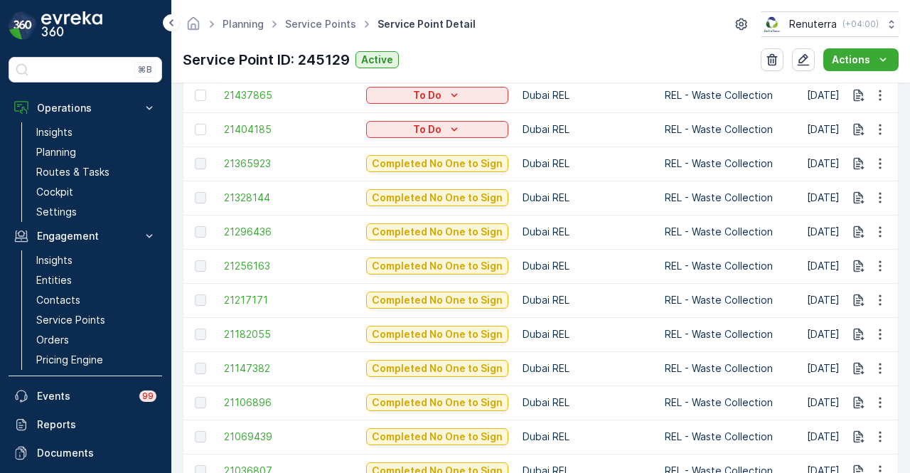
click at [264, 340] on td "21182055" at bounding box center [288, 334] width 142 height 34
click at [260, 333] on span "21182055" at bounding box center [288, 334] width 128 height 14
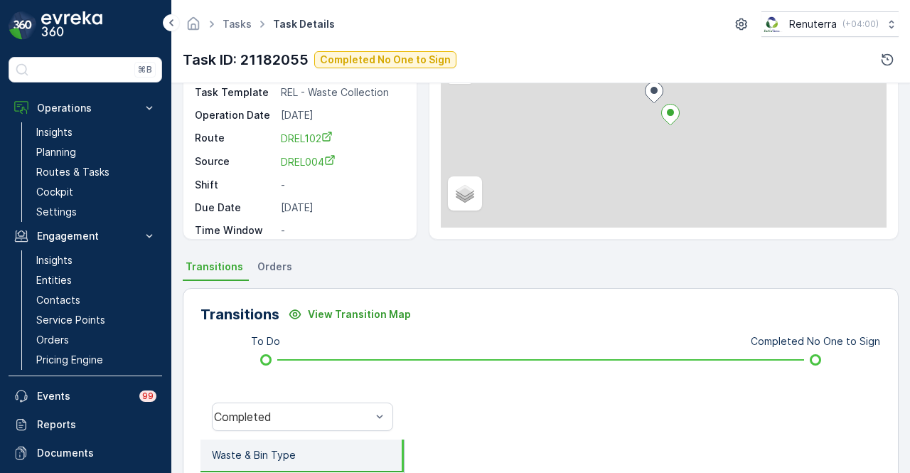
scroll to position [355, 0]
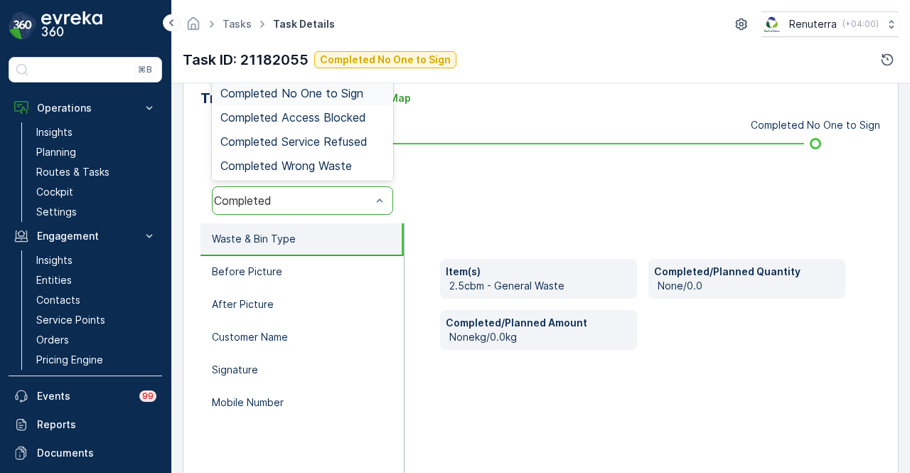
click at [369, 92] on div "Completed No One to Sign" at bounding box center [302, 93] width 164 height 13
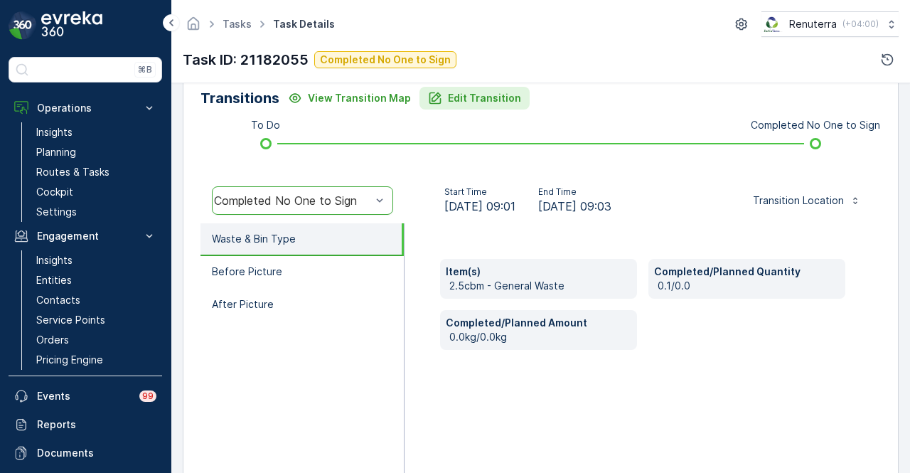
click at [496, 87] on button "Edit Transition" at bounding box center [474, 98] width 110 height 23
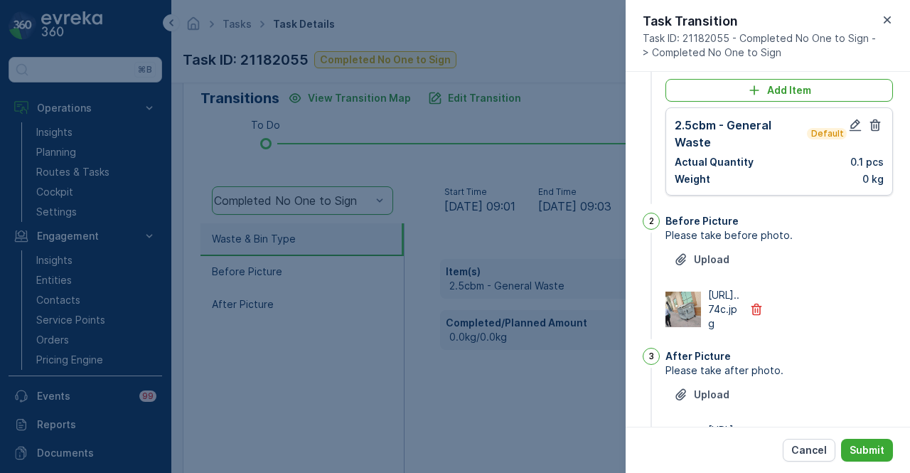
scroll to position [0, 0]
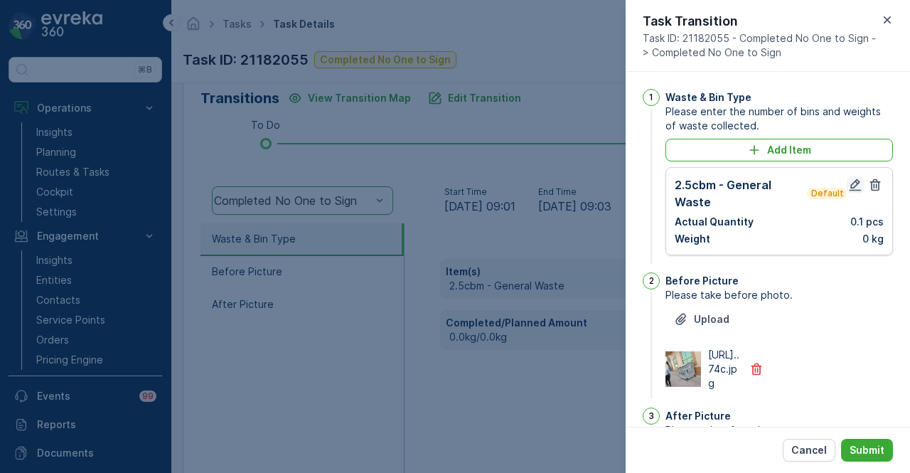
click at [854, 190] on icon "button" at bounding box center [855, 185] width 12 height 12
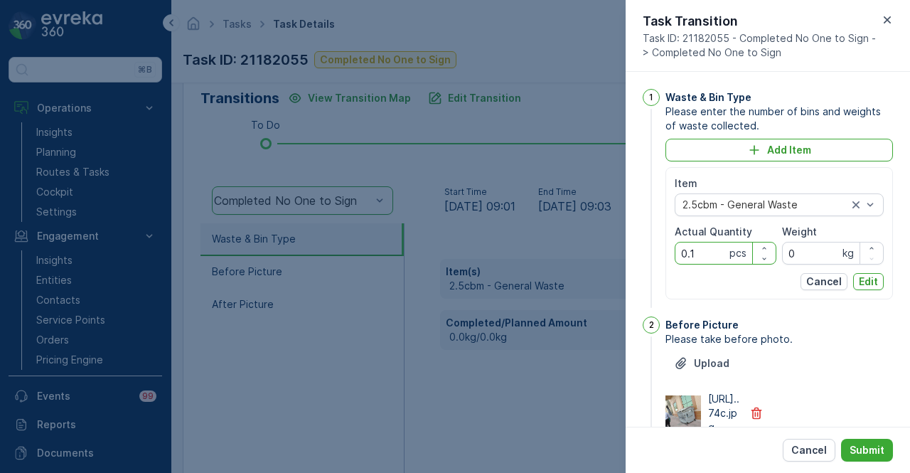
click at [711, 247] on Quantity "0.1" at bounding box center [725, 253] width 102 height 23
type Quantity "0"
type Quantity "1"
click at [868, 279] on p "Edit" at bounding box center [867, 281] width 19 height 14
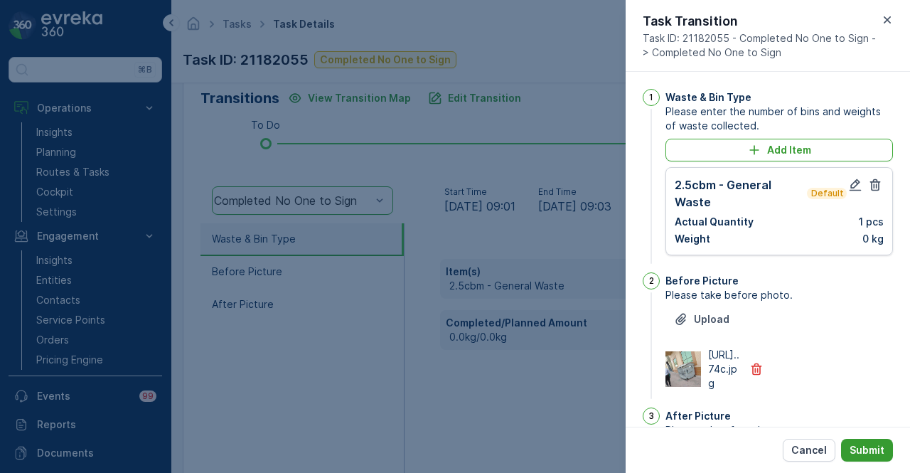
click at [874, 443] on p "Submit" at bounding box center [866, 450] width 35 height 14
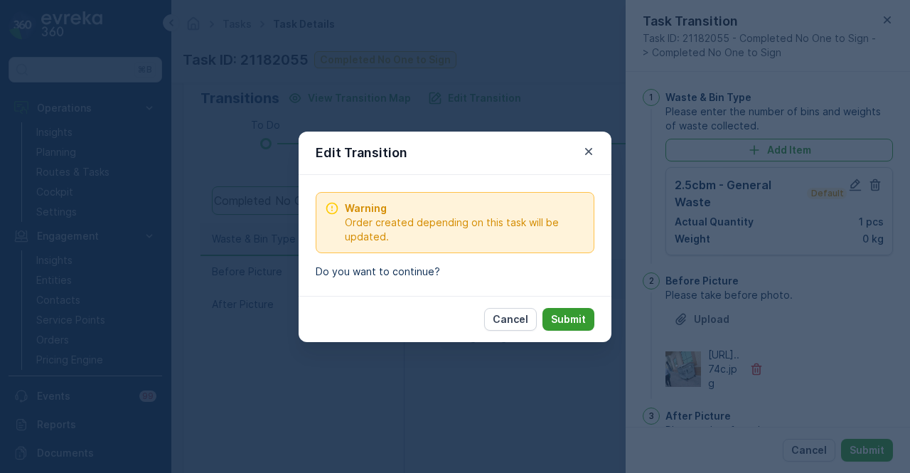
click at [577, 323] on p "Submit" at bounding box center [568, 319] width 35 height 14
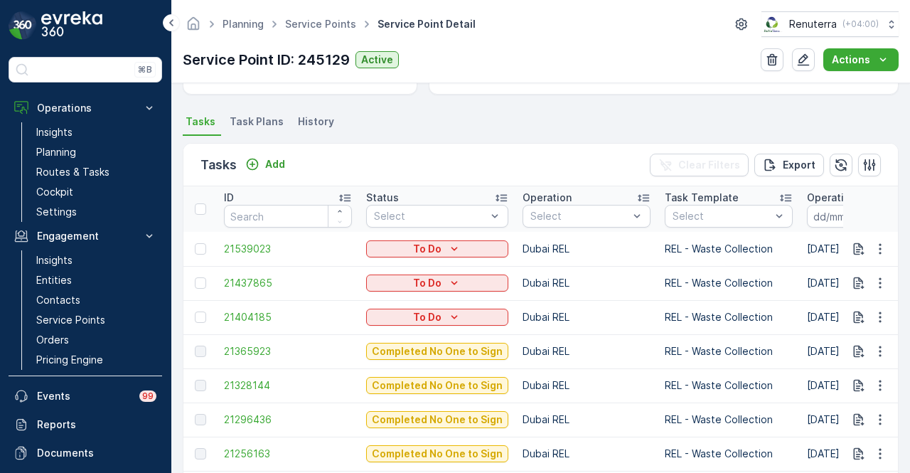
scroll to position [497, 0]
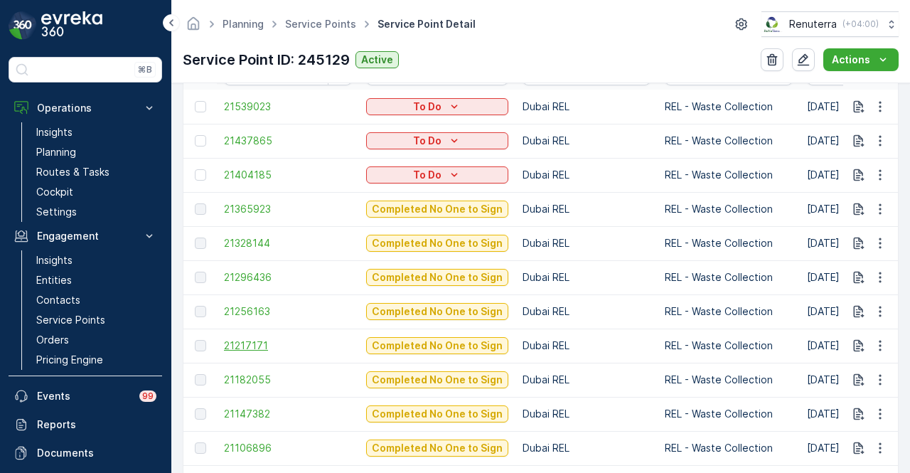
click at [263, 344] on span "21217171" at bounding box center [288, 345] width 128 height 14
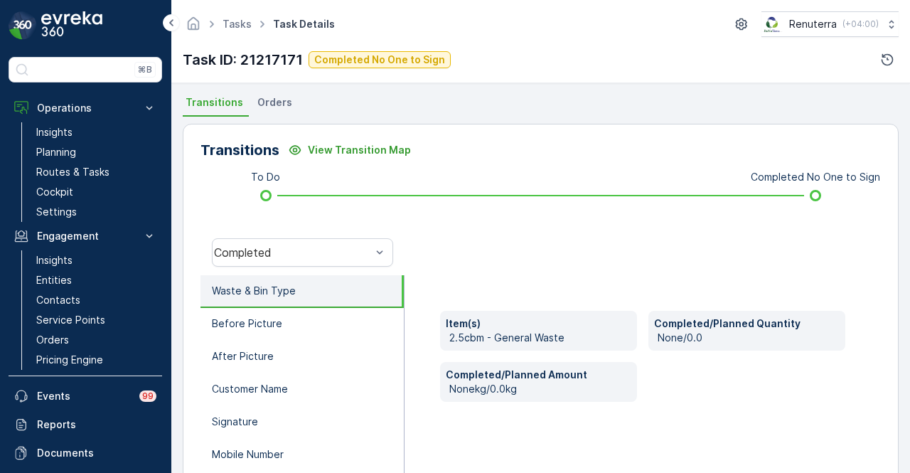
scroll to position [284, 0]
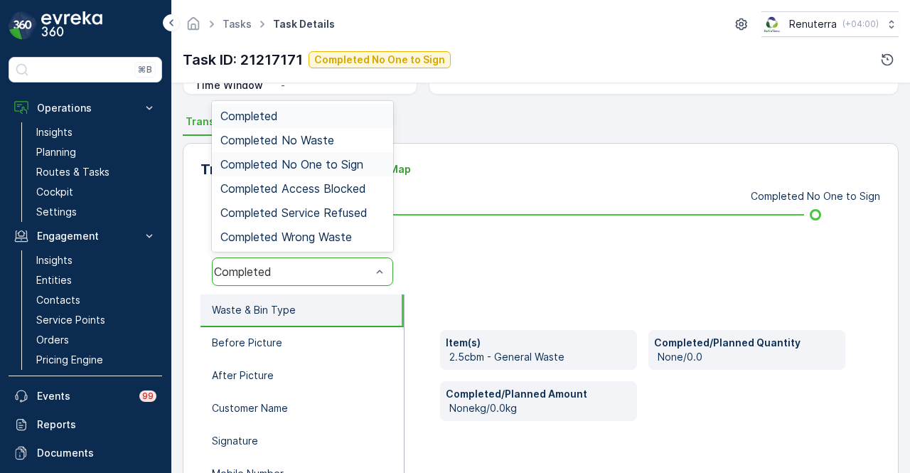
click at [361, 163] on span "Completed No One to Sign" at bounding box center [291, 164] width 143 height 13
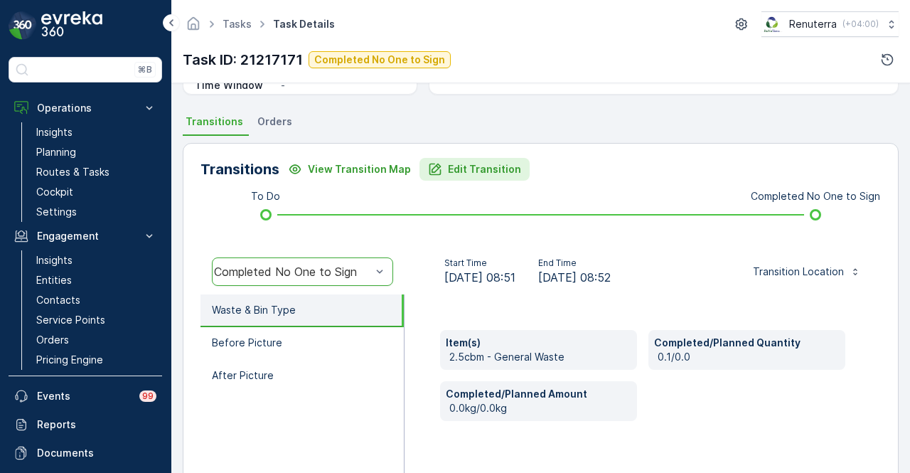
click at [497, 163] on p "Edit Transition" at bounding box center [484, 169] width 73 height 14
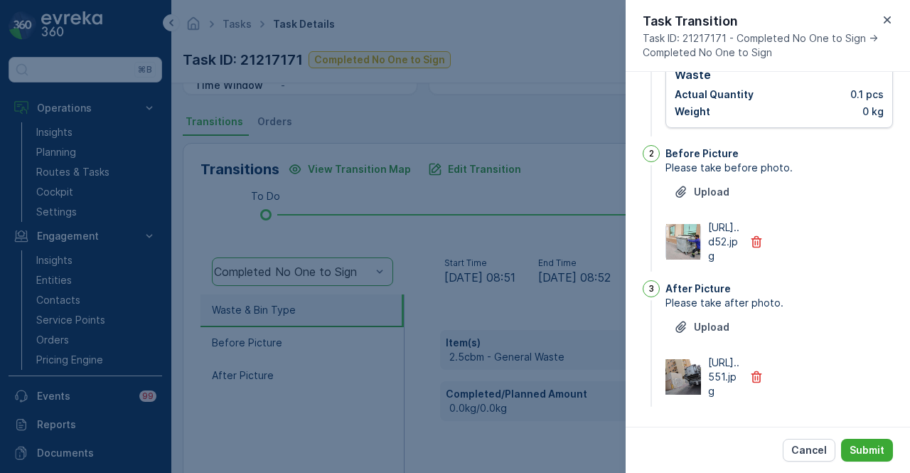
scroll to position [0, 0]
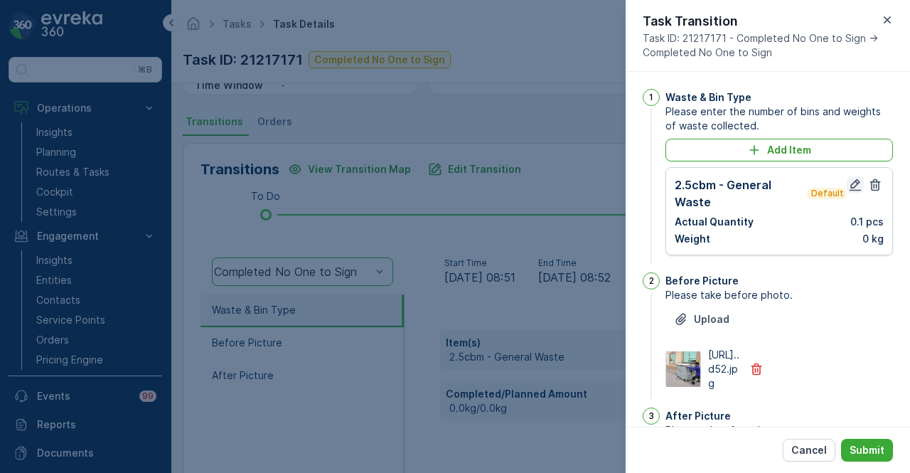
click at [851, 183] on icon "button" at bounding box center [855, 185] width 14 height 14
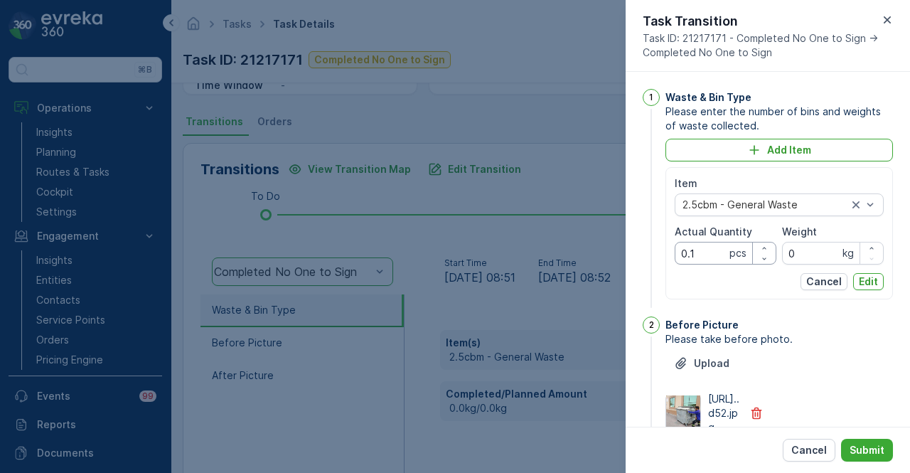
click at [715, 251] on Quantity "0.1" at bounding box center [725, 253] width 102 height 23
type Quantity "0"
type Quantity "1"
click at [858, 284] on p "Edit" at bounding box center [867, 281] width 19 height 14
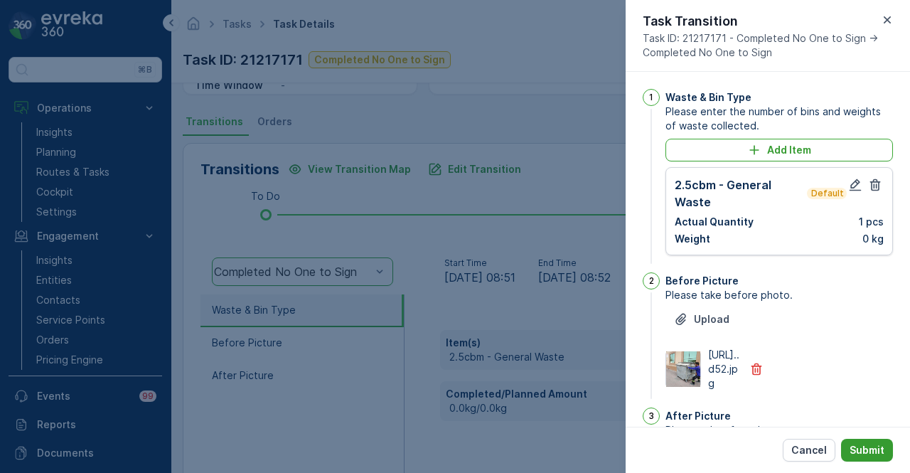
click at [888, 454] on button "Submit" at bounding box center [867, 449] width 52 height 23
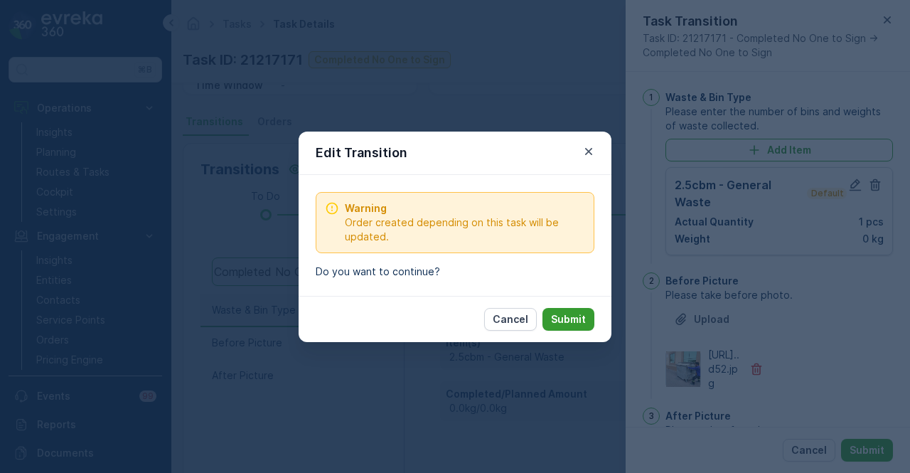
click at [571, 327] on button "Submit" at bounding box center [568, 319] width 52 height 23
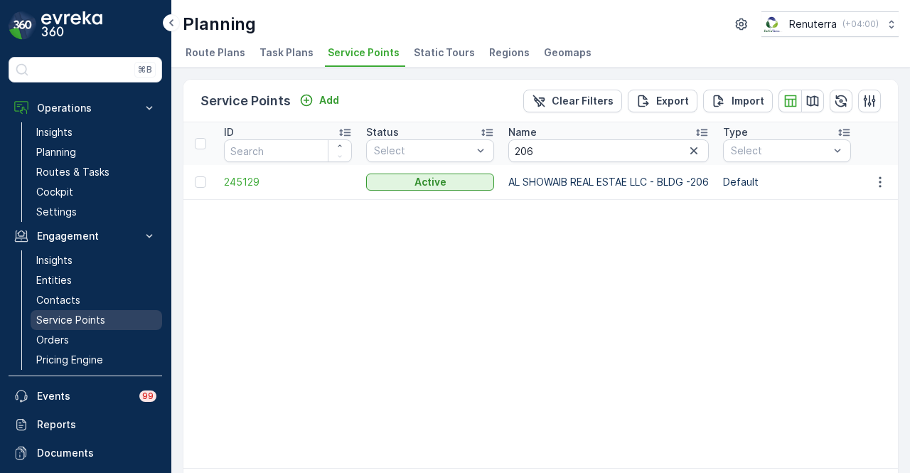
click at [92, 314] on p "Service Points" at bounding box center [70, 320] width 69 height 14
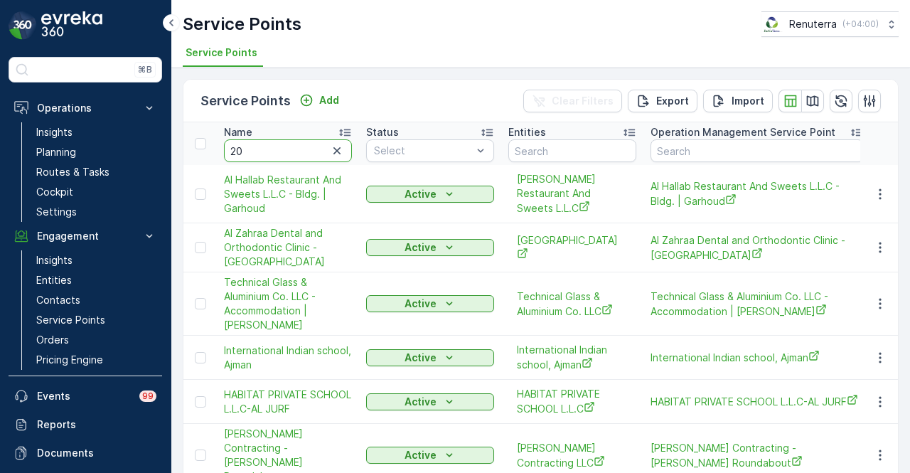
type input "206"
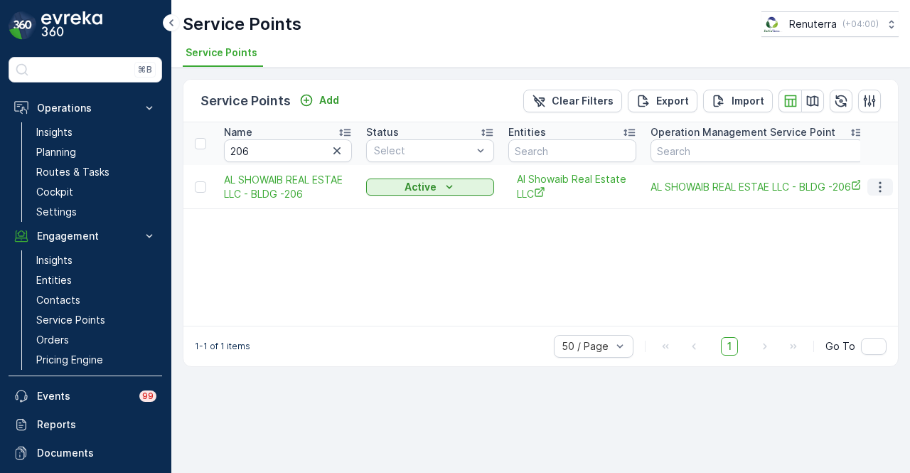
click at [873, 186] on icon "button" at bounding box center [880, 187] width 14 height 14
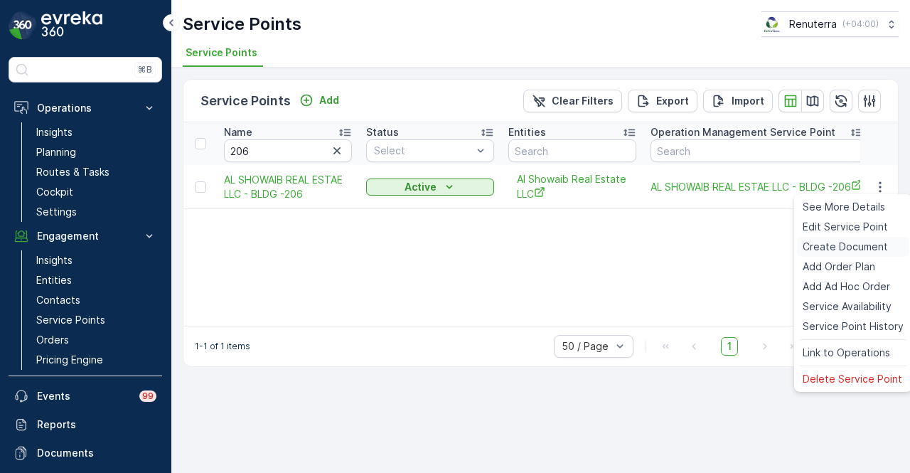
click at [864, 246] on span "Create Document" at bounding box center [844, 246] width 85 height 14
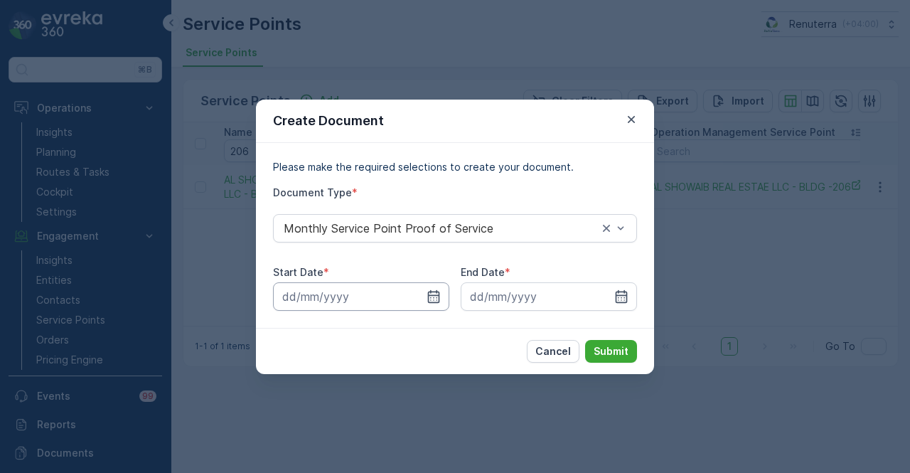
click at [438, 306] on input at bounding box center [361, 296] width 176 height 28
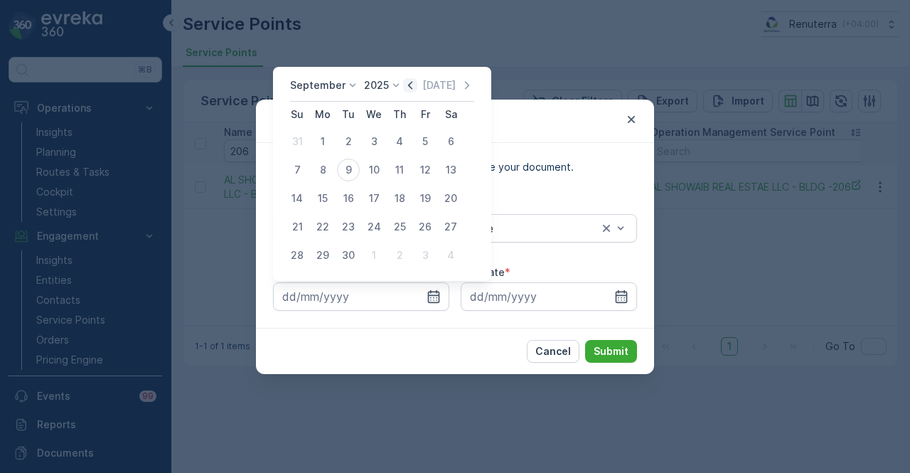
click at [412, 80] on icon "button" at bounding box center [410, 85] width 14 height 14
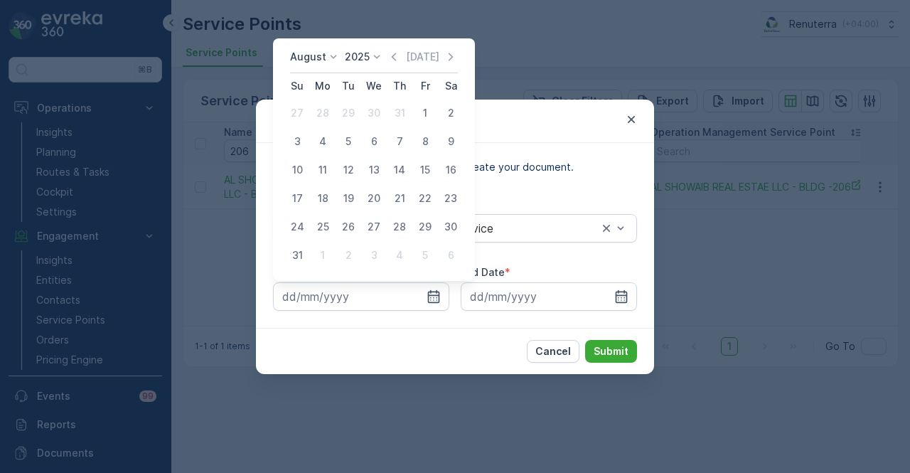
click at [433, 114] on div "1" at bounding box center [425, 113] width 23 height 23
type input "01.08.2025"
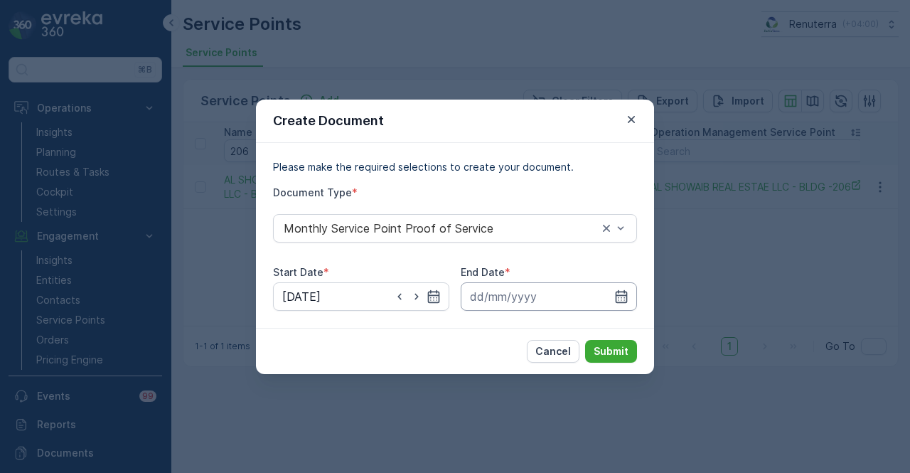
click at [608, 290] on input at bounding box center [548, 296] width 176 height 28
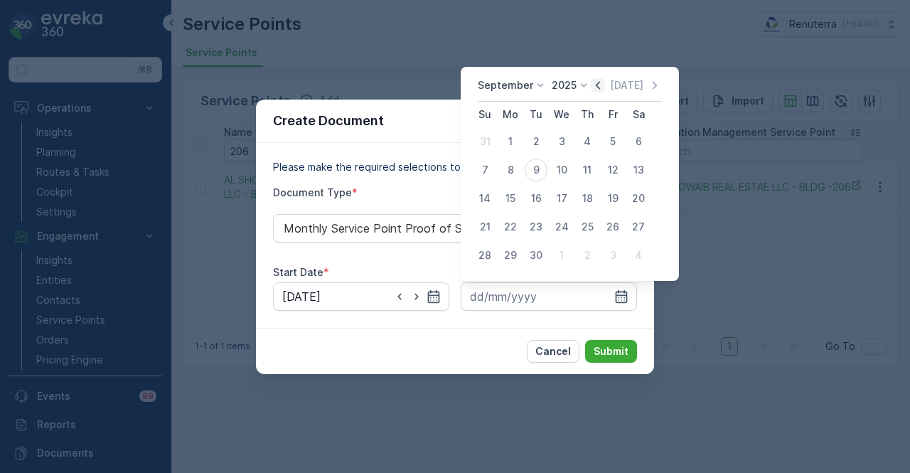
click at [595, 90] on icon "button" at bounding box center [597, 85] width 14 height 14
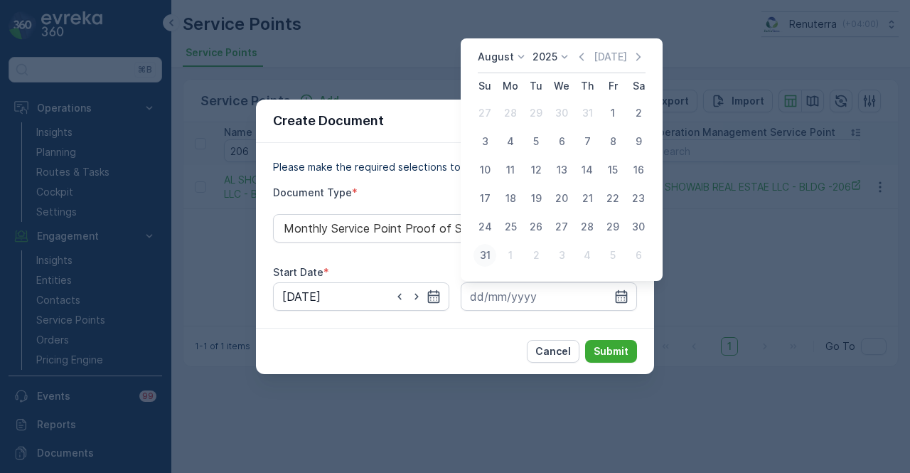
click at [485, 255] on div "31" at bounding box center [484, 255] width 23 height 23
type input "31.08.2025"
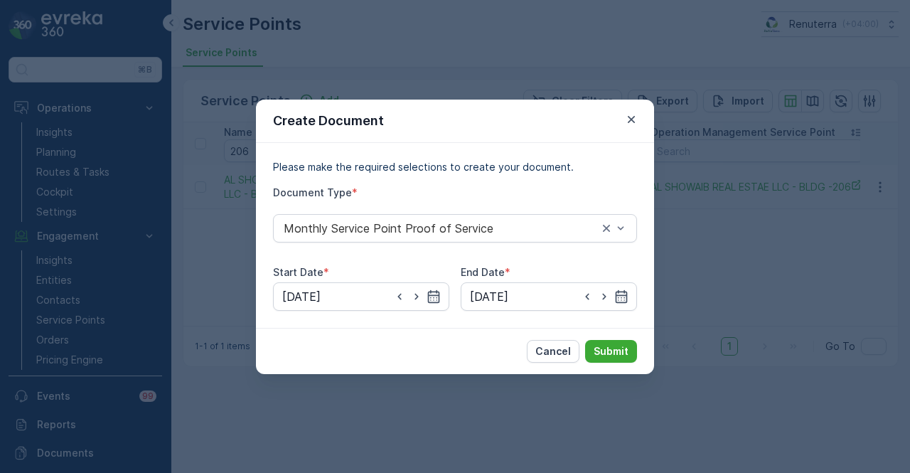
click at [610, 337] on div "Cancel Submit" at bounding box center [455, 351] width 398 height 46
click at [617, 352] on p "Submit" at bounding box center [610, 351] width 35 height 14
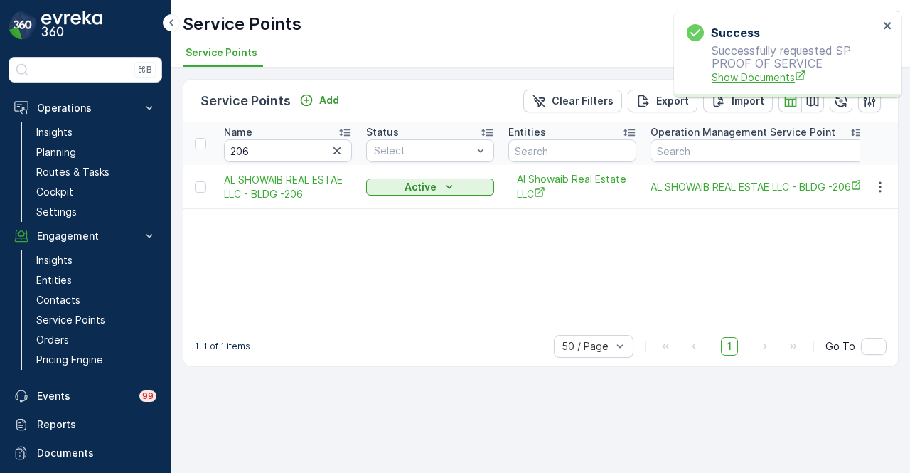
click at [739, 72] on span "Show Documents" at bounding box center [794, 77] width 167 height 15
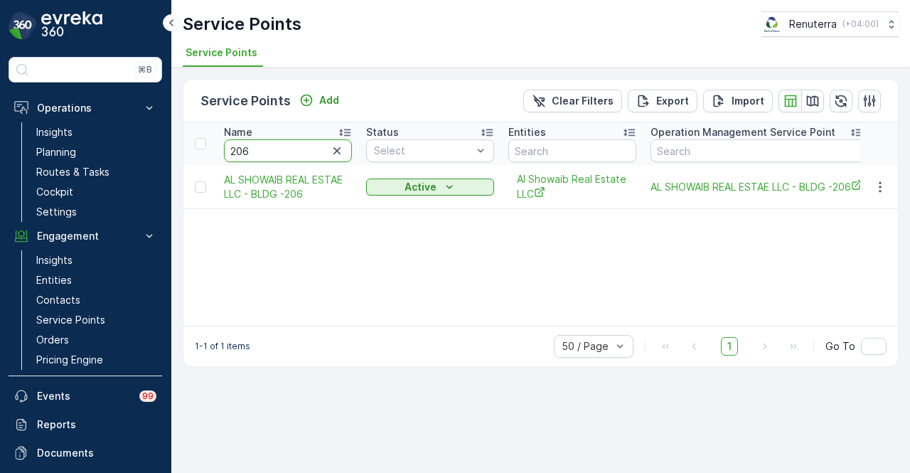
click at [298, 158] on input "206" at bounding box center [288, 150] width 128 height 23
type input "2"
click at [298, 158] on input "text" at bounding box center [288, 150] width 128 height 23
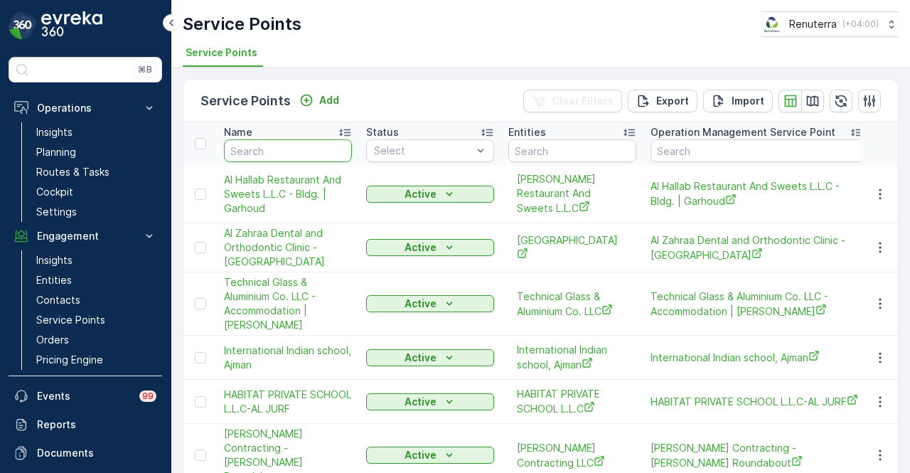
click at [297, 158] on input "text" at bounding box center [288, 150] width 128 height 23
type input "yp"
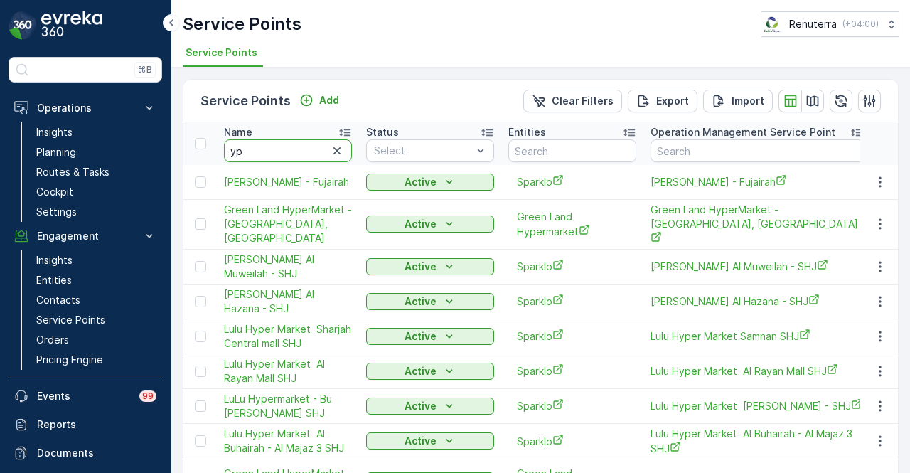
click at [297, 158] on input "yp" at bounding box center [288, 150] width 128 height 23
type input "y9"
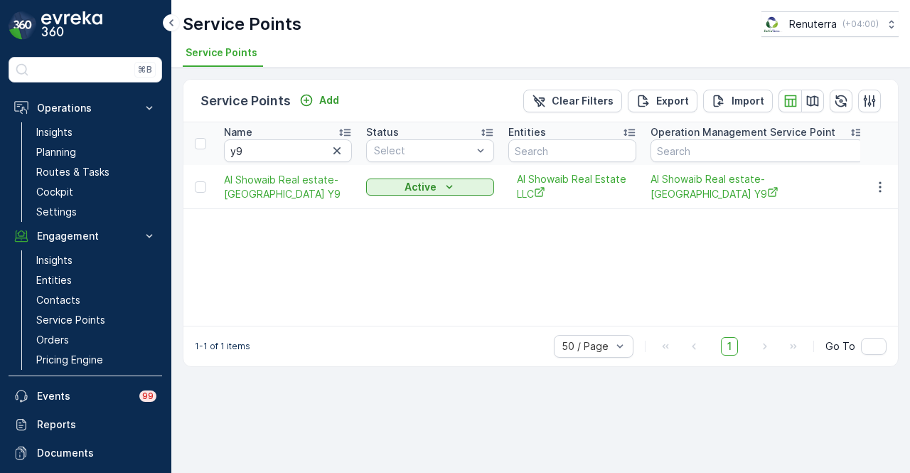
click at [318, 239] on div "Name y9 Status Select Entities Operation Management Service Point Address Order…" at bounding box center [540, 223] width 714 height 203
click at [886, 178] on button "button" at bounding box center [880, 186] width 26 height 17
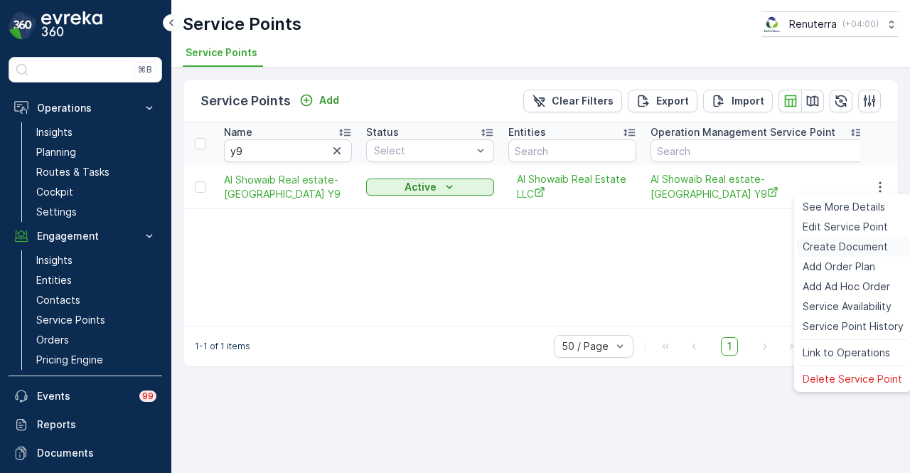
click at [878, 242] on span "Create Document" at bounding box center [844, 246] width 85 height 14
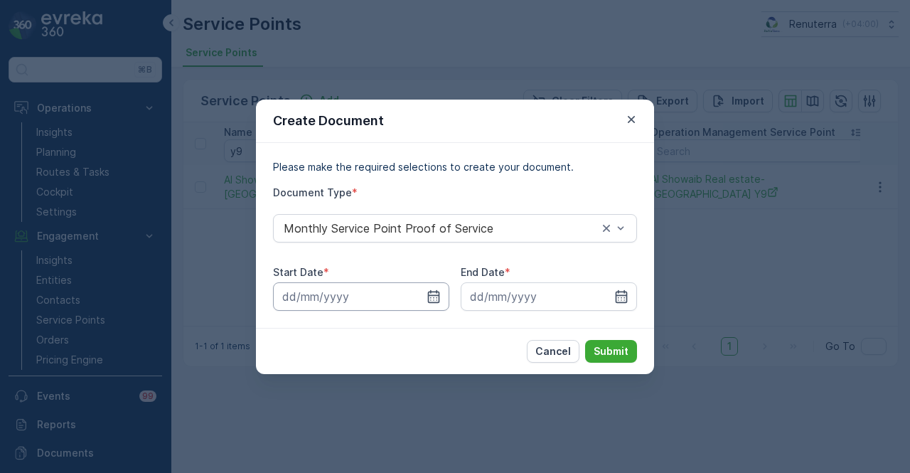
click at [441, 291] on input at bounding box center [361, 296] width 176 height 28
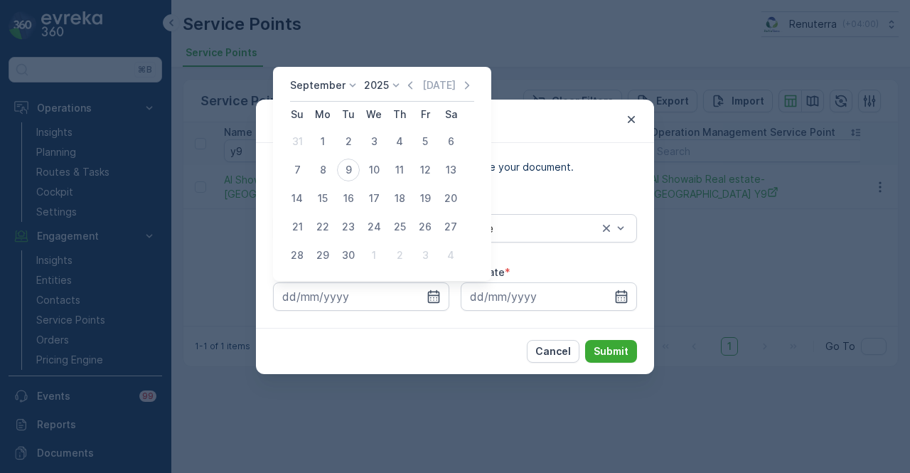
click at [415, 86] on div "Today" at bounding box center [438, 85] width 71 height 14
click at [405, 86] on icon "button" at bounding box center [410, 85] width 14 height 14
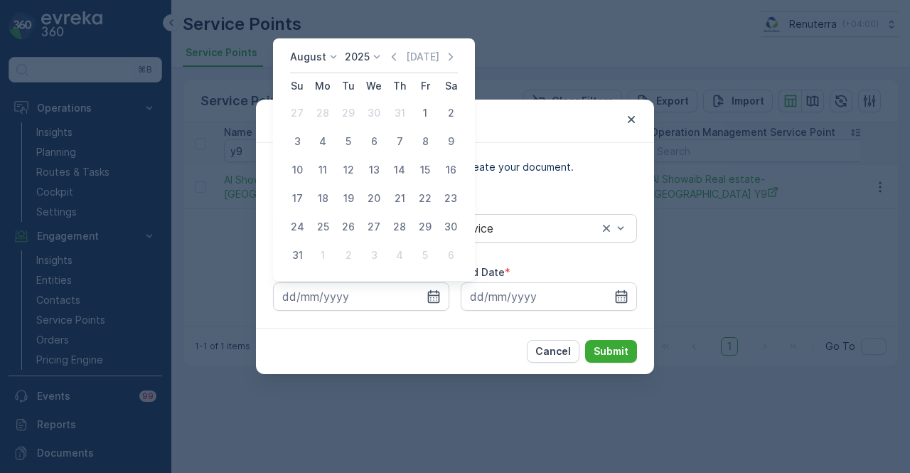
click at [418, 126] on td "1" at bounding box center [425, 113] width 26 height 28
click at [421, 119] on div "1" at bounding box center [425, 113] width 23 height 23
type input "01.08.2025"
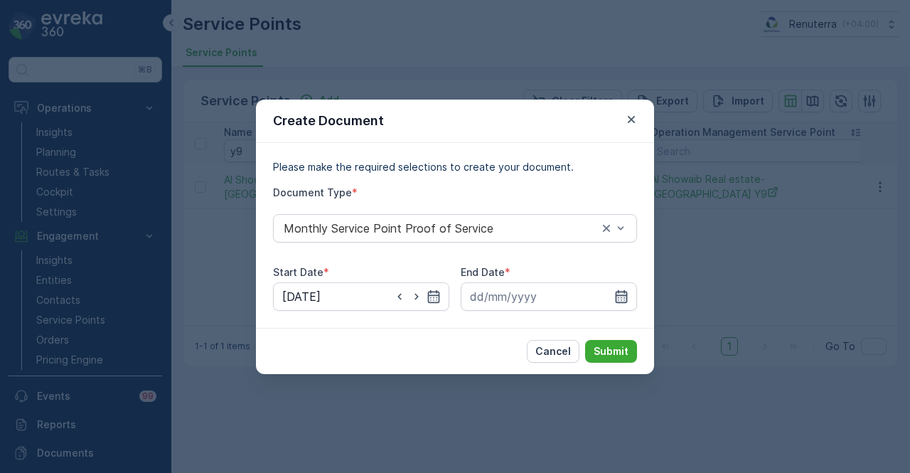
click at [625, 293] on icon "button" at bounding box center [621, 296] width 14 height 14
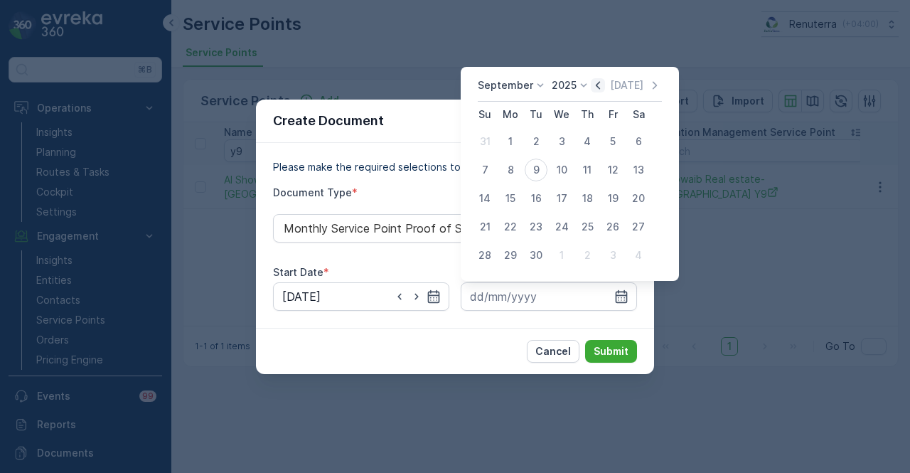
click at [595, 86] on icon "button" at bounding box center [597, 85] width 4 height 8
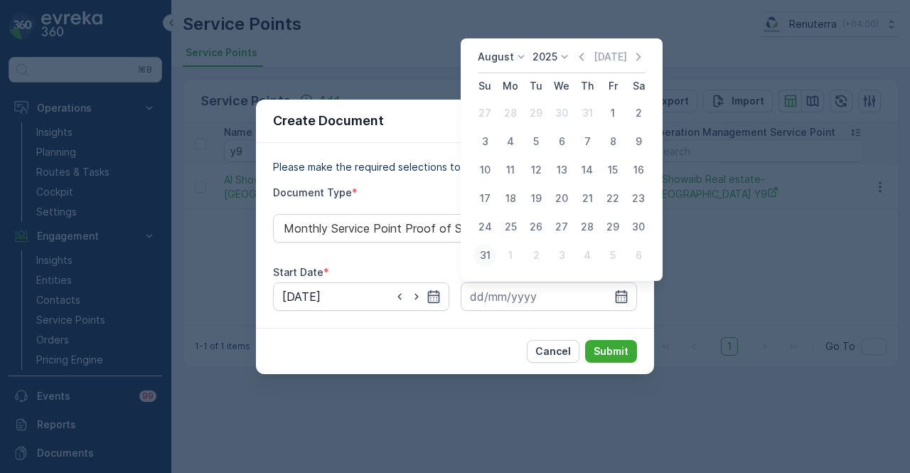
click at [481, 253] on div "31" at bounding box center [484, 255] width 23 height 23
type input "31.08.2025"
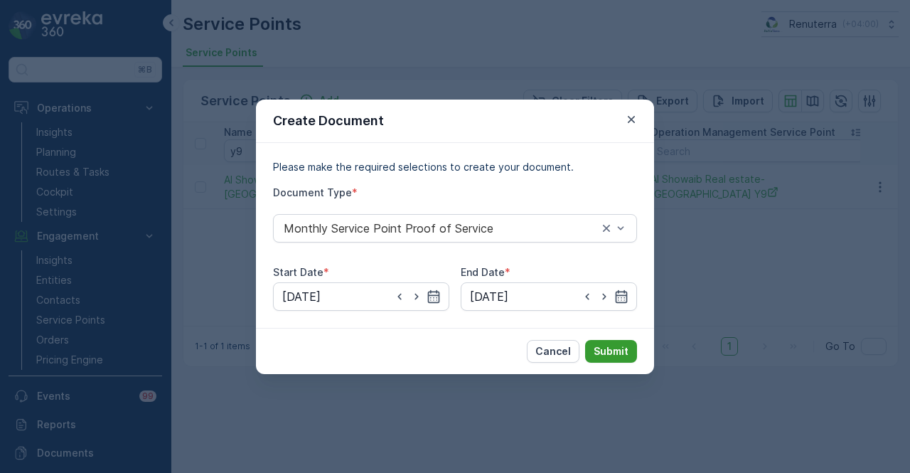
click at [598, 359] on button "Submit" at bounding box center [611, 351] width 52 height 23
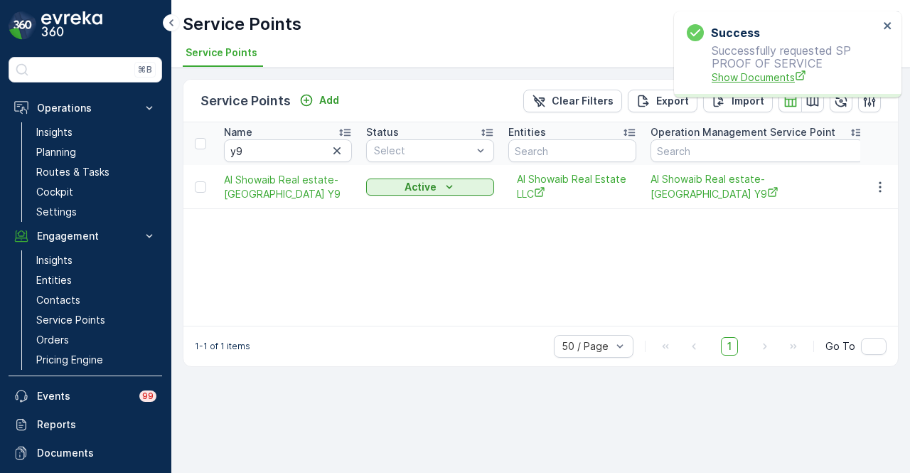
click at [739, 82] on span "Show Documents" at bounding box center [794, 77] width 167 height 15
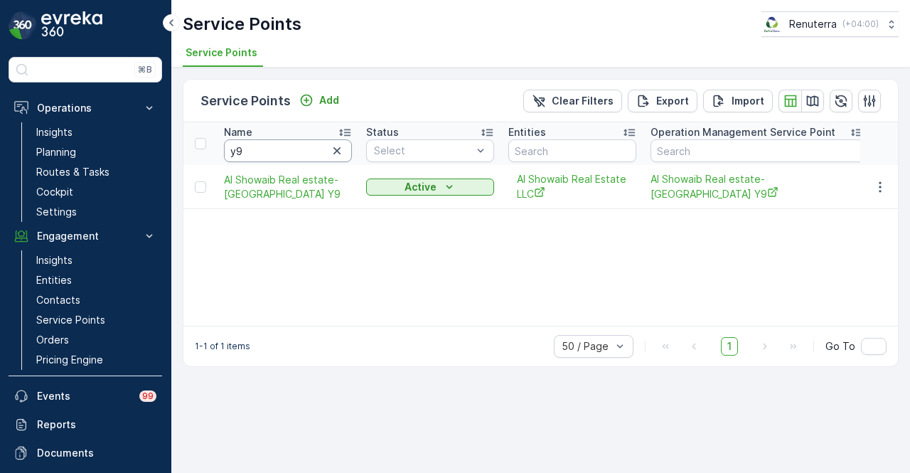
click at [276, 147] on input "y9" at bounding box center [288, 150] width 128 height 23
type input "y8"
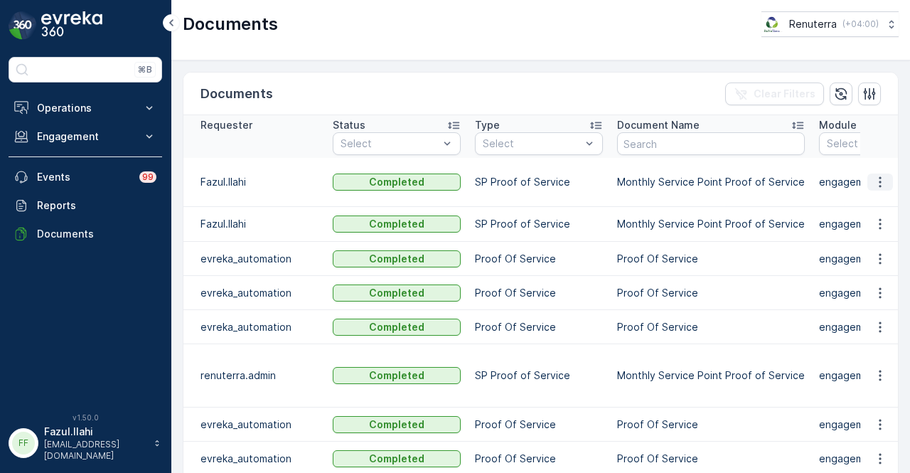
click at [878, 175] on icon "button" at bounding box center [880, 182] width 14 height 14
click at [878, 190] on span "See Details" at bounding box center [875, 195] width 55 height 14
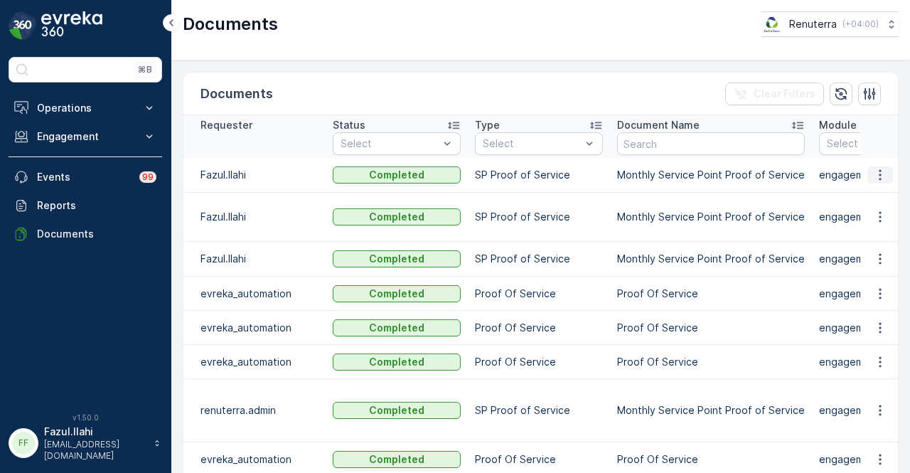
click at [875, 180] on icon "button" at bounding box center [880, 175] width 14 height 14
click at [871, 200] on span "See Details" at bounding box center [875, 195] width 55 height 14
click at [873, 210] on icon "button" at bounding box center [880, 217] width 14 height 14
drag, startPoint x: 870, startPoint y: 212, endPoint x: 870, endPoint y: 232, distance: 19.9
click at [870, 232] on span "See Details" at bounding box center [875, 229] width 55 height 14
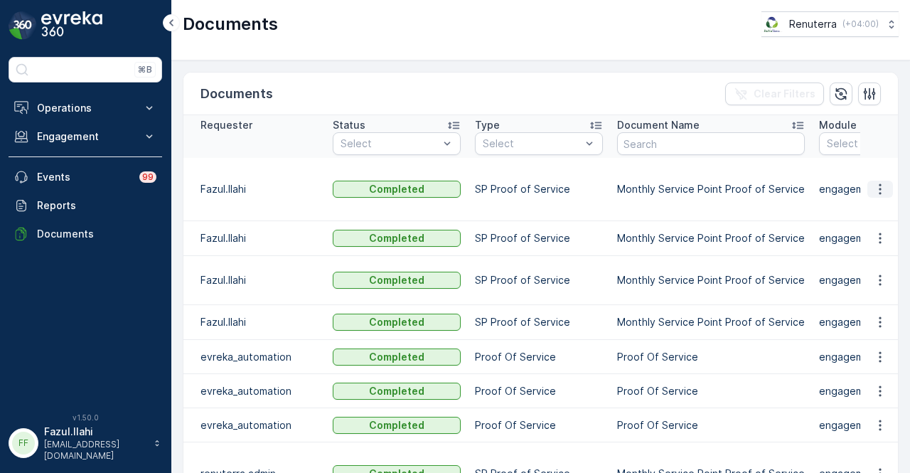
click at [883, 182] on icon "button" at bounding box center [880, 189] width 14 height 14
click at [884, 199] on span "See Details" at bounding box center [875, 195] width 55 height 14
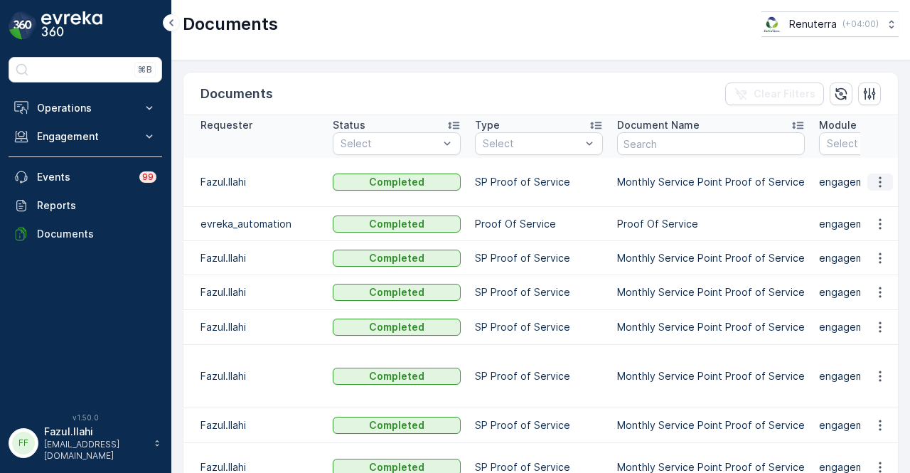
click at [881, 175] on icon "button" at bounding box center [880, 182] width 14 height 14
click at [876, 187] on div "See Details" at bounding box center [876, 195] width 66 height 20
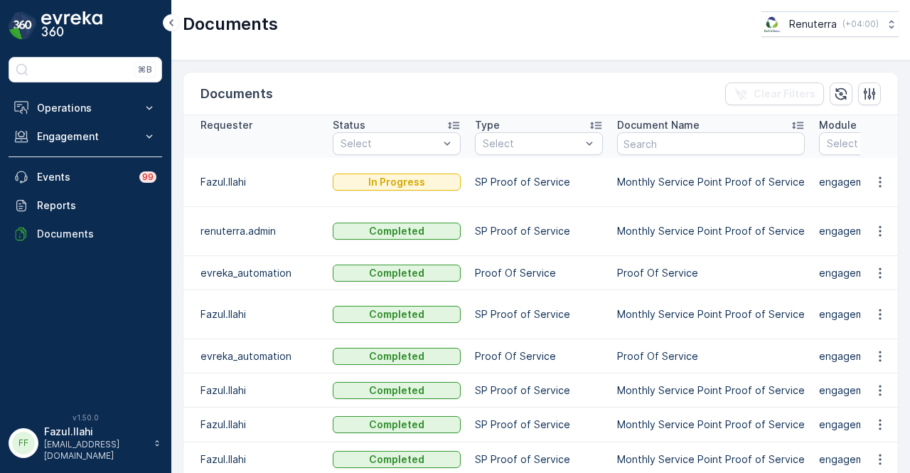
click at [580, 1] on div "Documents Renuterra ( +04:00 )" at bounding box center [540, 30] width 738 height 60
click at [888, 190] on button "button" at bounding box center [880, 181] width 26 height 17
click at [887, 204] on span "See Details" at bounding box center [875, 209] width 55 height 14
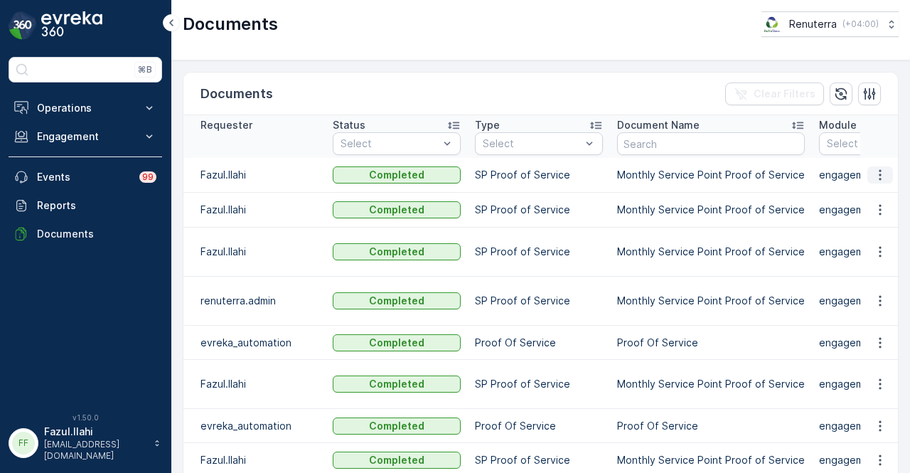
click at [878, 180] on icon "button" at bounding box center [880, 175] width 14 height 14
click at [875, 199] on span "See Details" at bounding box center [875, 195] width 55 height 14
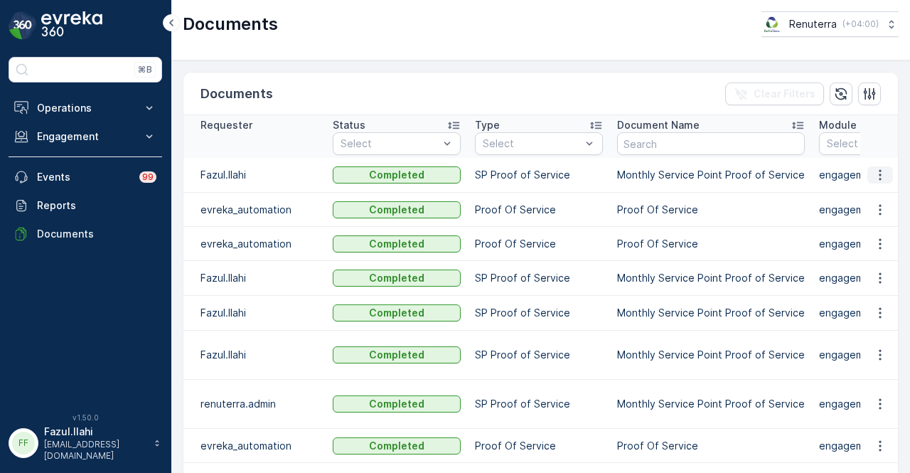
click at [874, 178] on icon "button" at bounding box center [880, 175] width 14 height 14
click at [875, 187] on div "See Details" at bounding box center [876, 195] width 66 height 20
